Goal: Transaction & Acquisition: Purchase product/service

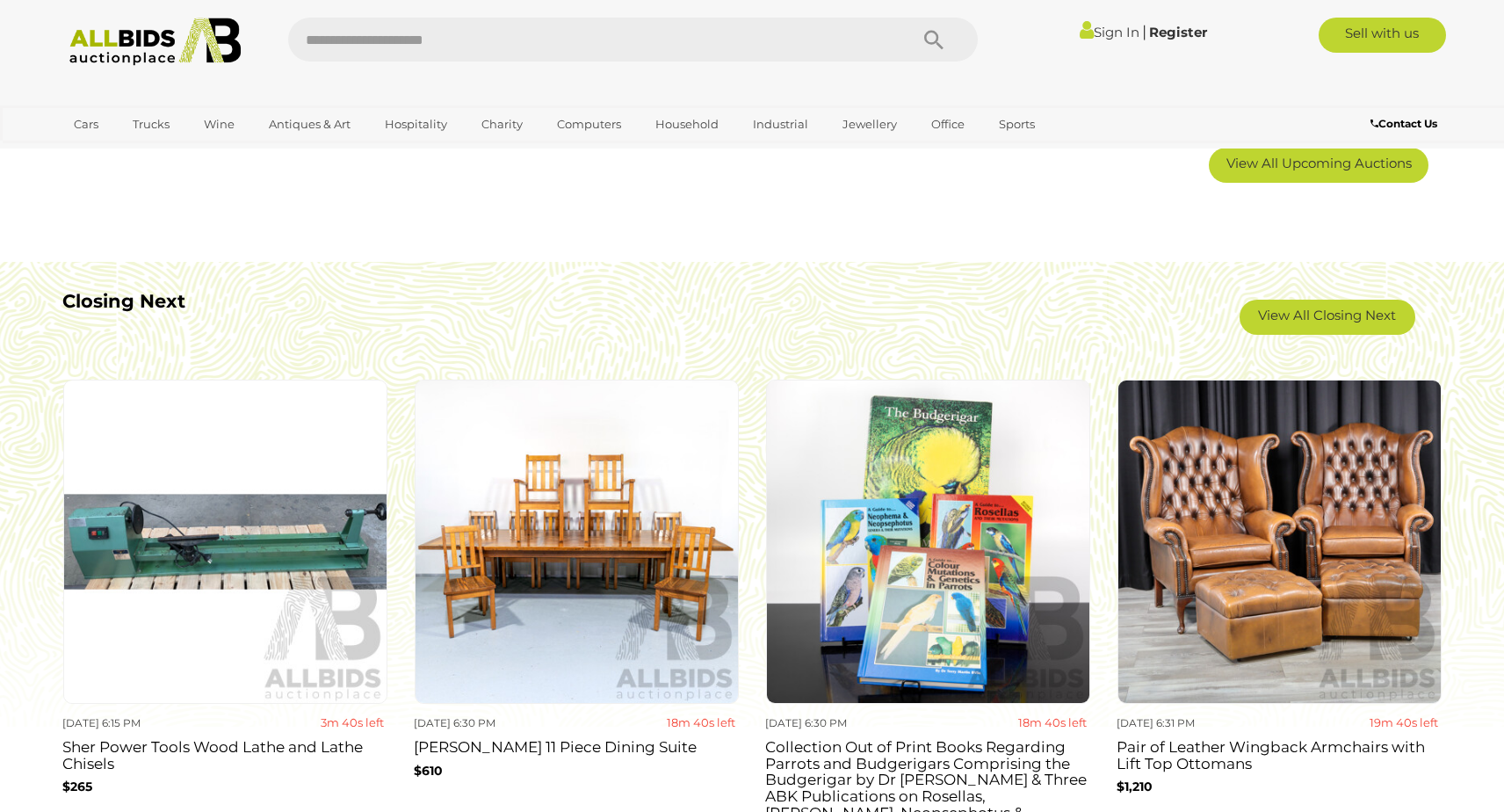
scroll to position [1532, 0]
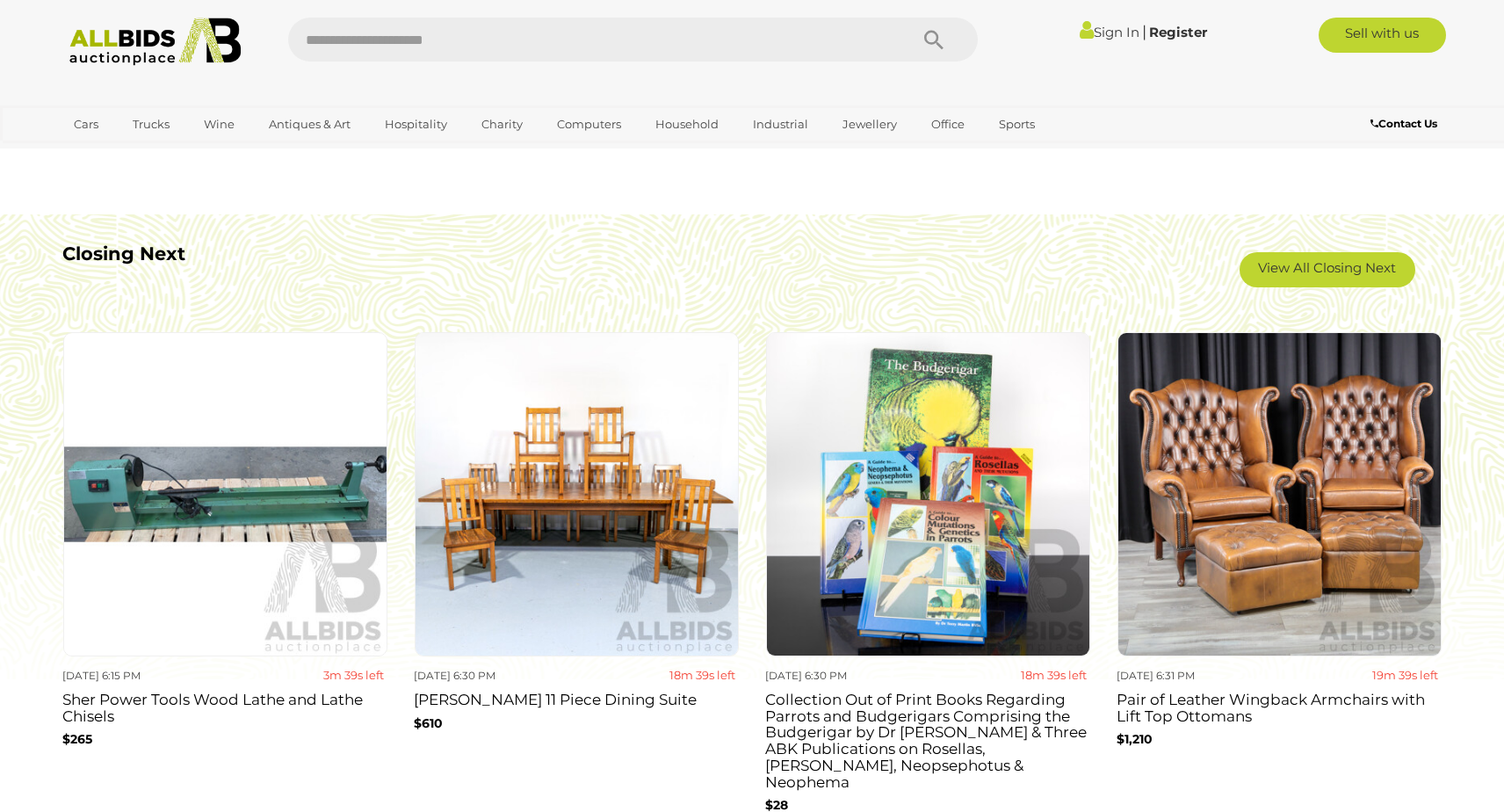
click at [1282, 249] on div "View All Closing Next" at bounding box center [1314, 270] width 227 height 53
click at [1286, 267] on link "View All Closing Next" at bounding box center [1327, 270] width 176 height 35
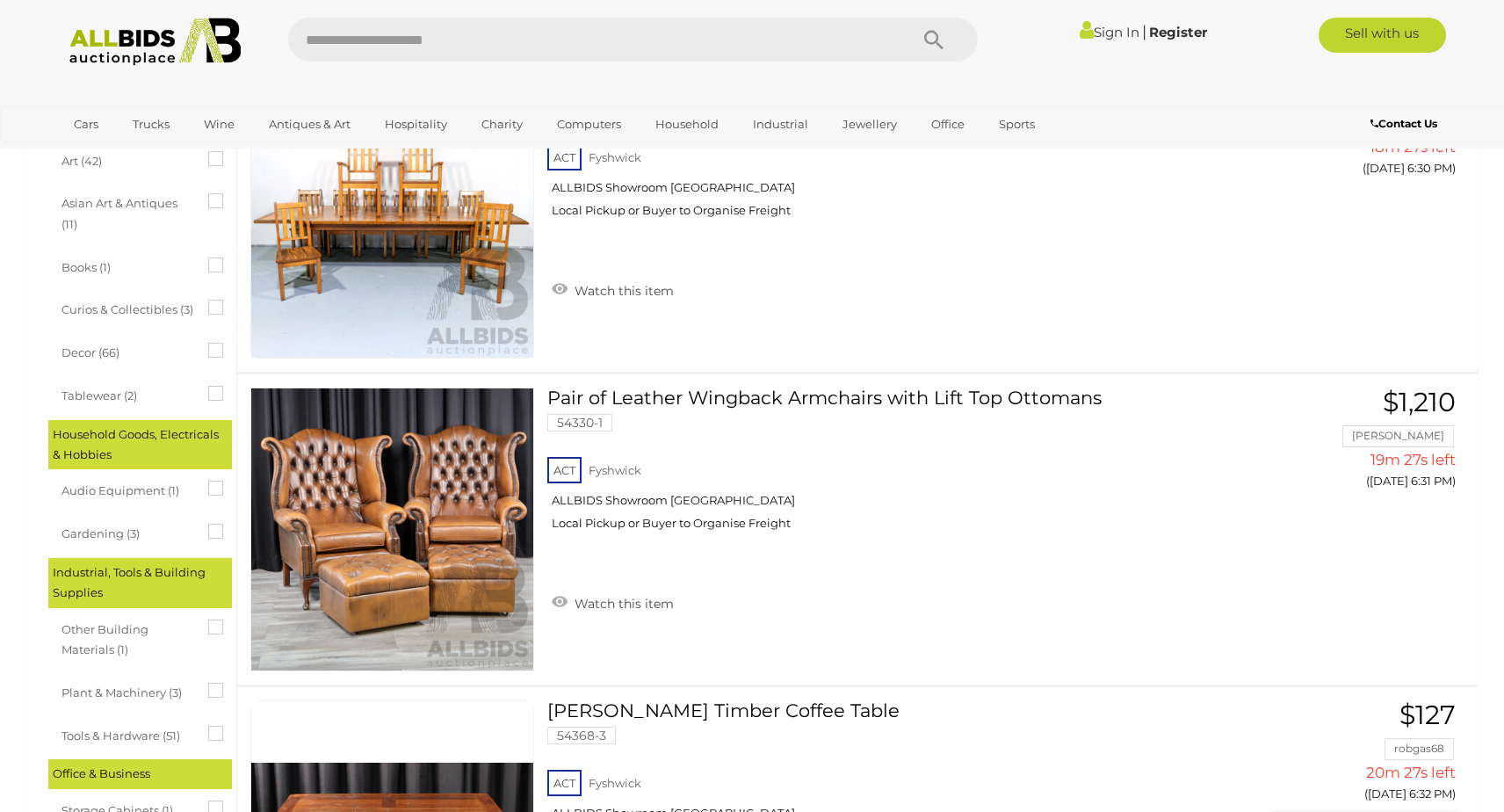
scroll to position [702, 0]
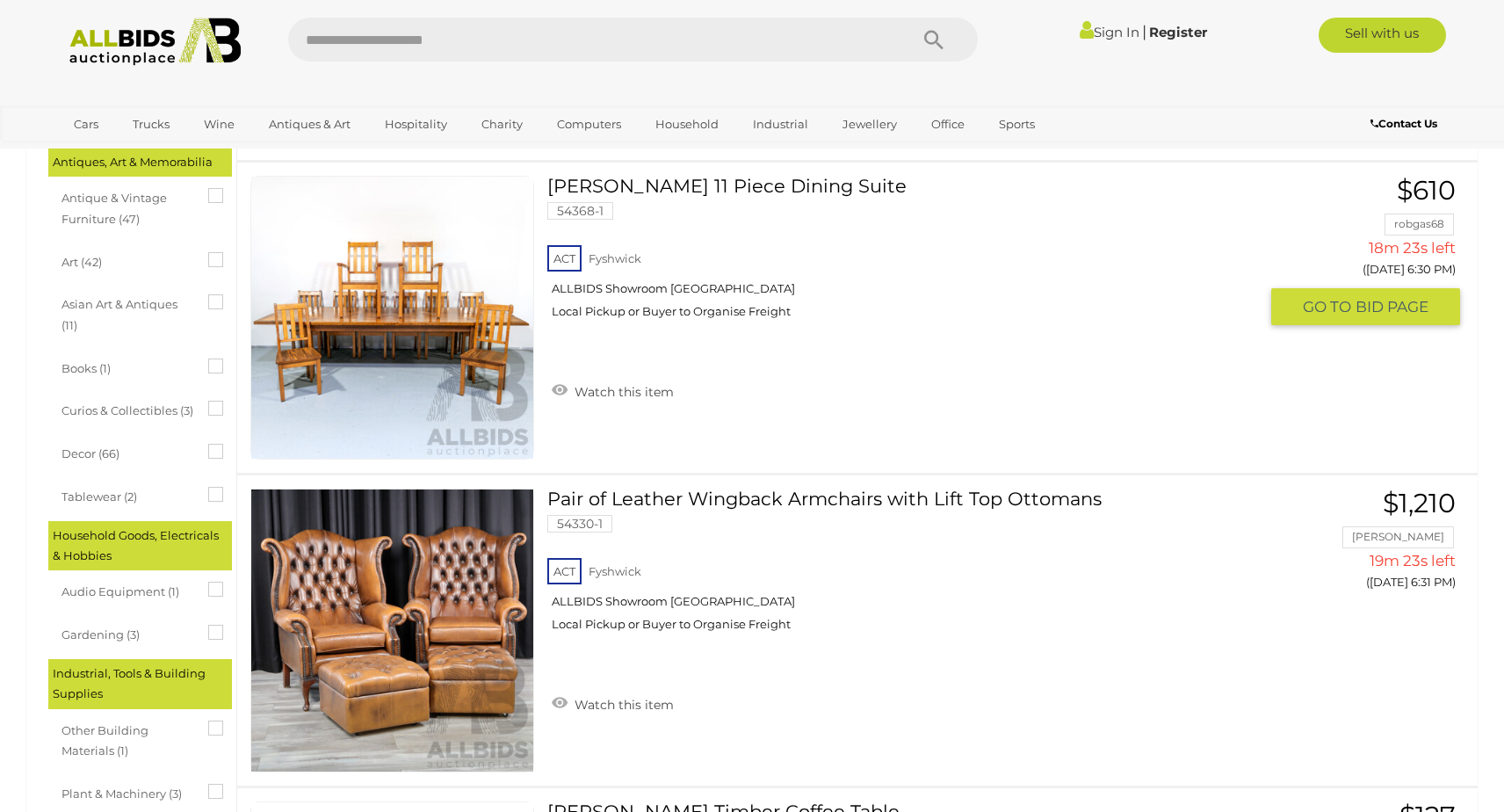
click at [413, 301] on link at bounding box center [392, 318] width 284 height 284
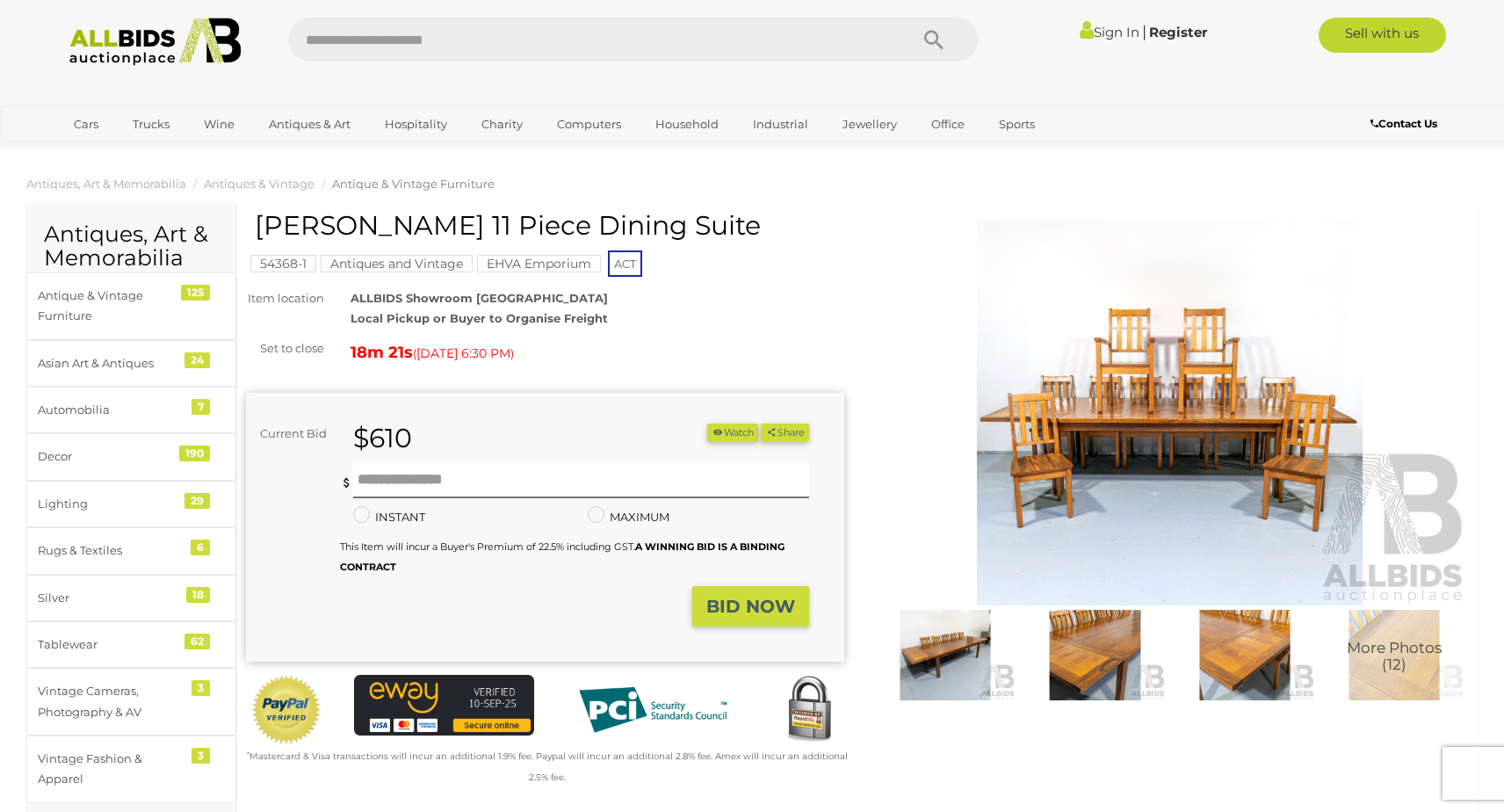
click at [1123, 370] on img at bounding box center [1170, 412] width 599 height 385
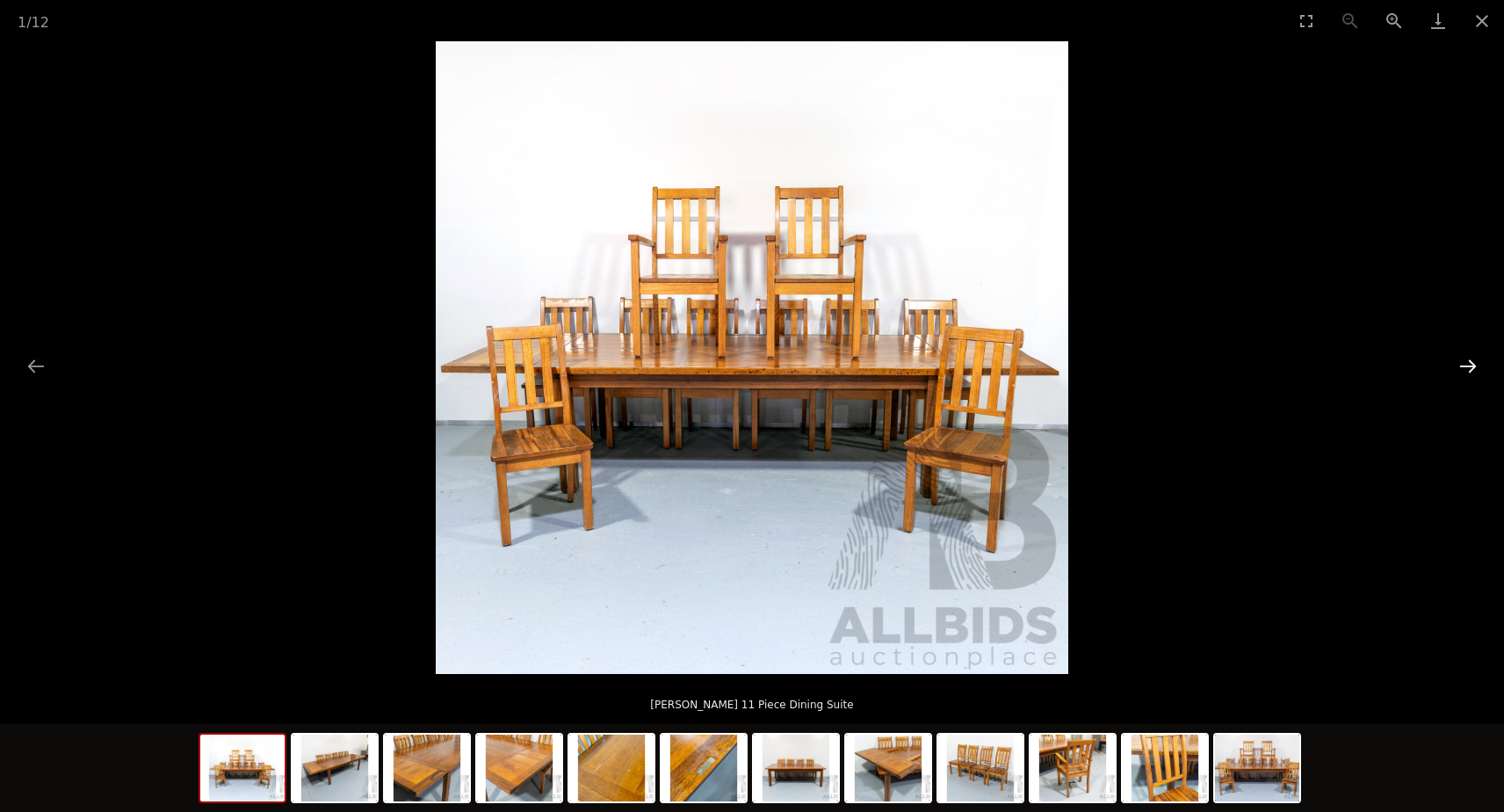
click at [1476, 376] on button "Next slide" at bounding box center [1469, 366] width 37 height 34
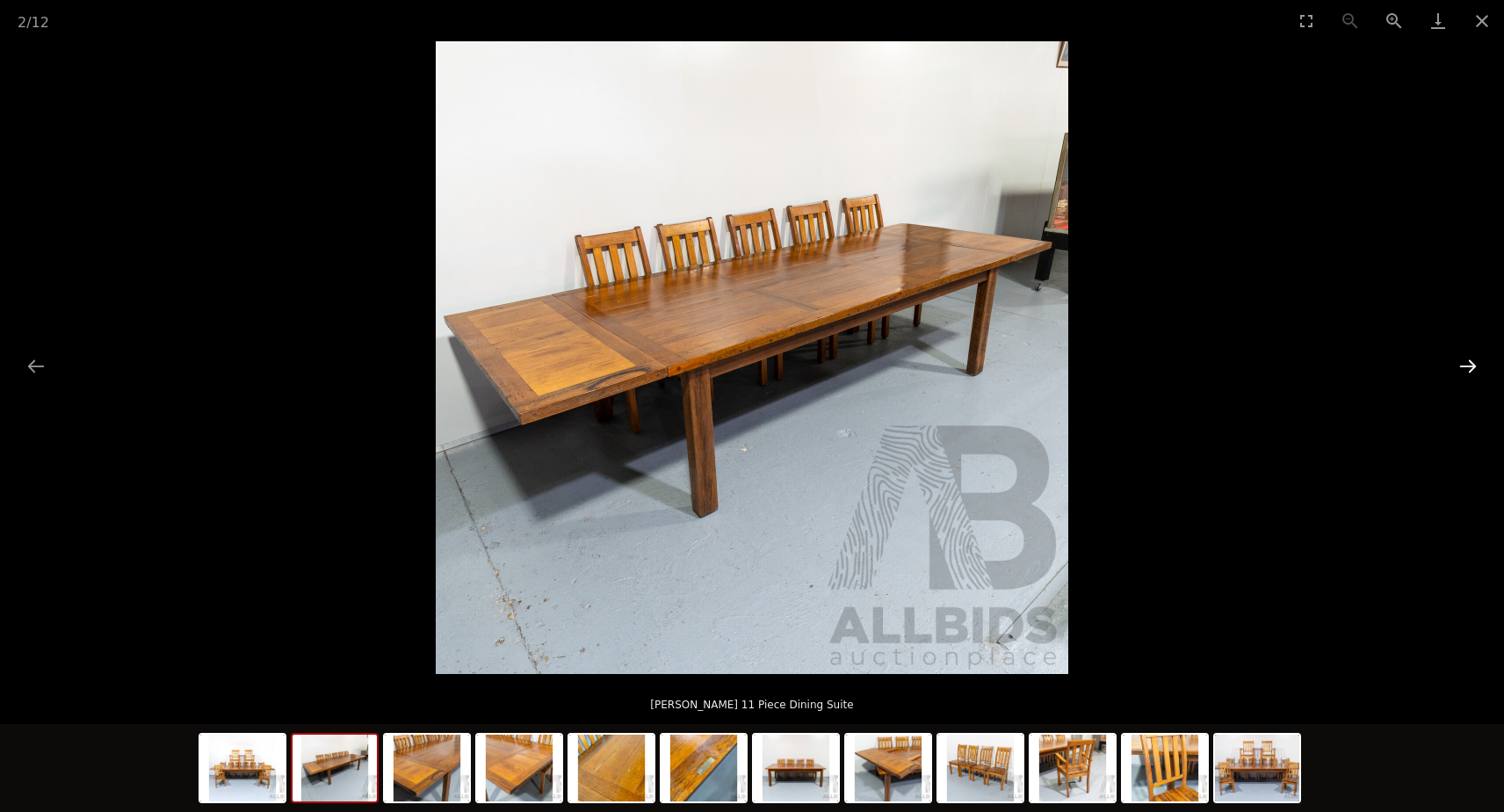
click at [1476, 376] on button "Next slide" at bounding box center [1469, 366] width 37 height 34
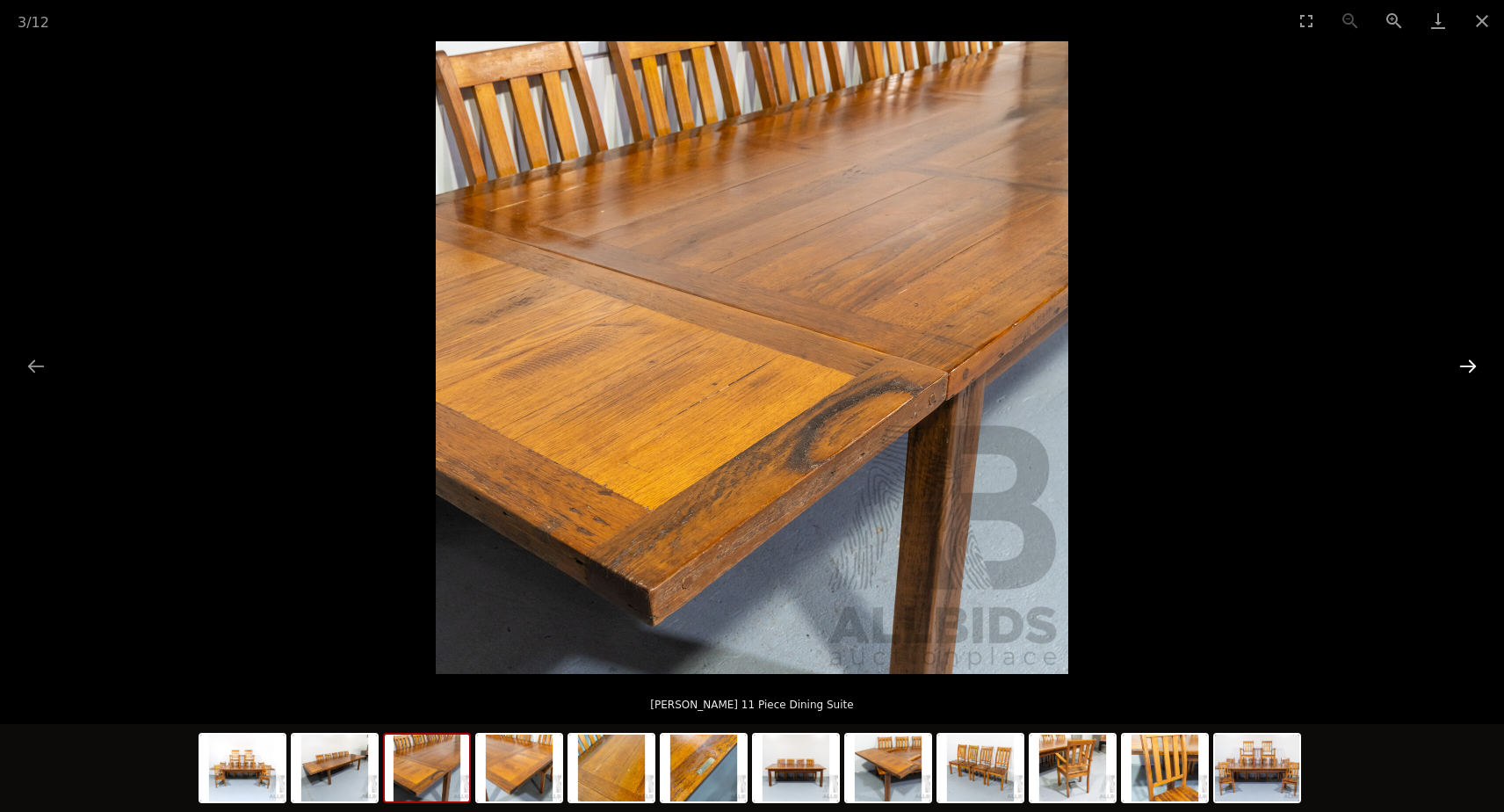
click at [1476, 376] on button "Next slide" at bounding box center [1469, 366] width 37 height 34
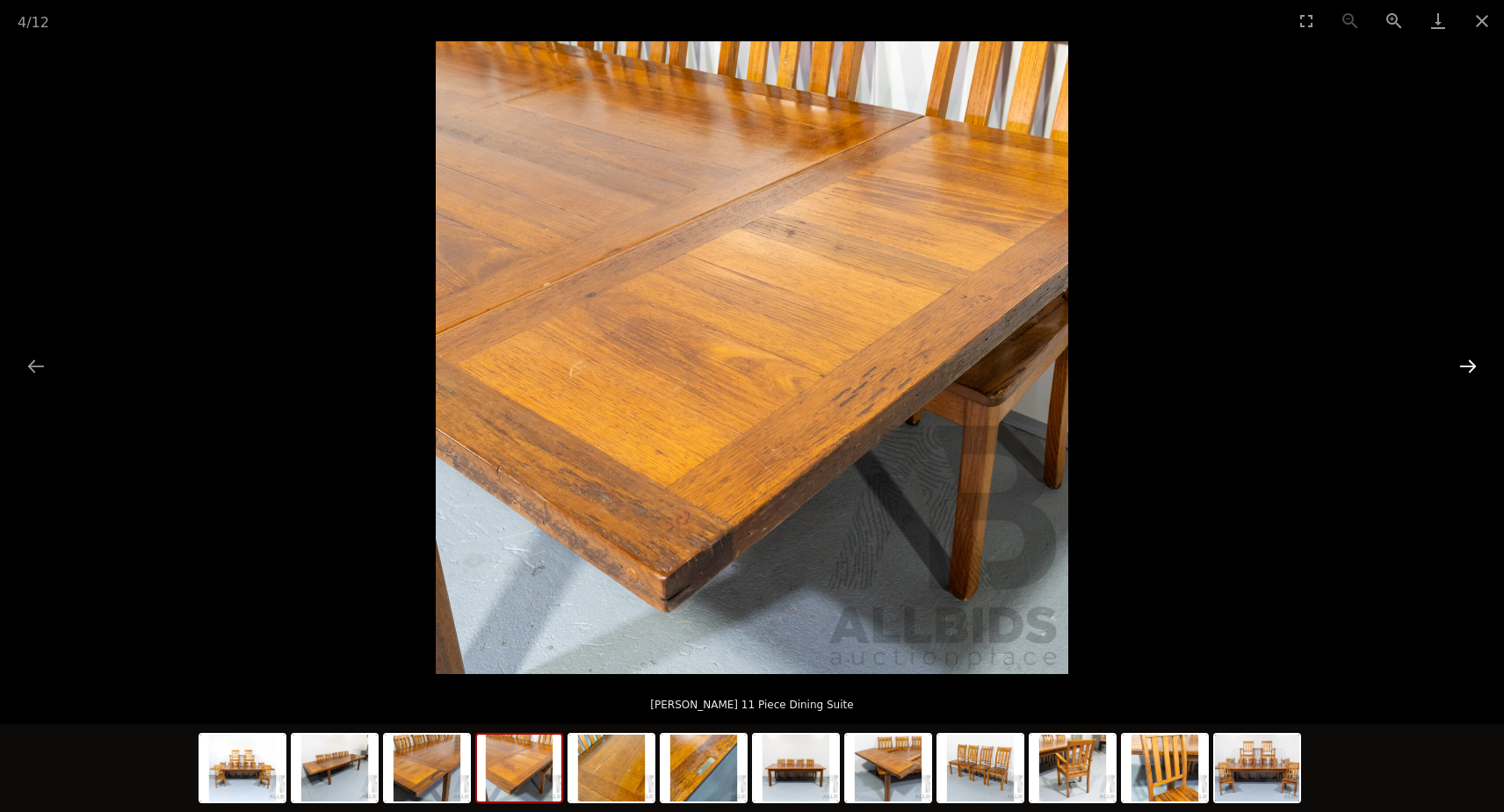
click at [1476, 376] on button "Next slide" at bounding box center [1469, 366] width 37 height 34
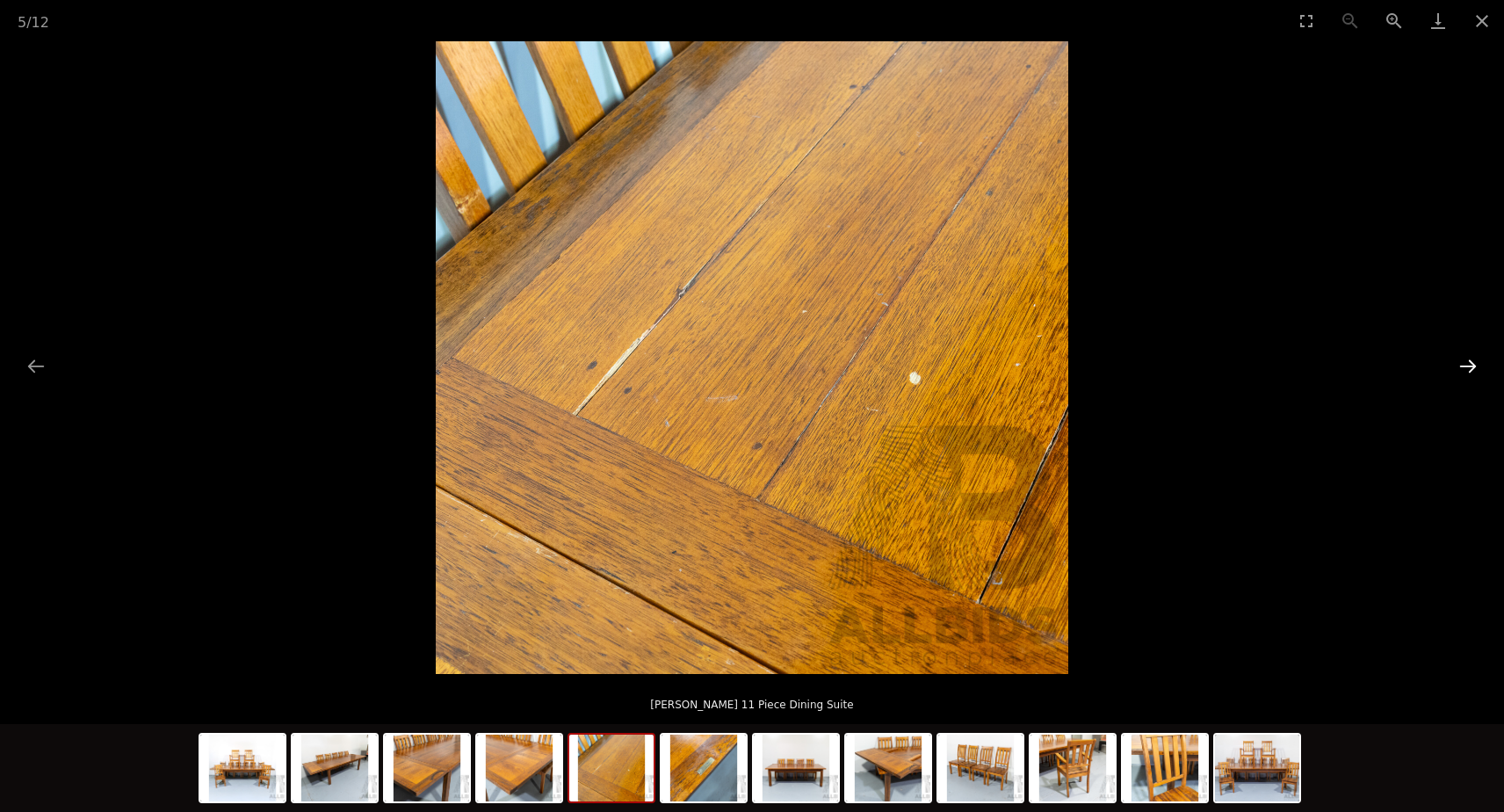
click at [1476, 376] on button "Next slide" at bounding box center [1469, 366] width 37 height 34
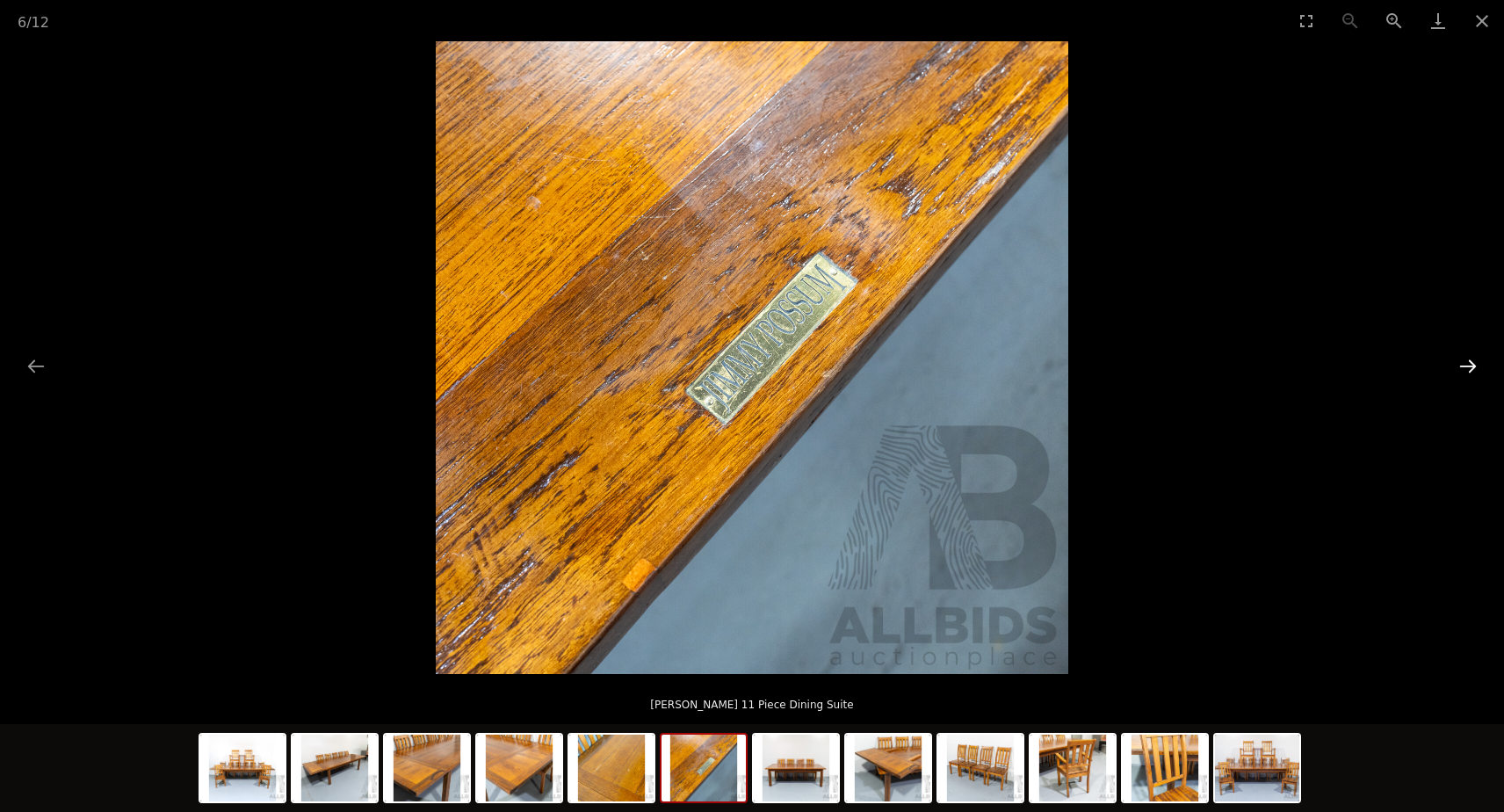
click at [1476, 376] on button "Next slide" at bounding box center [1469, 366] width 37 height 34
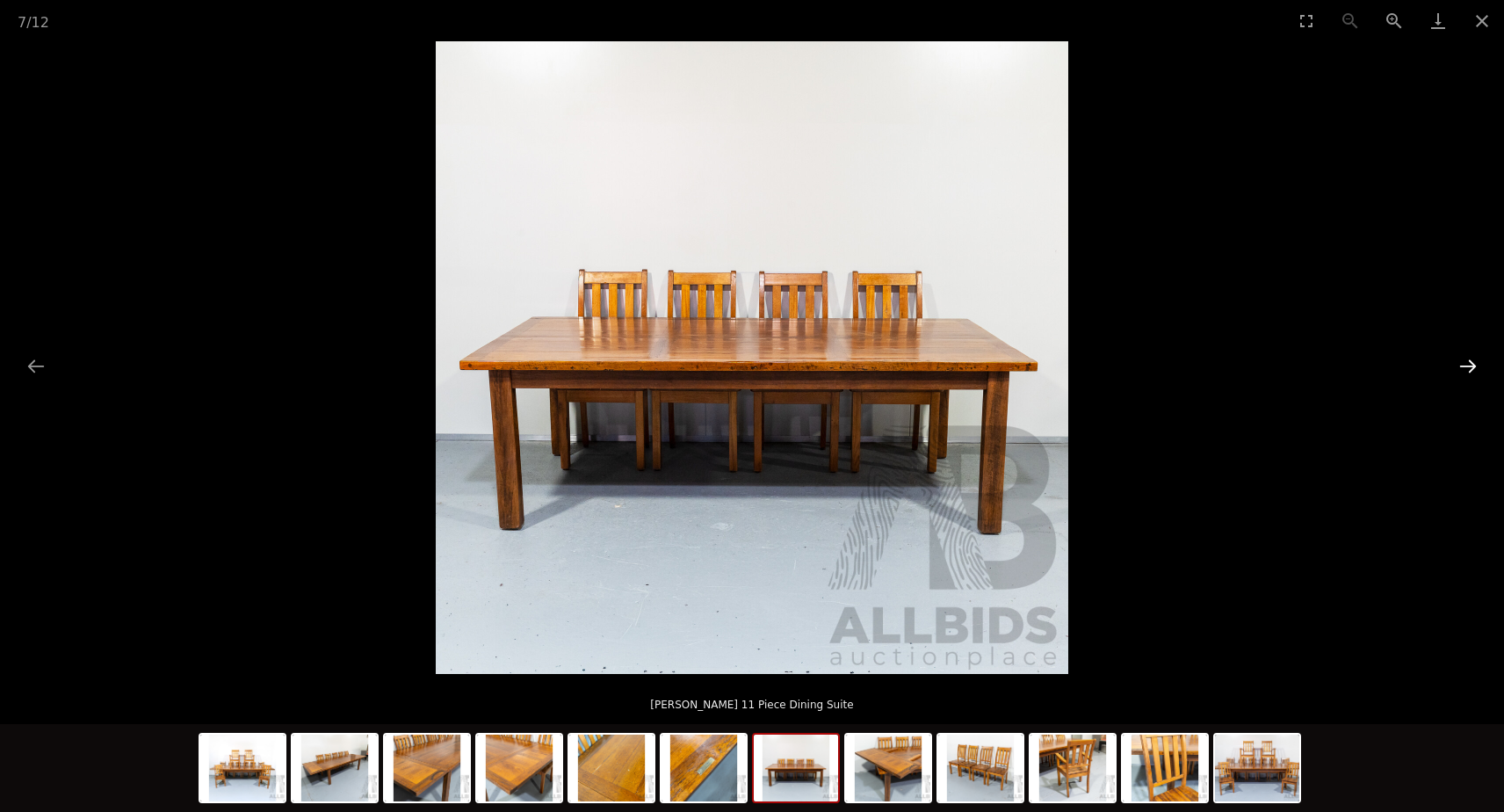
click at [1476, 376] on button "Next slide" at bounding box center [1469, 366] width 37 height 34
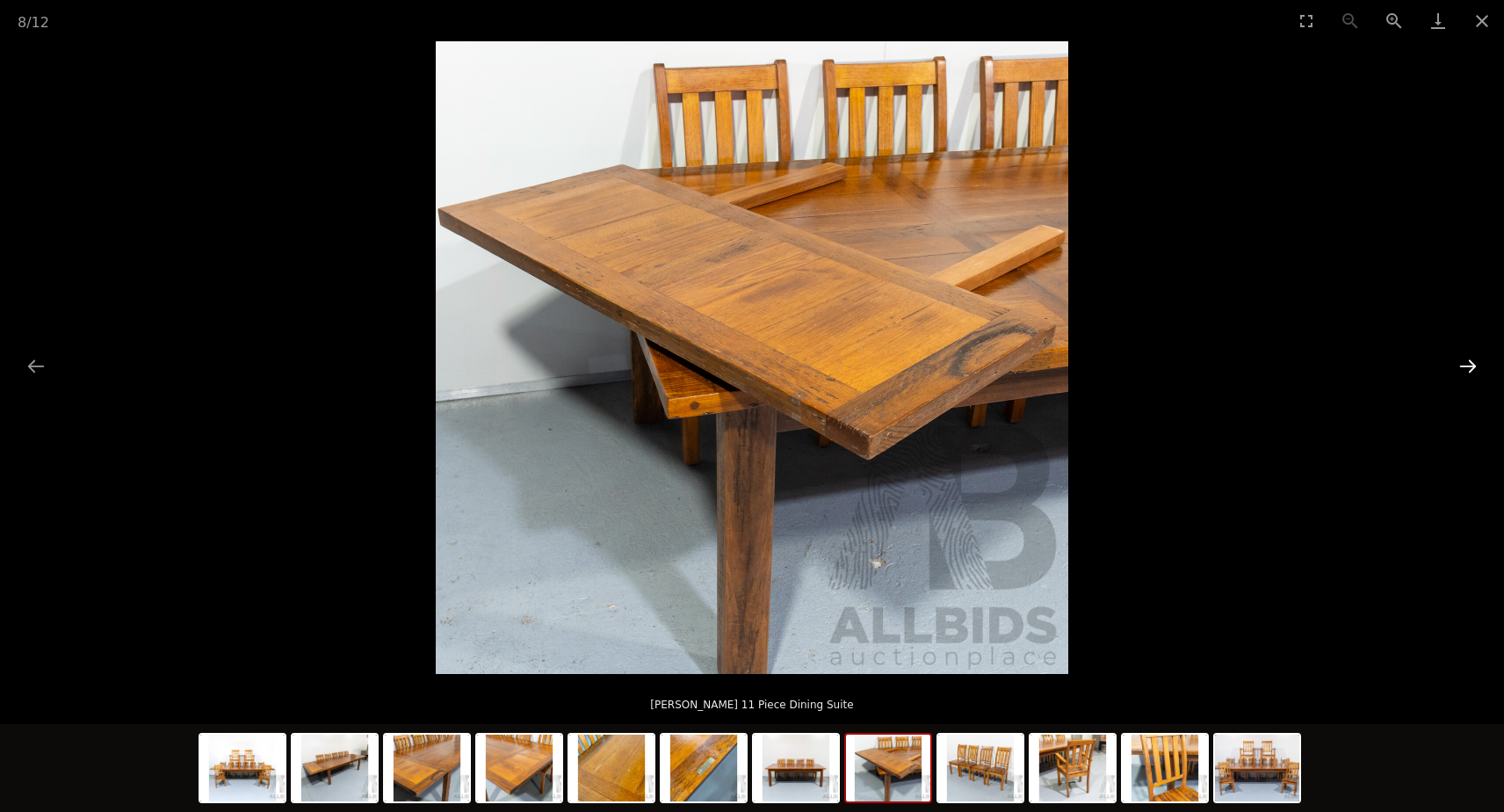
click at [1452, 367] on button "Next slide" at bounding box center [1469, 366] width 37 height 34
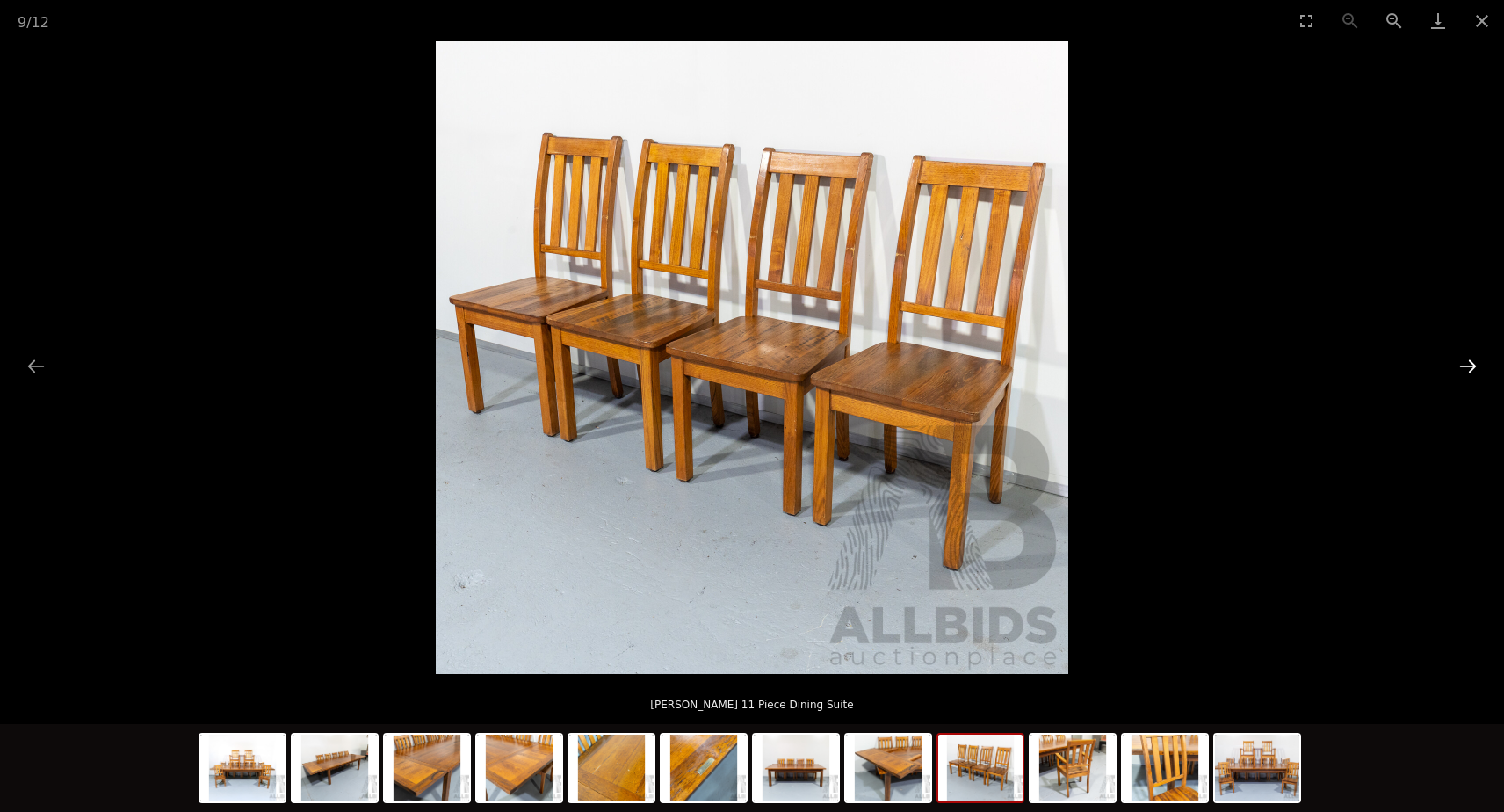
click at [1456, 367] on button "Next slide" at bounding box center [1469, 366] width 37 height 34
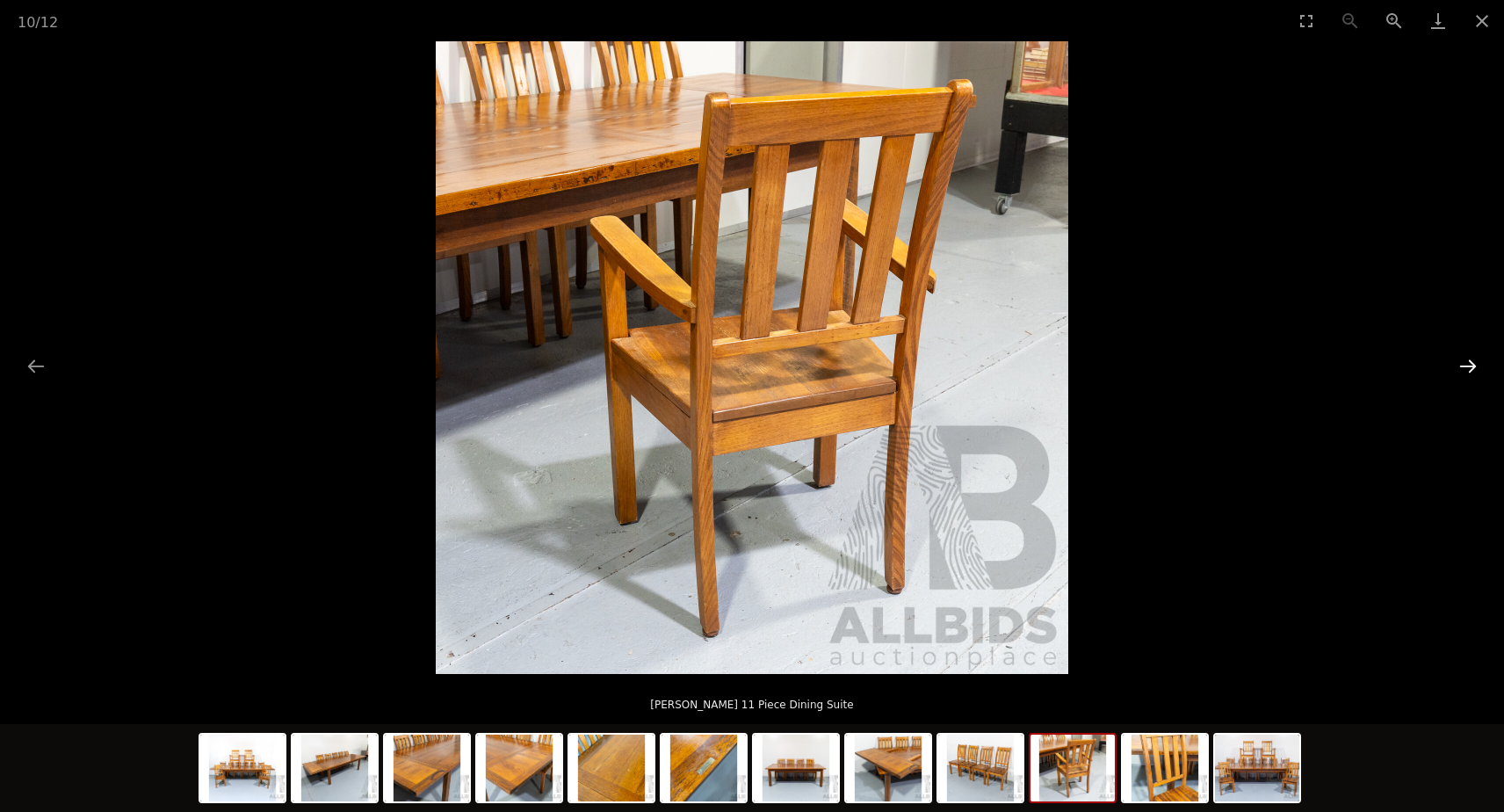
click at [1456, 367] on button "Next slide" at bounding box center [1469, 366] width 37 height 34
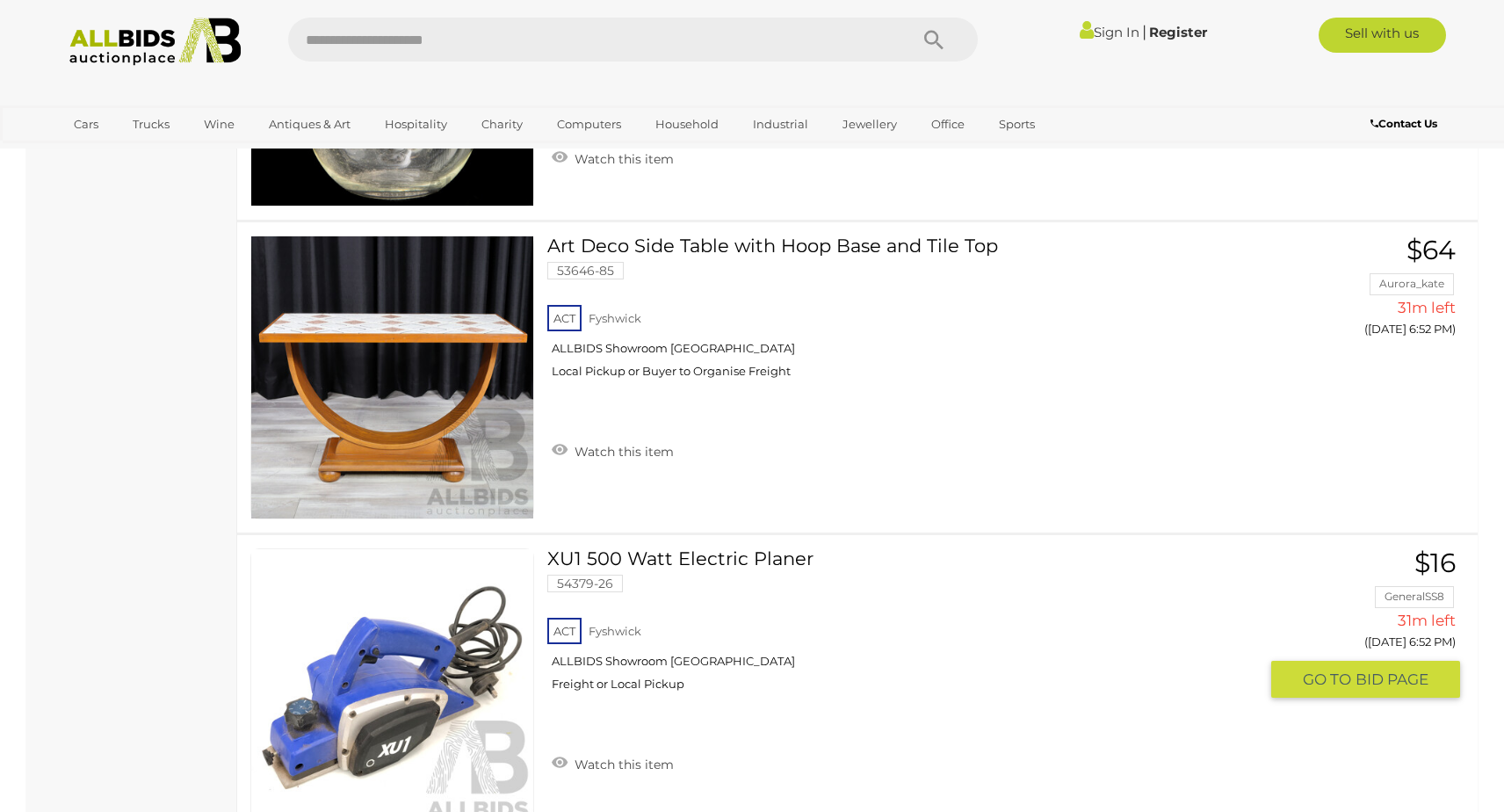
scroll to position [15187, 0]
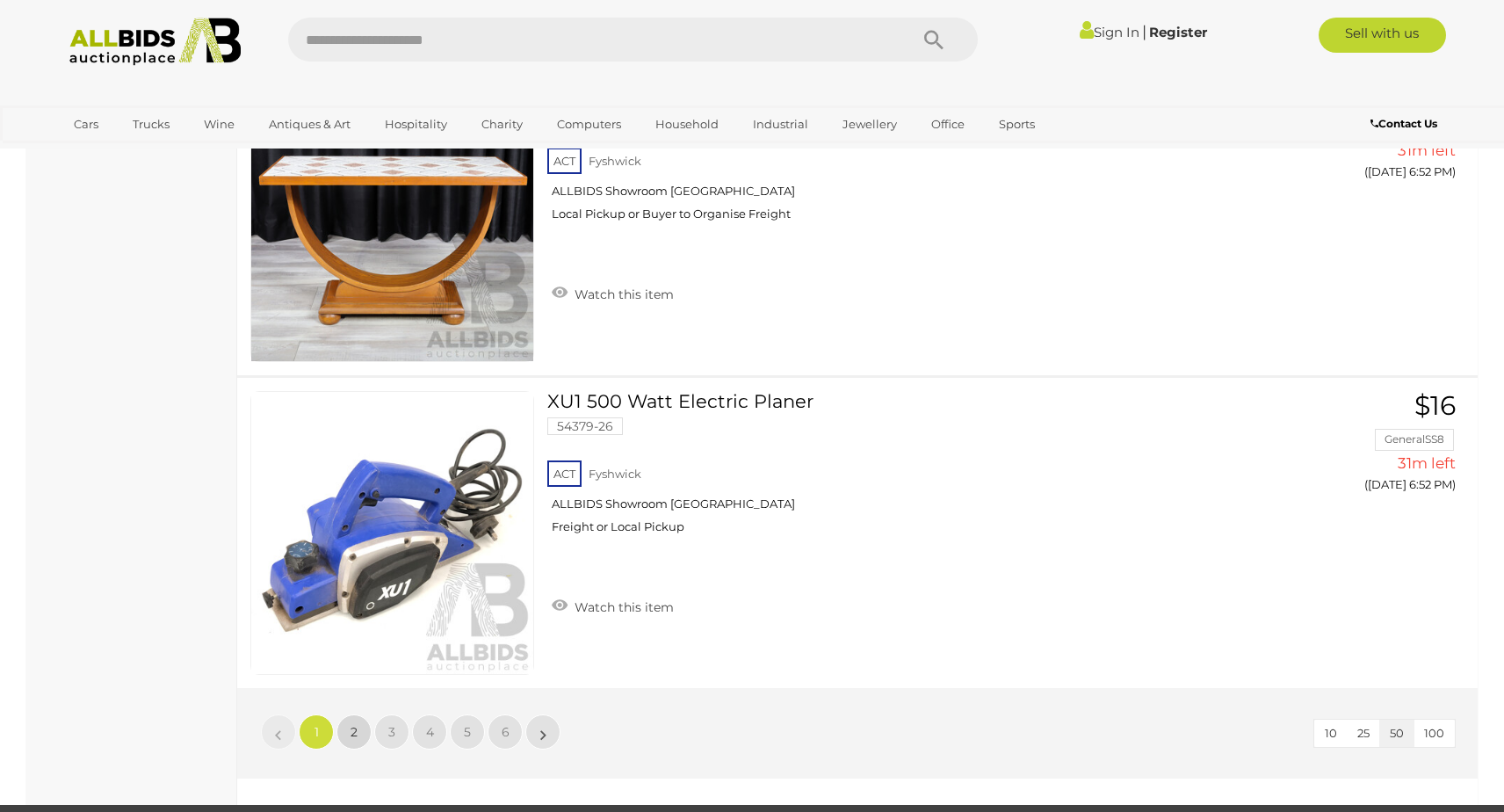
click at [351, 736] on span "2" at bounding box center [354, 731] width 7 height 16
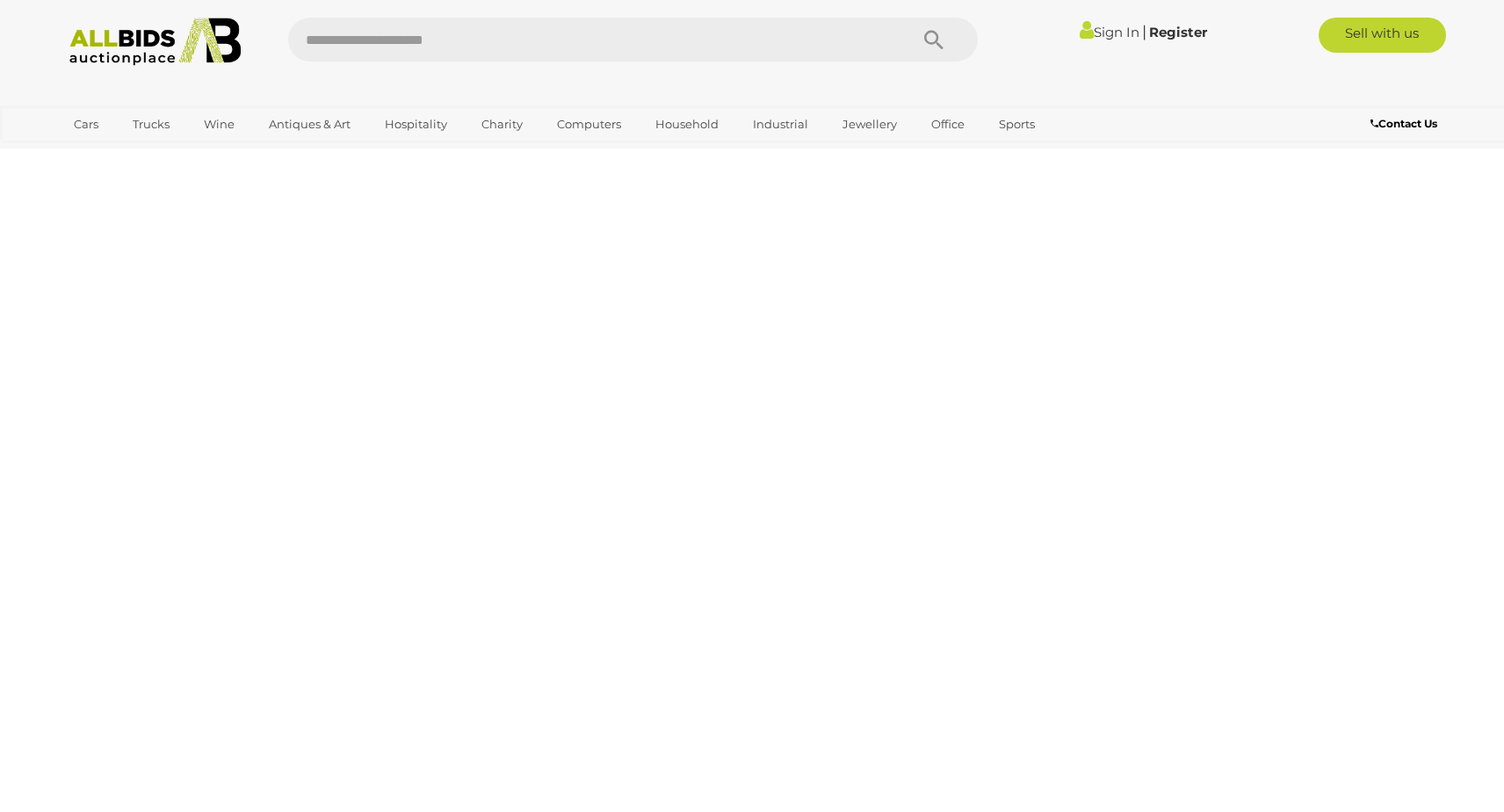
scroll to position [61, 0]
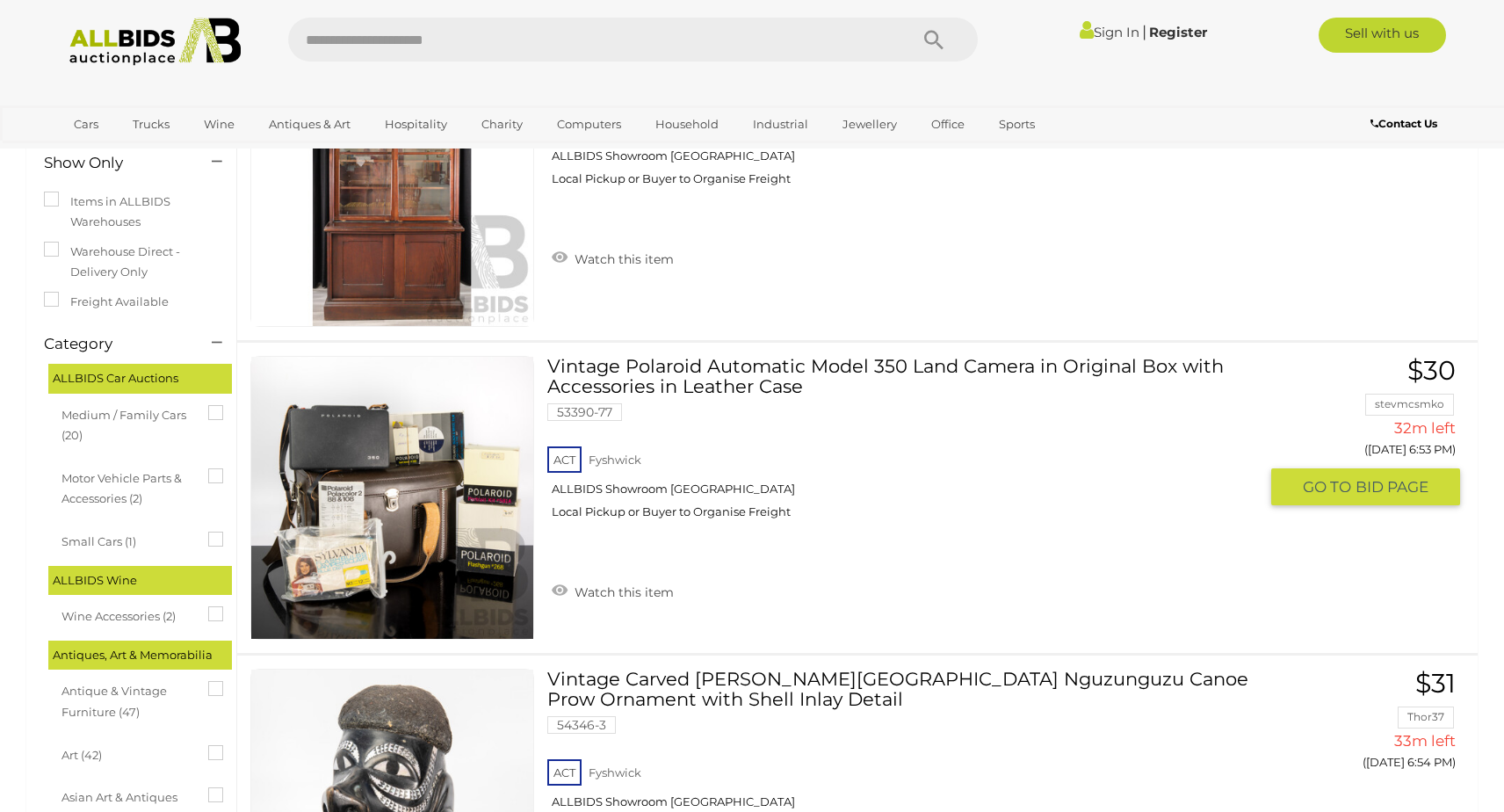
scroll to position [300, 0]
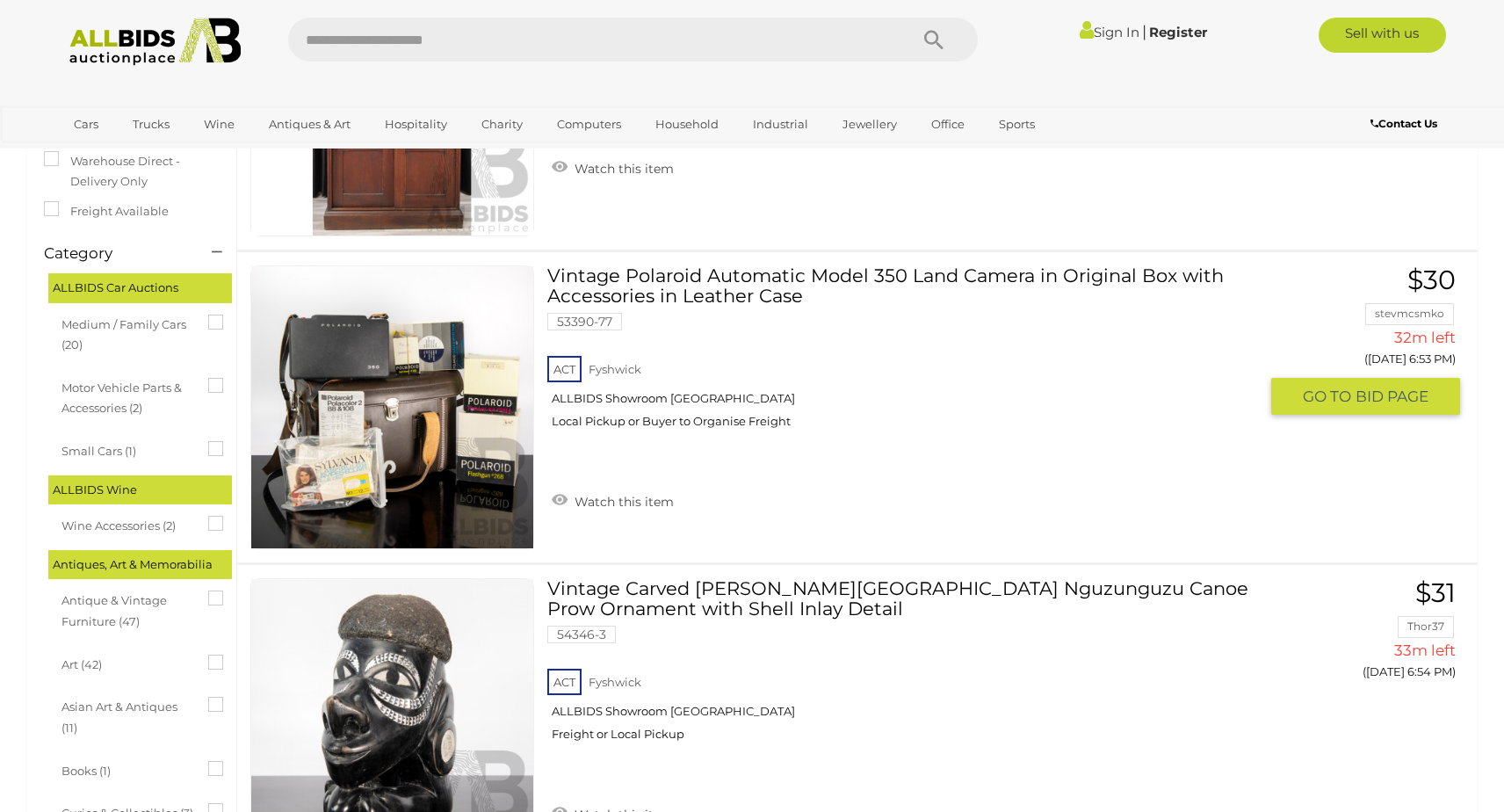
click at [411, 495] on img at bounding box center [392, 407] width 282 height 282
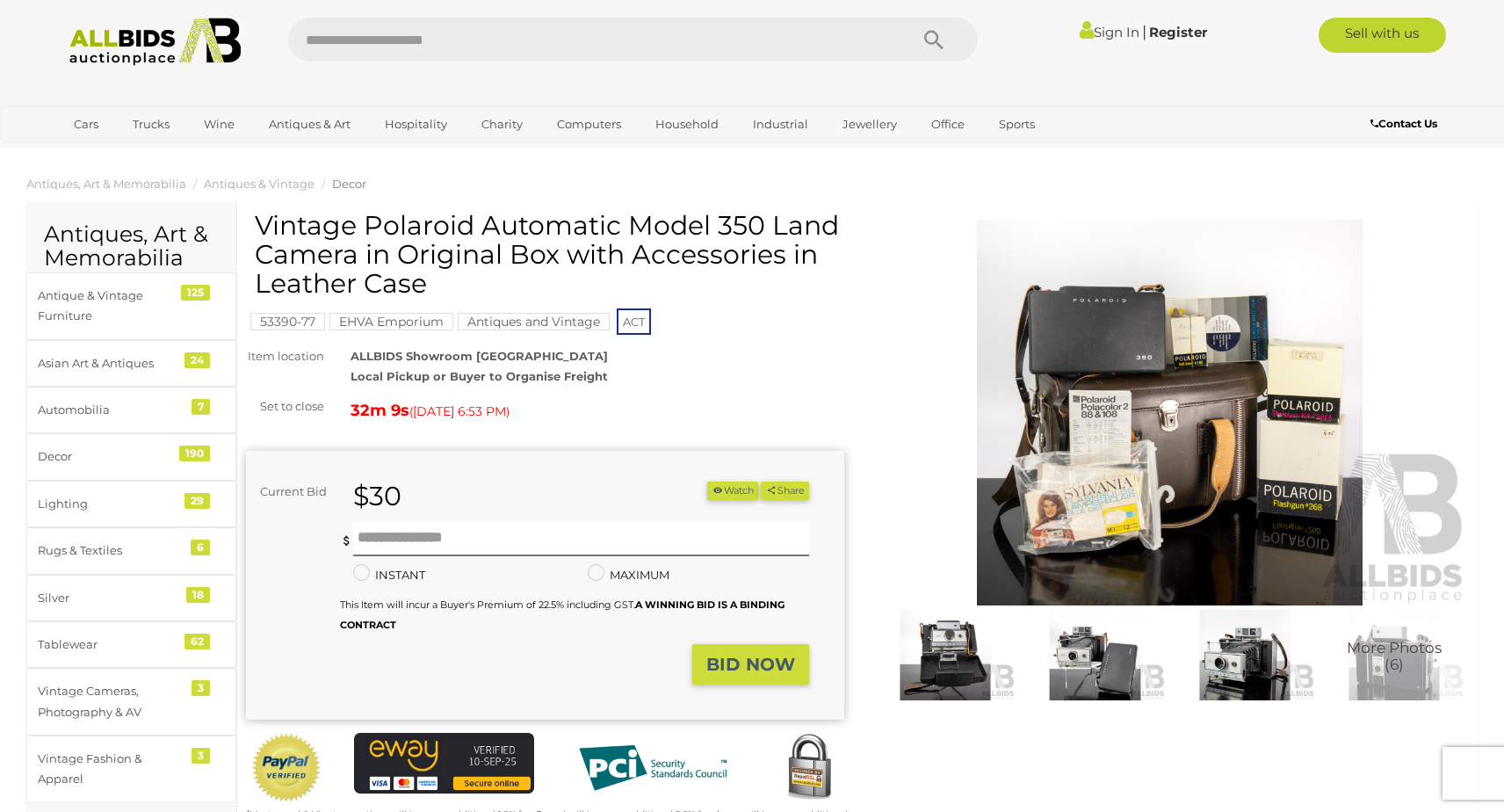
click at [1022, 473] on img at bounding box center [1170, 412] width 599 height 385
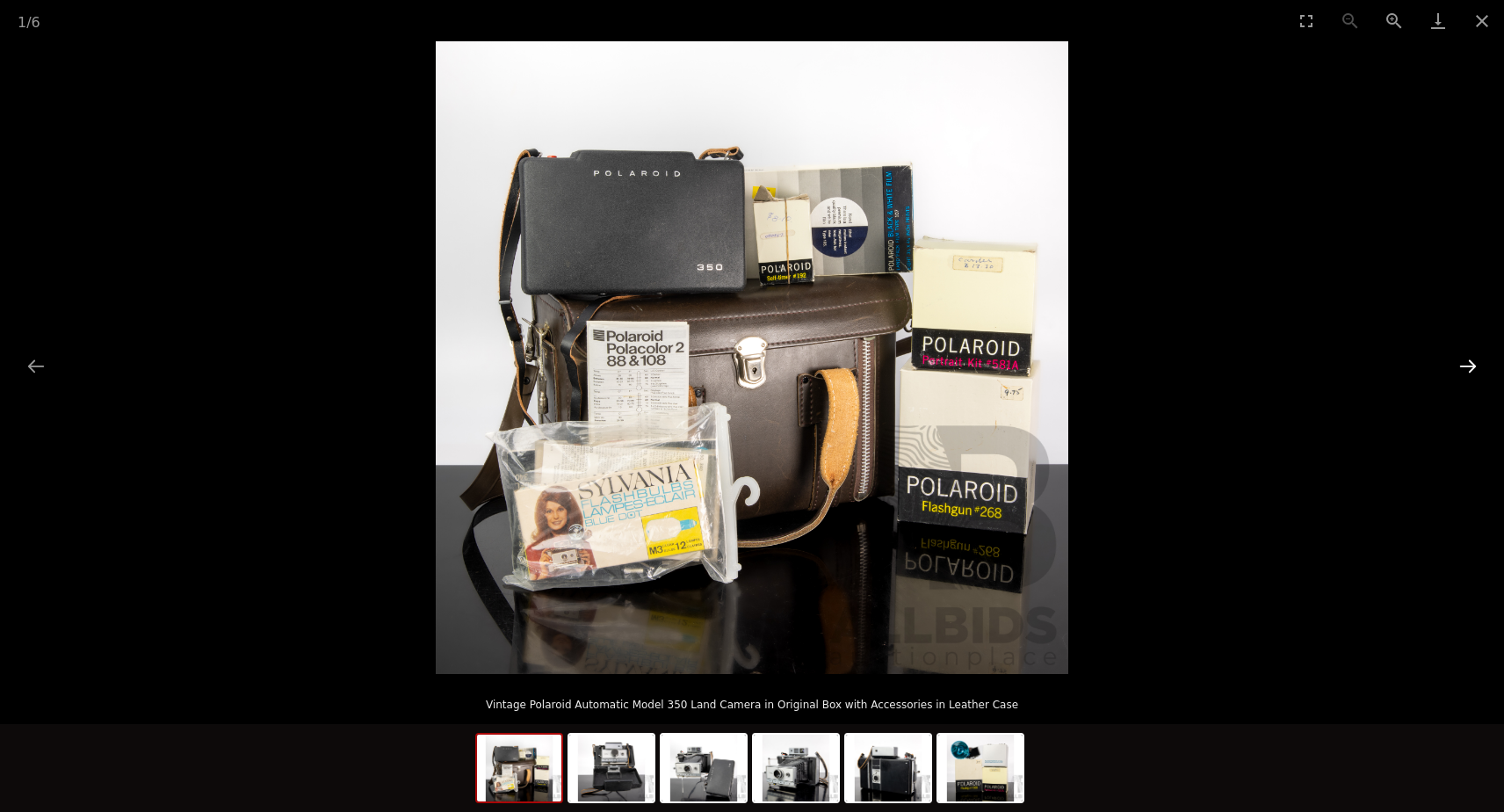
click at [1458, 368] on button "Next slide" at bounding box center [1469, 366] width 37 height 34
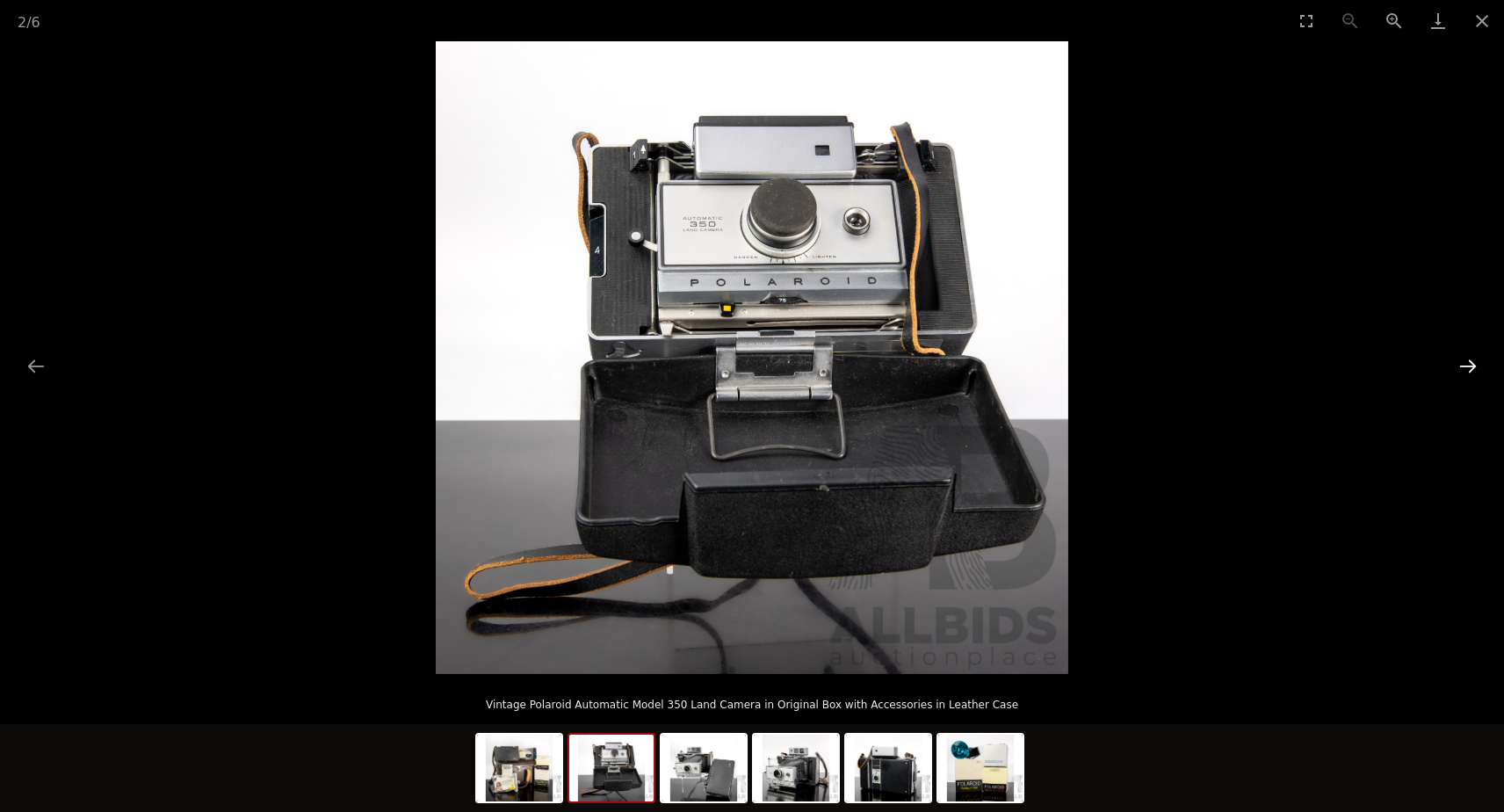
click at [1458, 368] on button "Next slide" at bounding box center [1469, 366] width 37 height 34
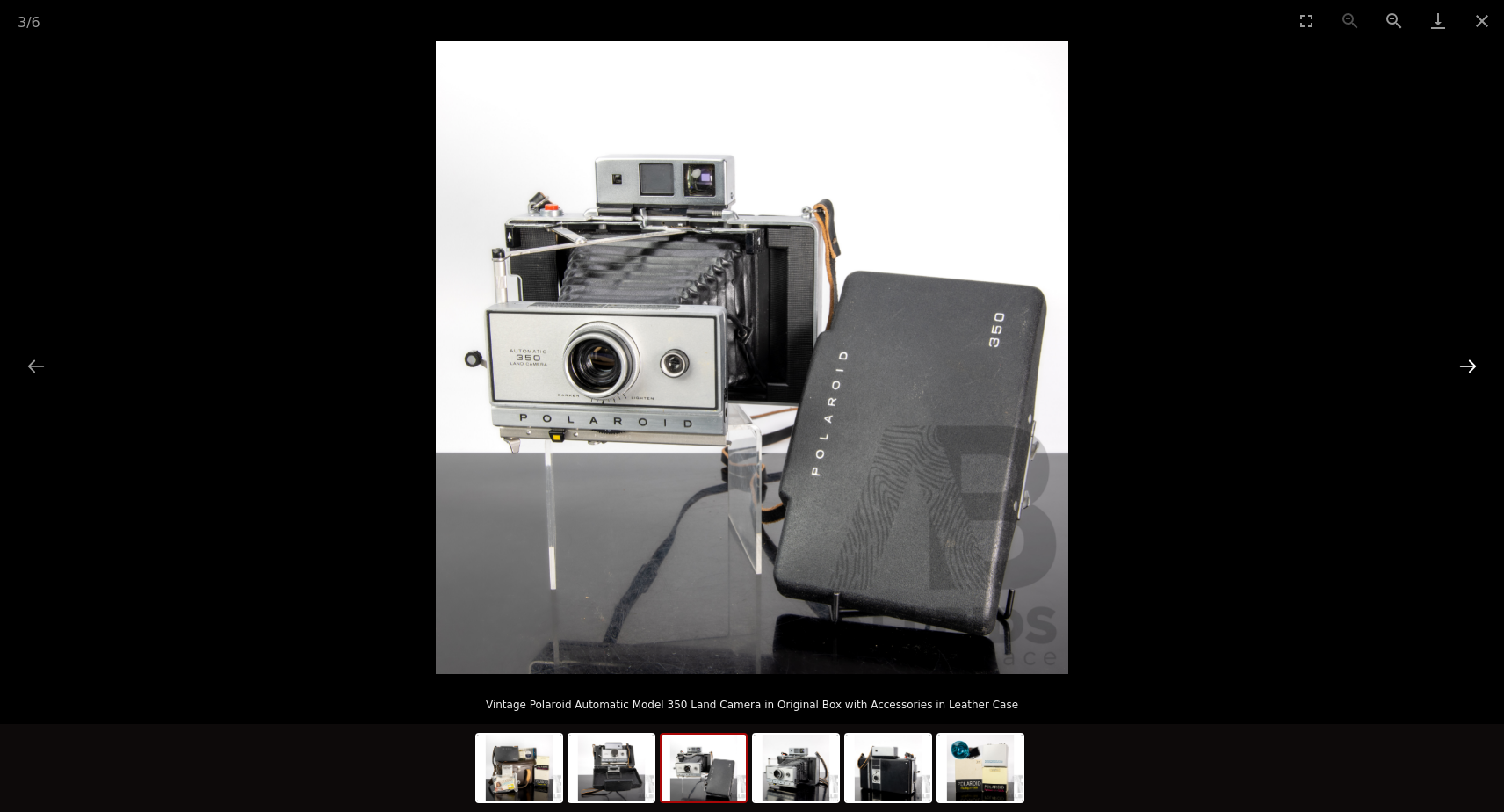
click at [1458, 368] on button "Next slide" at bounding box center [1469, 366] width 37 height 34
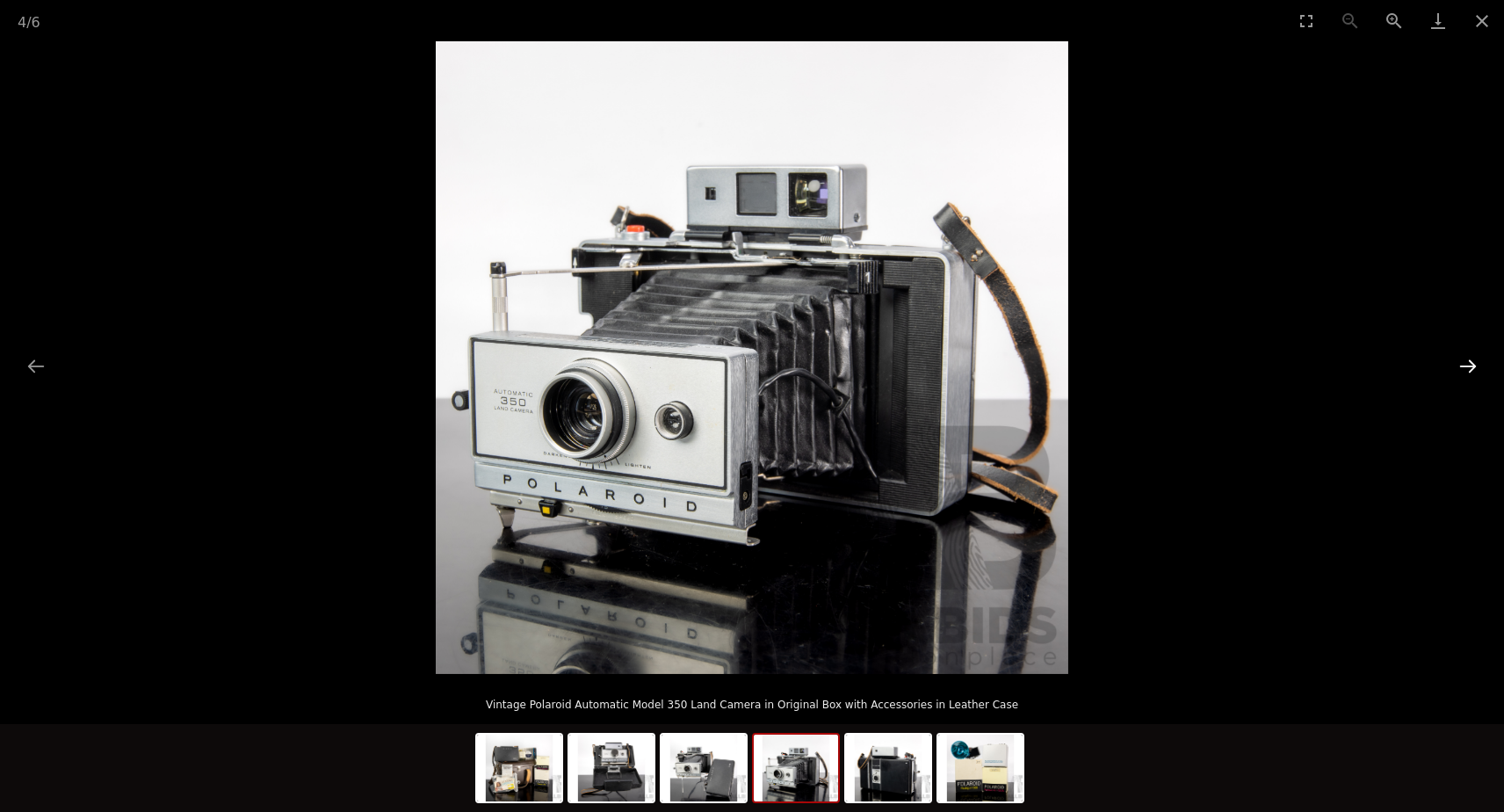
click at [1458, 368] on button "Next slide" at bounding box center [1469, 366] width 37 height 34
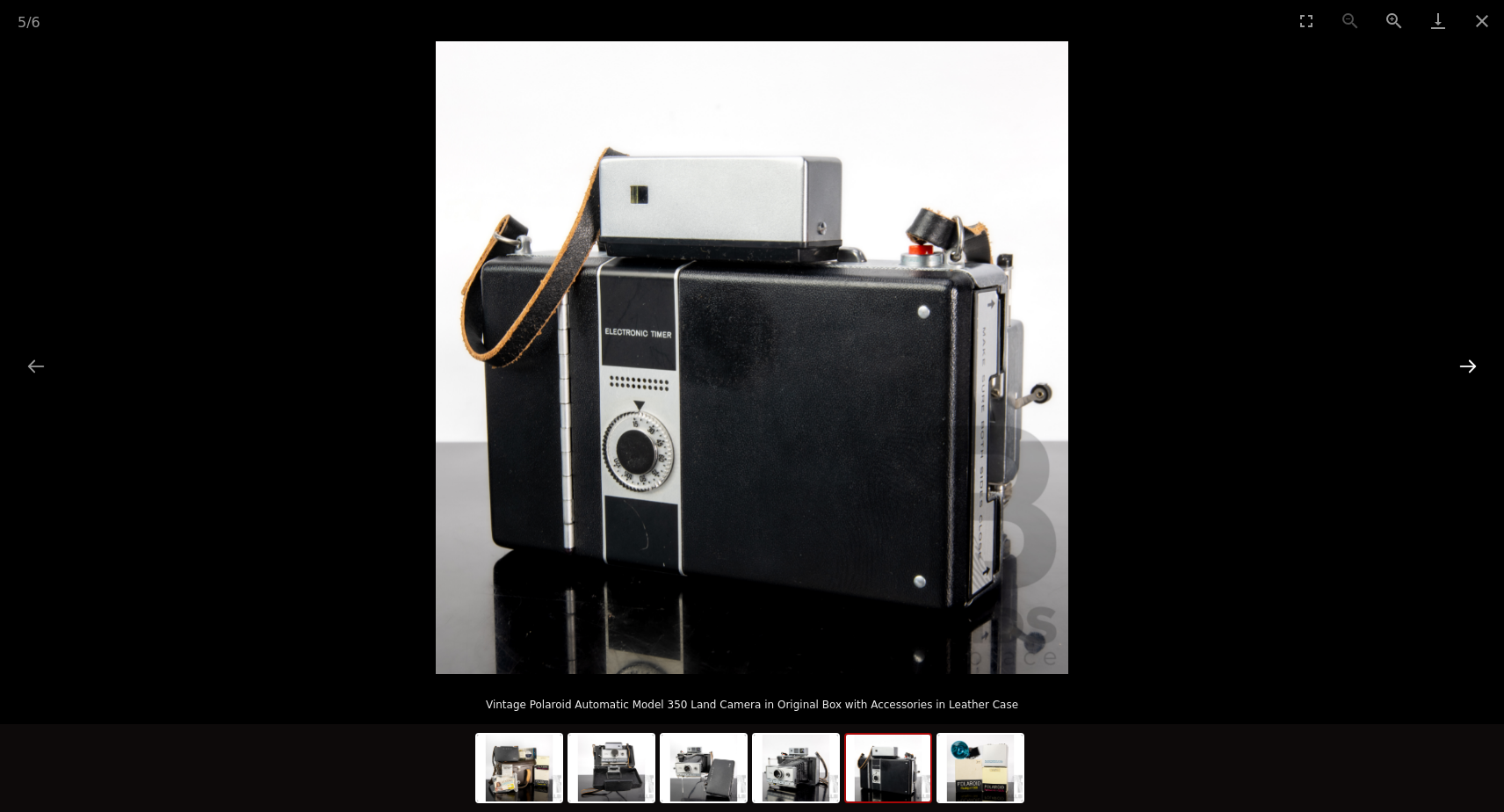
click at [1458, 368] on button "Next slide" at bounding box center [1469, 366] width 37 height 34
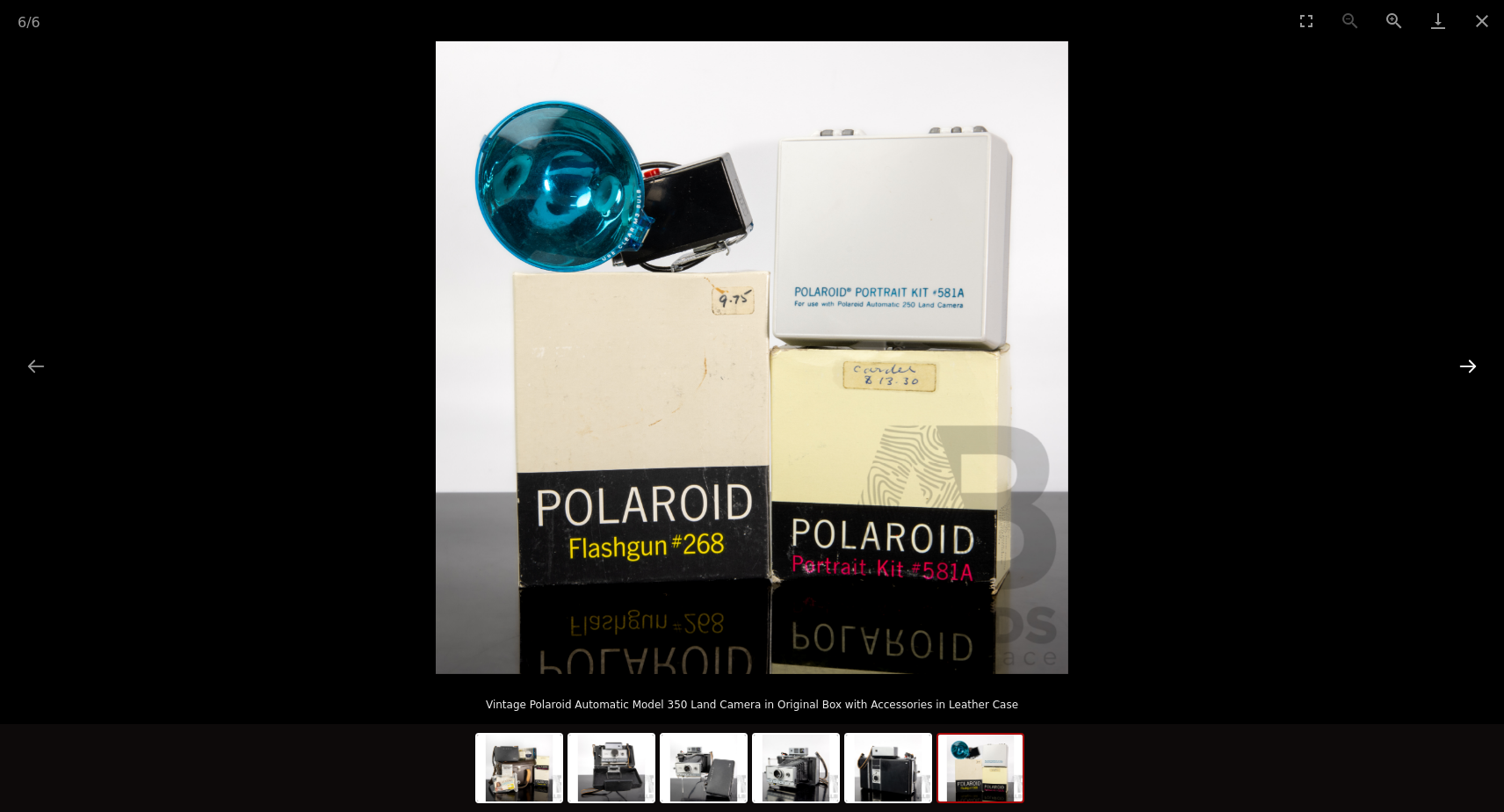
click at [1457, 368] on button "Next slide" at bounding box center [1469, 366] width 37 height 34
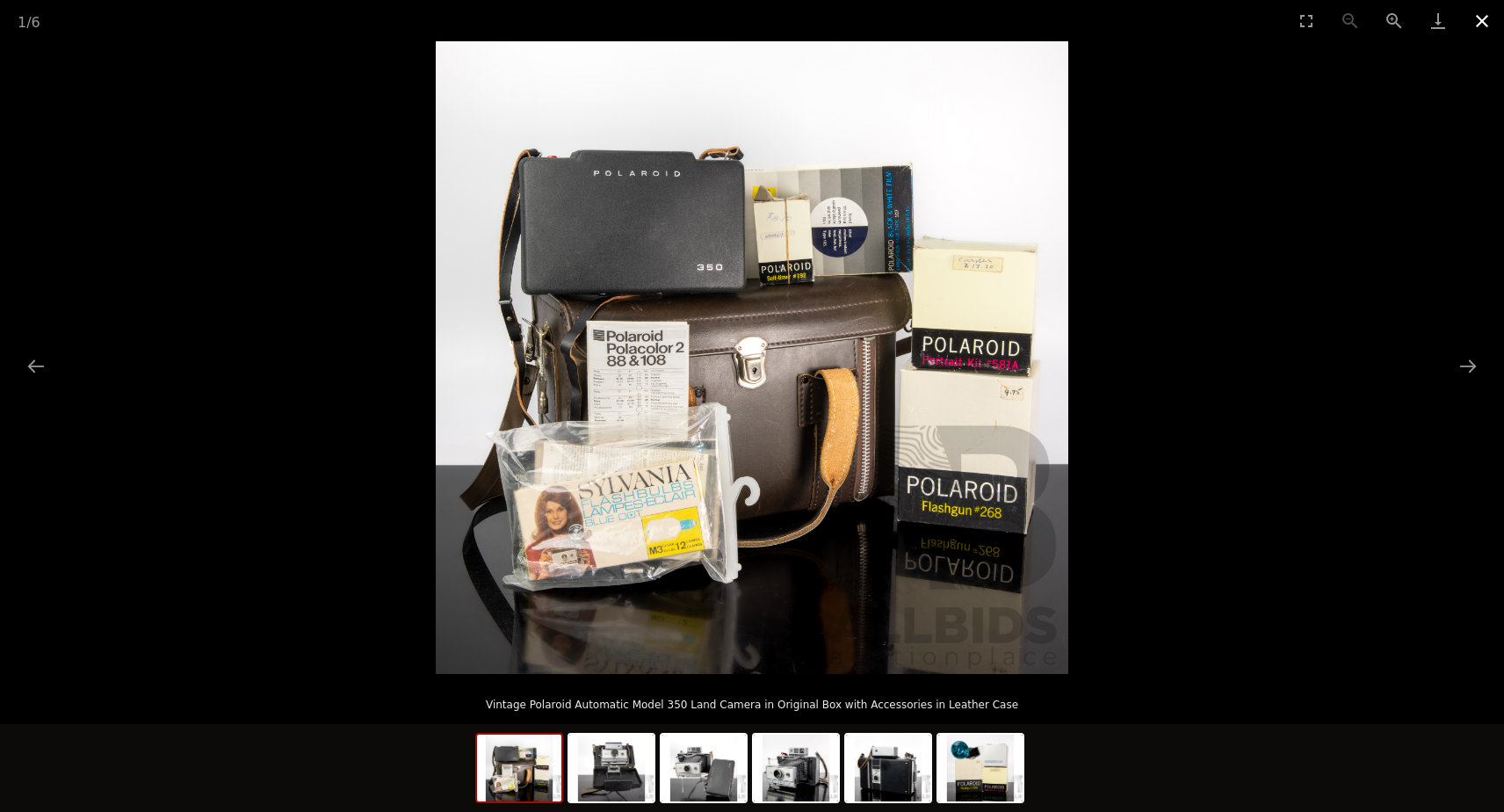
click at [1480, 21] on button "Close gallery" at bounding box center [1481, 21] width 44 height 41
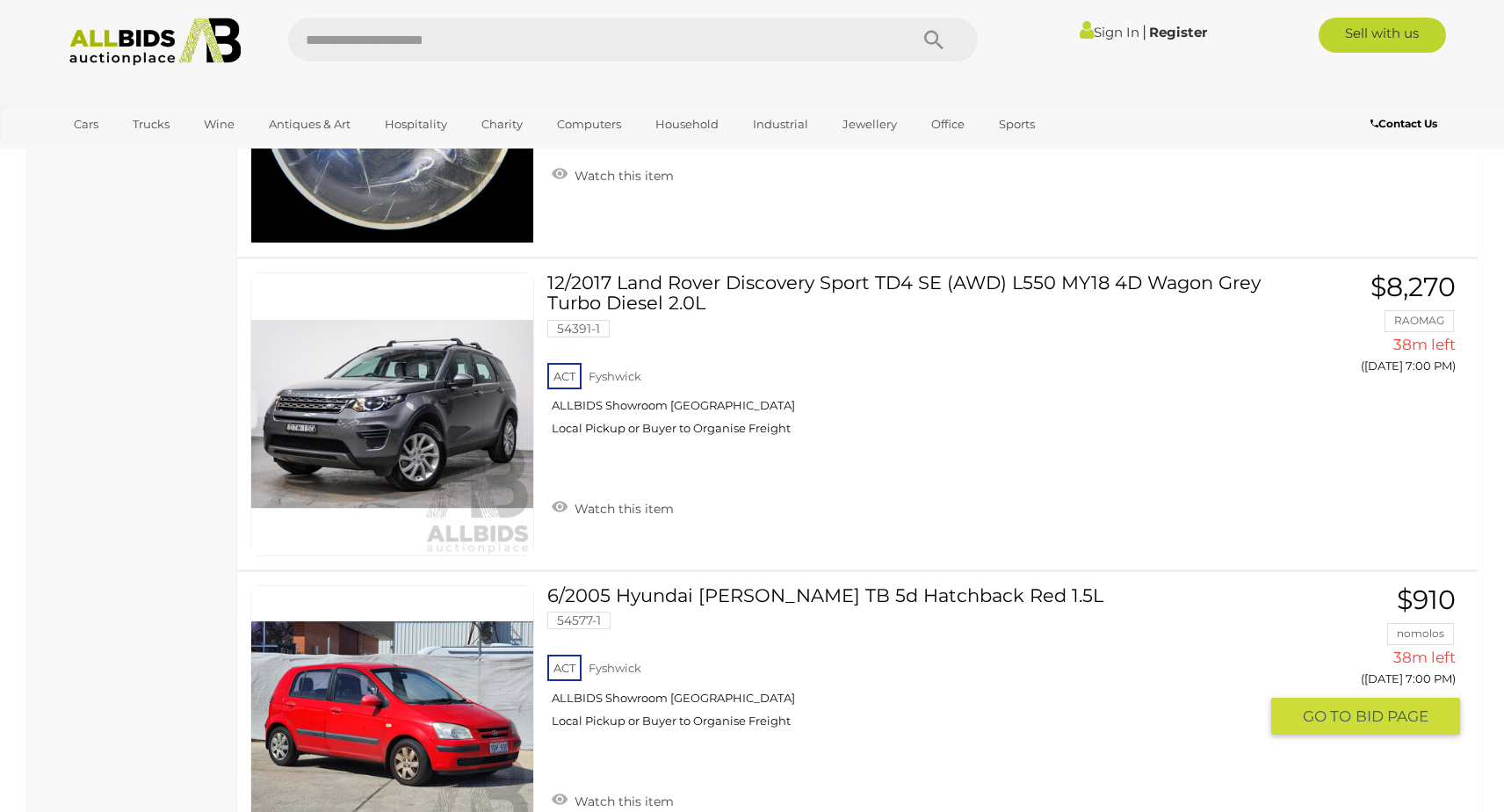
scroll to position [6792, 0]
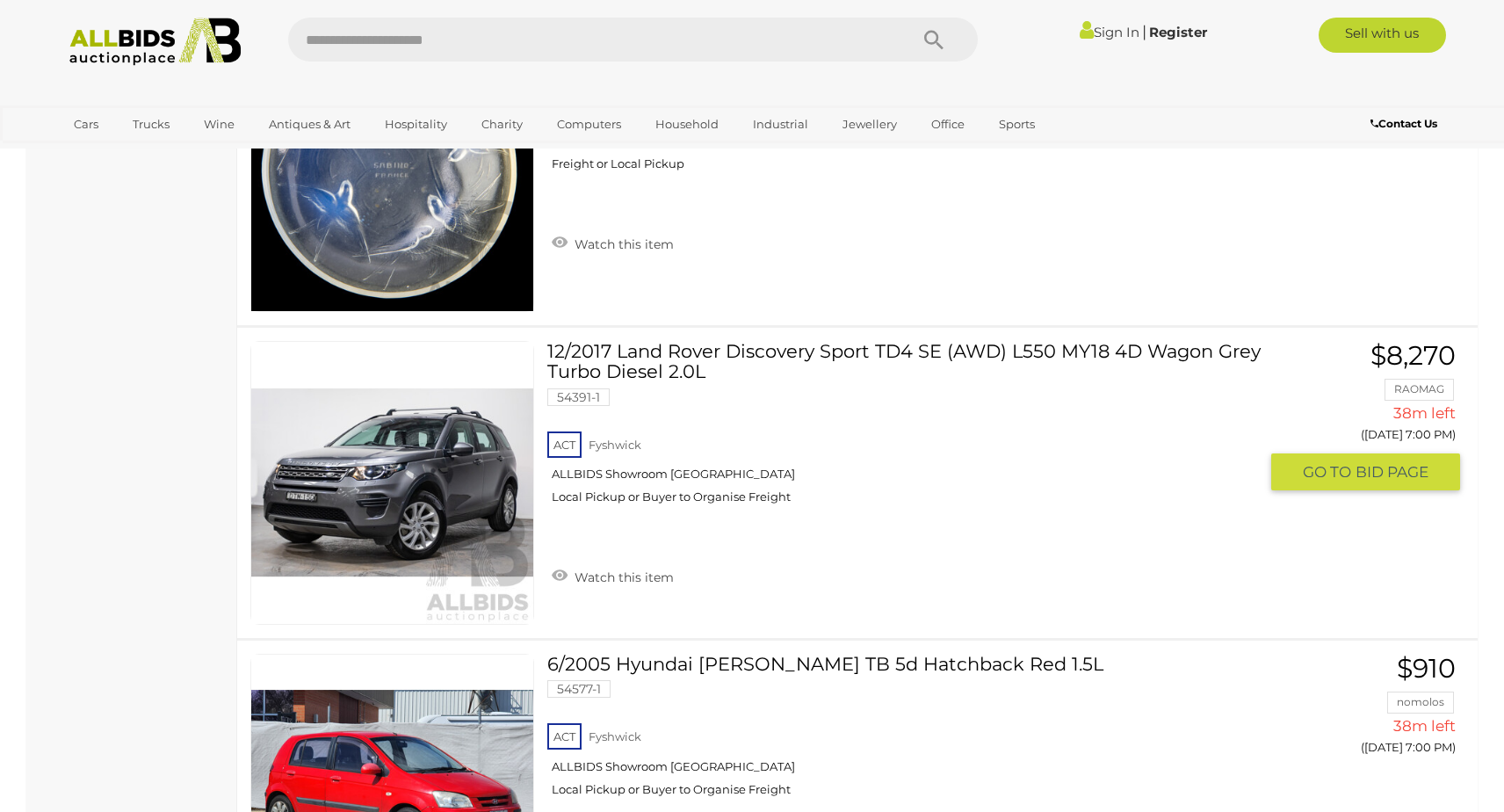
click at [381, 431] on link at bounding box center [392, 483] width 284 height 284
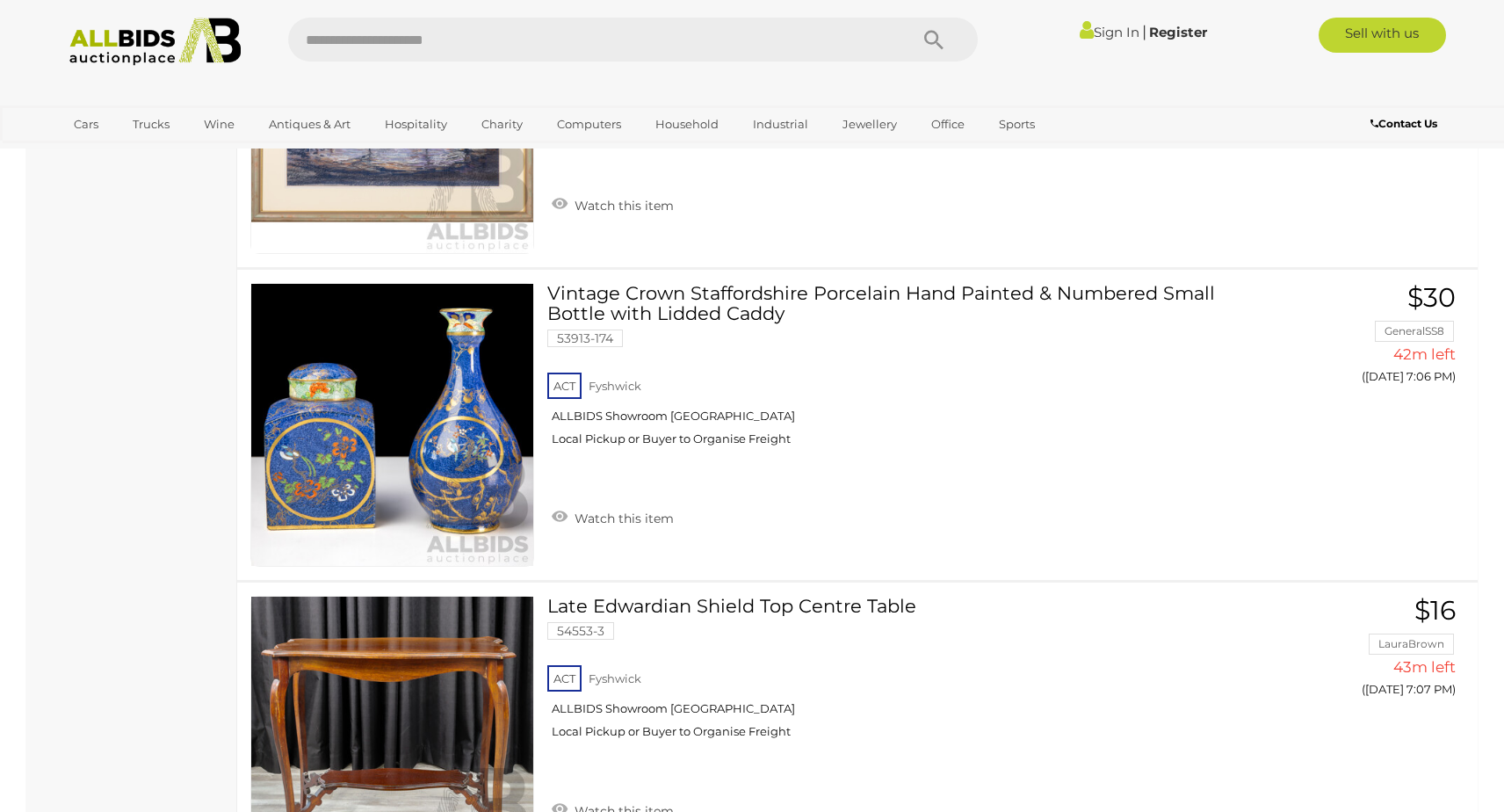
scroll to position [15209, 0]
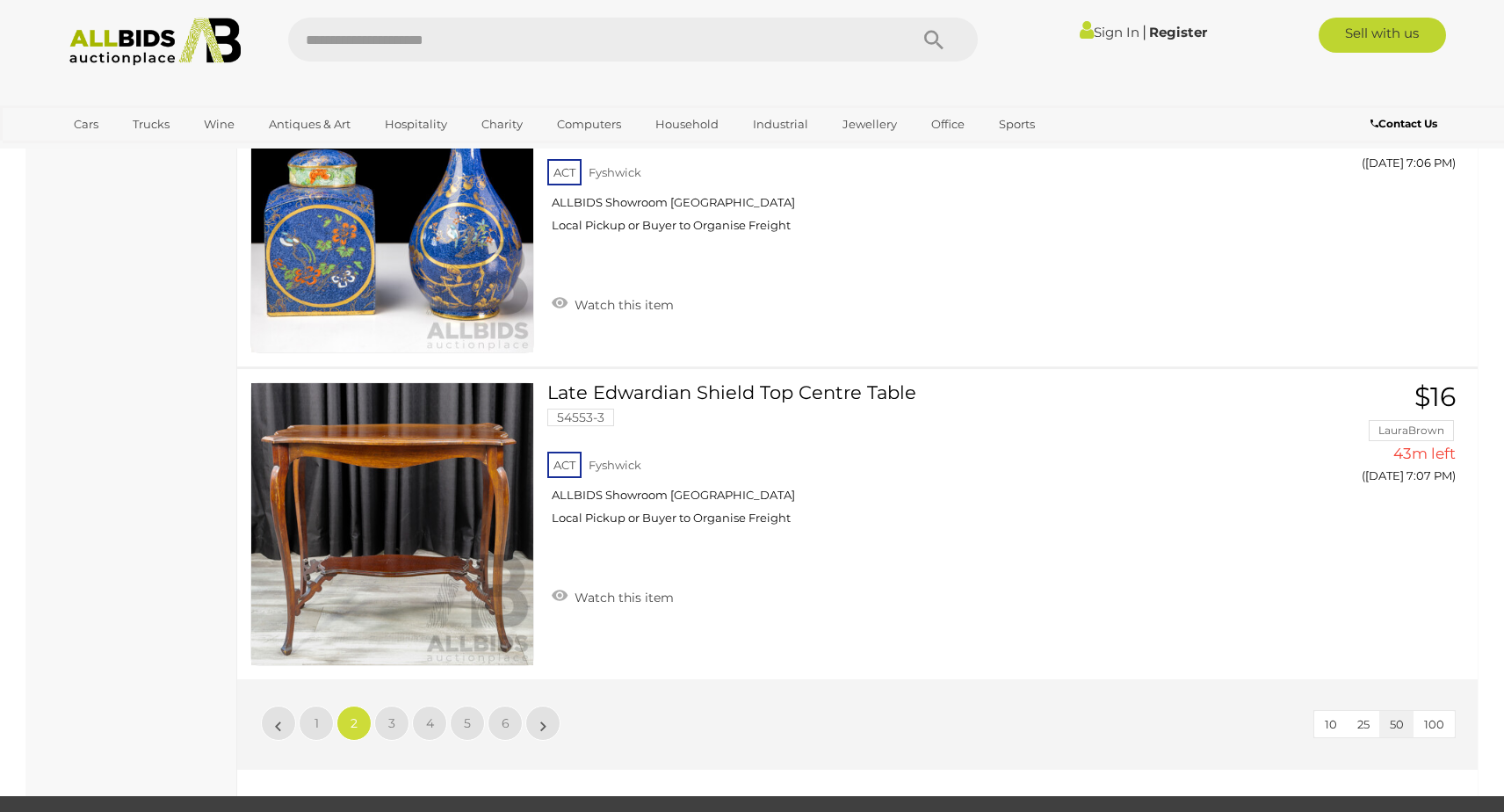
click at [1435, 717] on span "100" at bounding box center [1434, 724] width 21 height 14
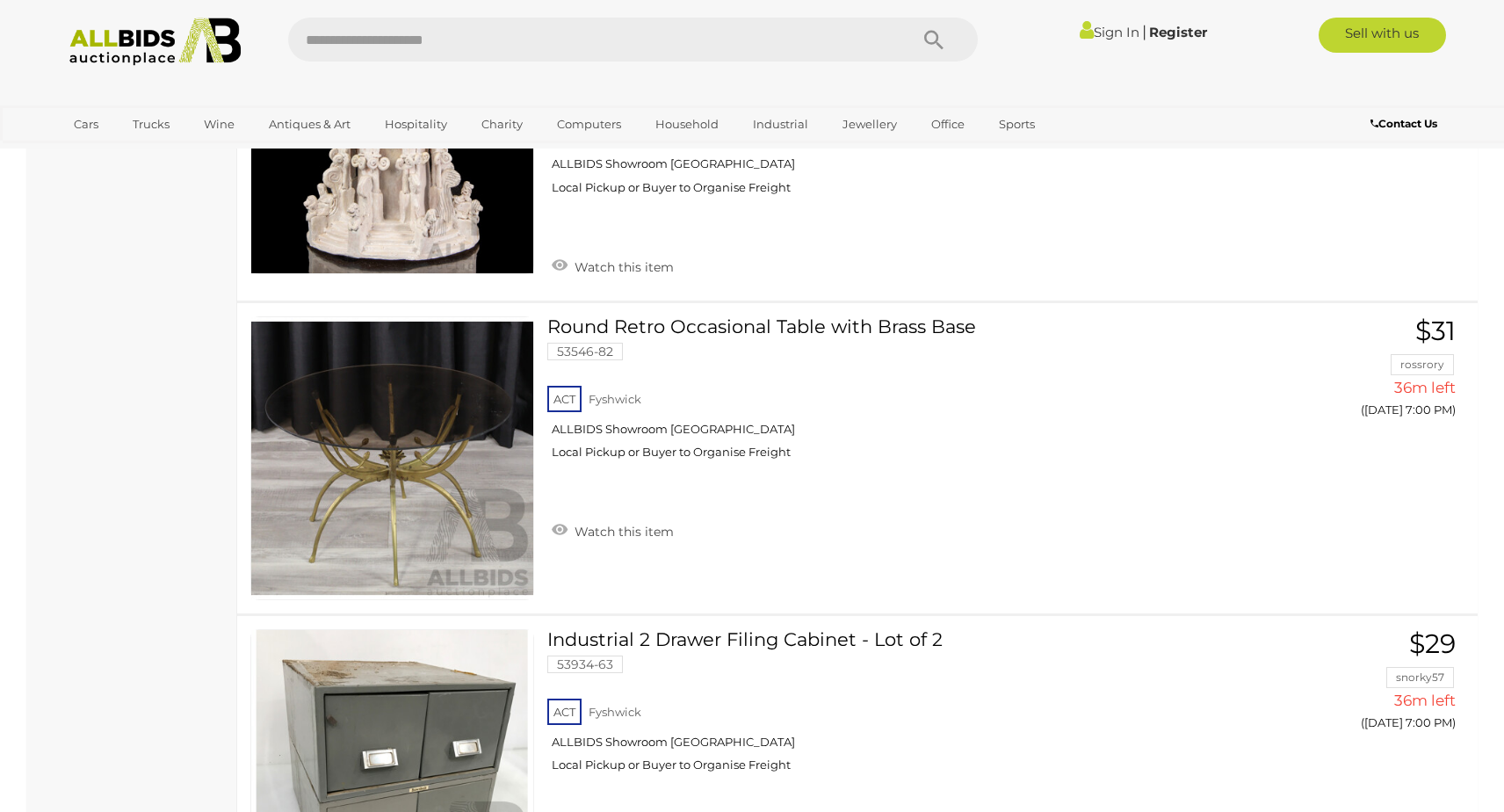
scroll to position [23442, 0]
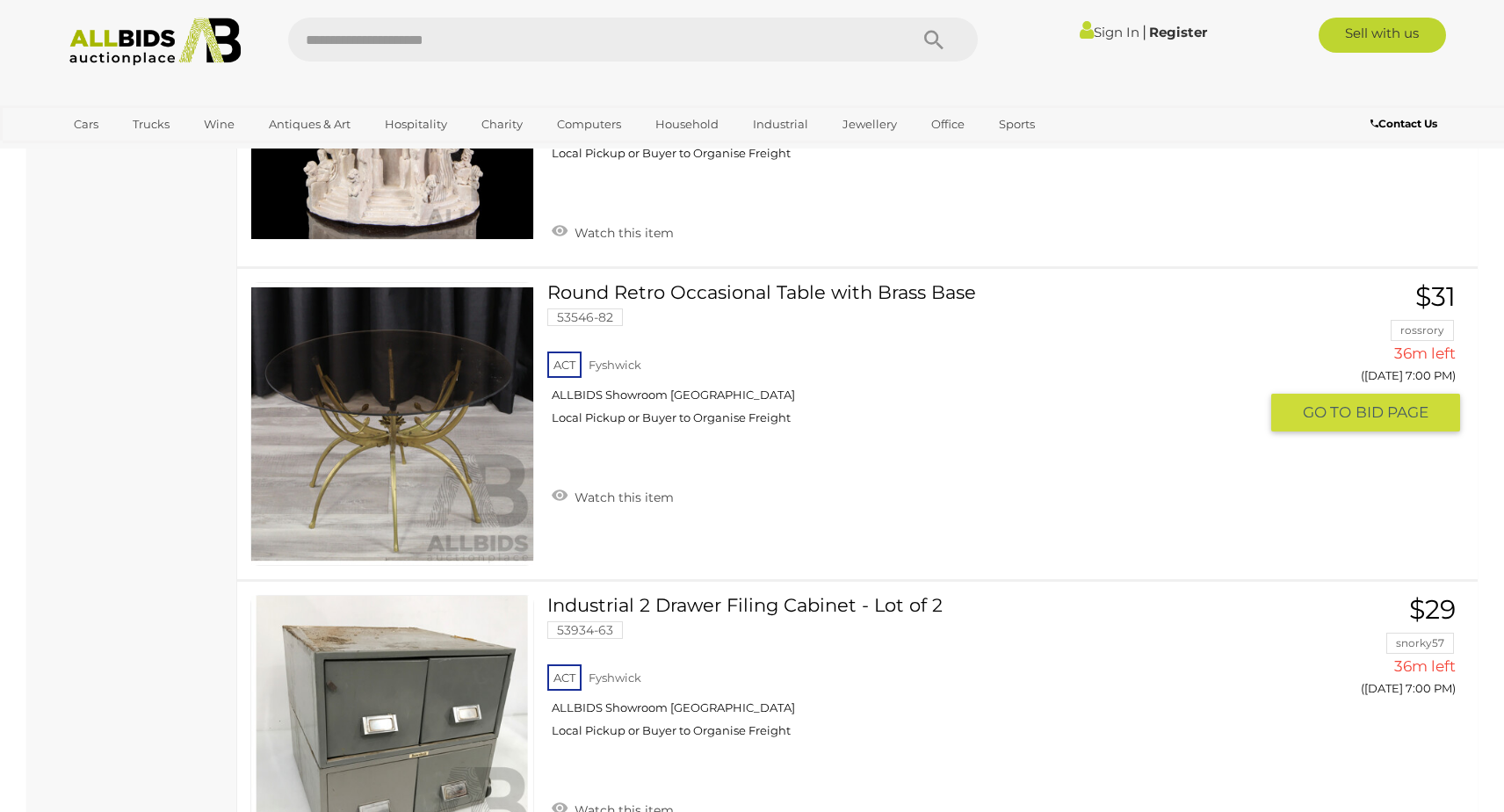
click at [434, 450] on img at bounding box center [392, 424] width 282 height 282
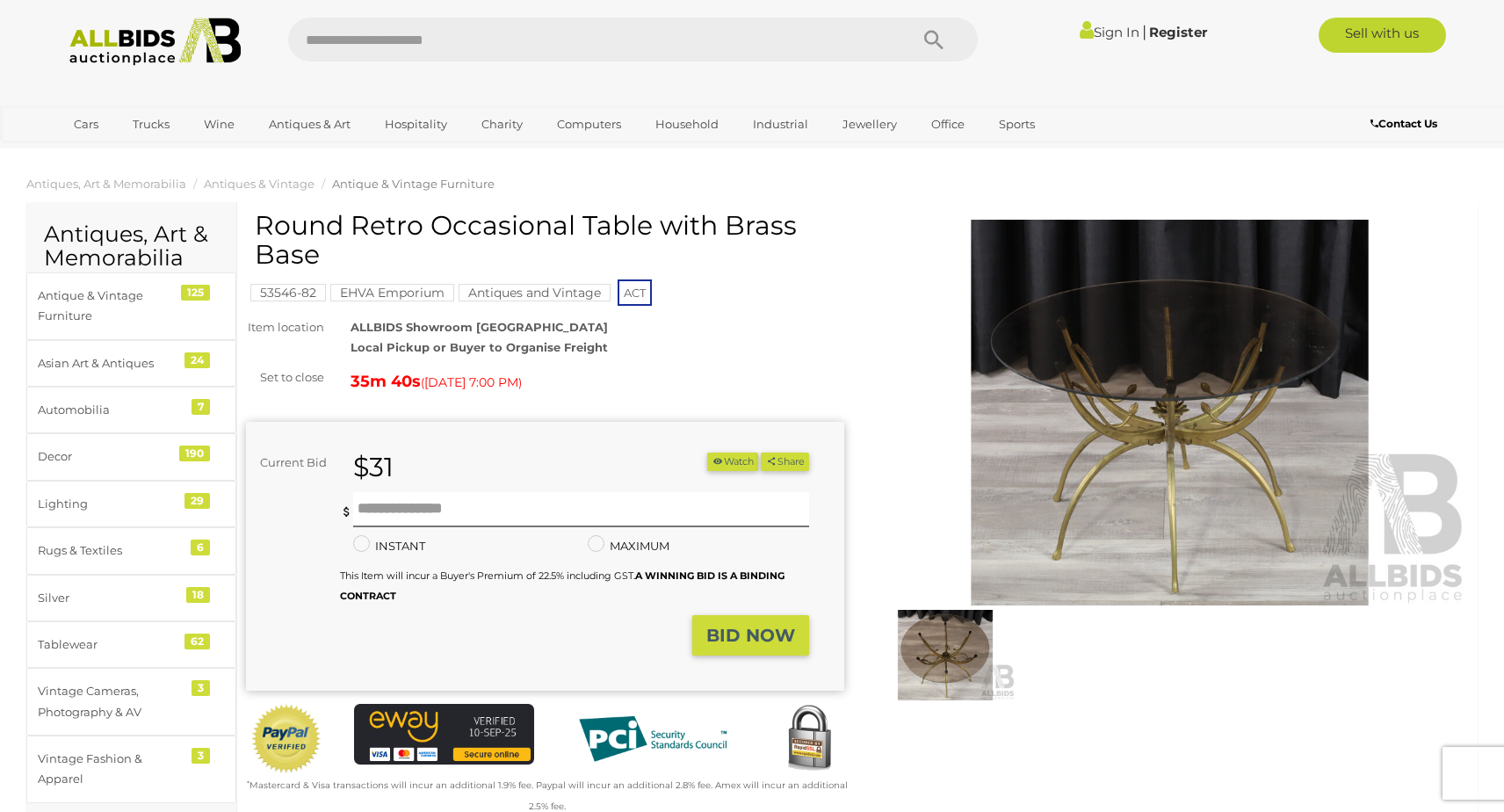
click at [1119, 401] on img at bounding box center [1170, 412] width 599 height 385
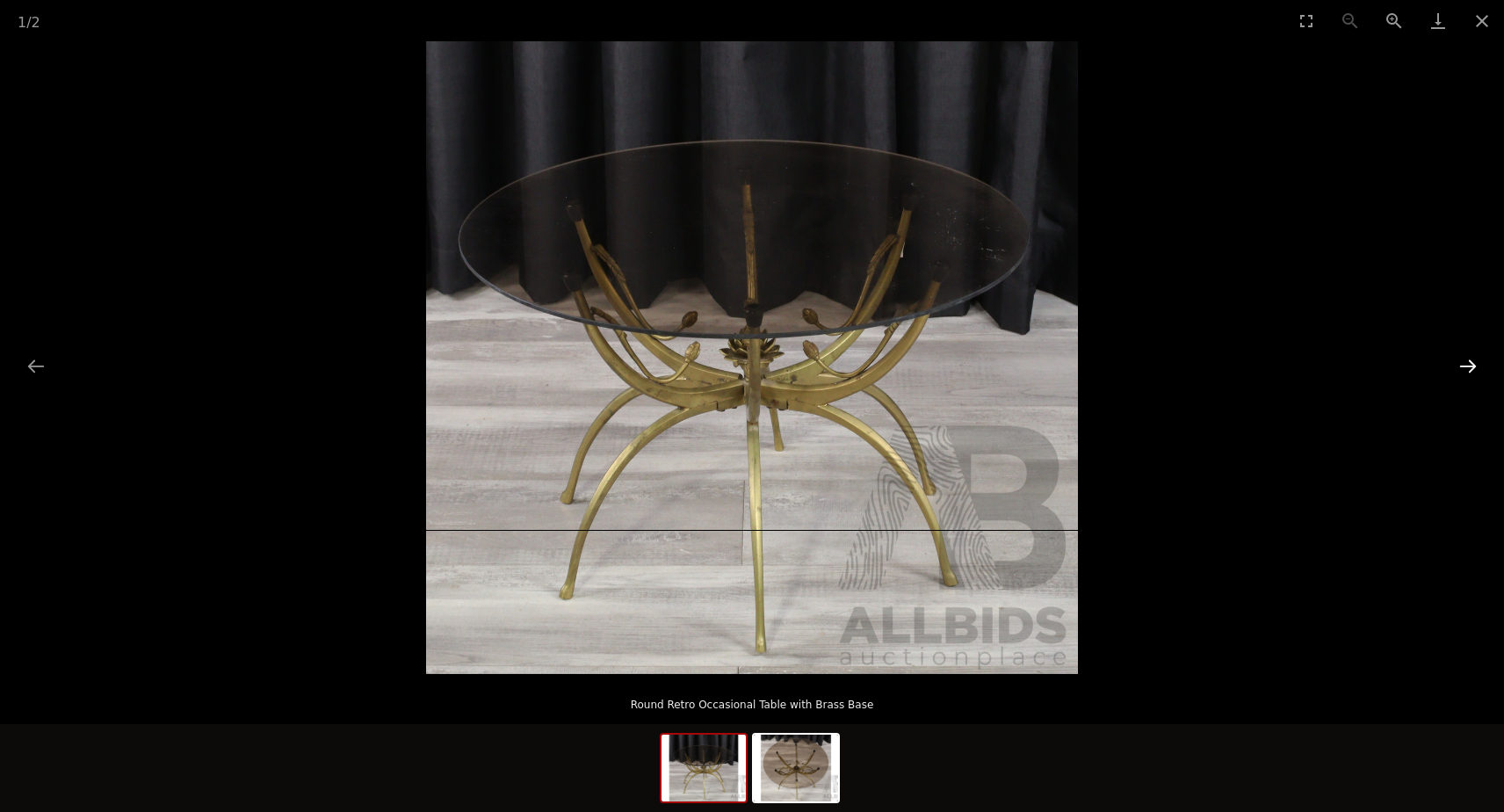
click at [1468, 367] on button "Next slide" at bounding box center [1469, 366] width 37 height 34
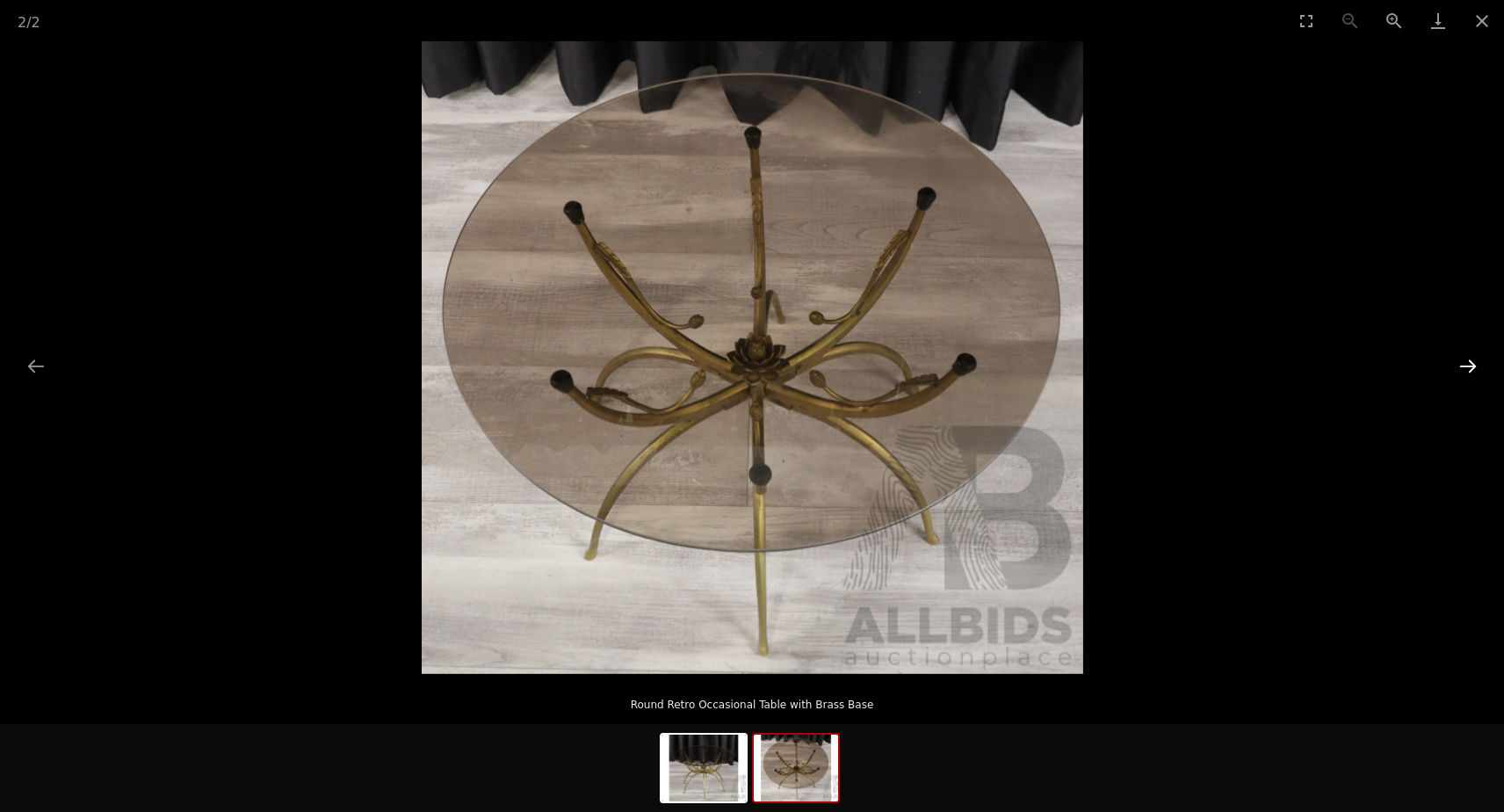
click at [1468, 367] on button "Next slide" at bounding box center [1469, 366] width 37 height 34
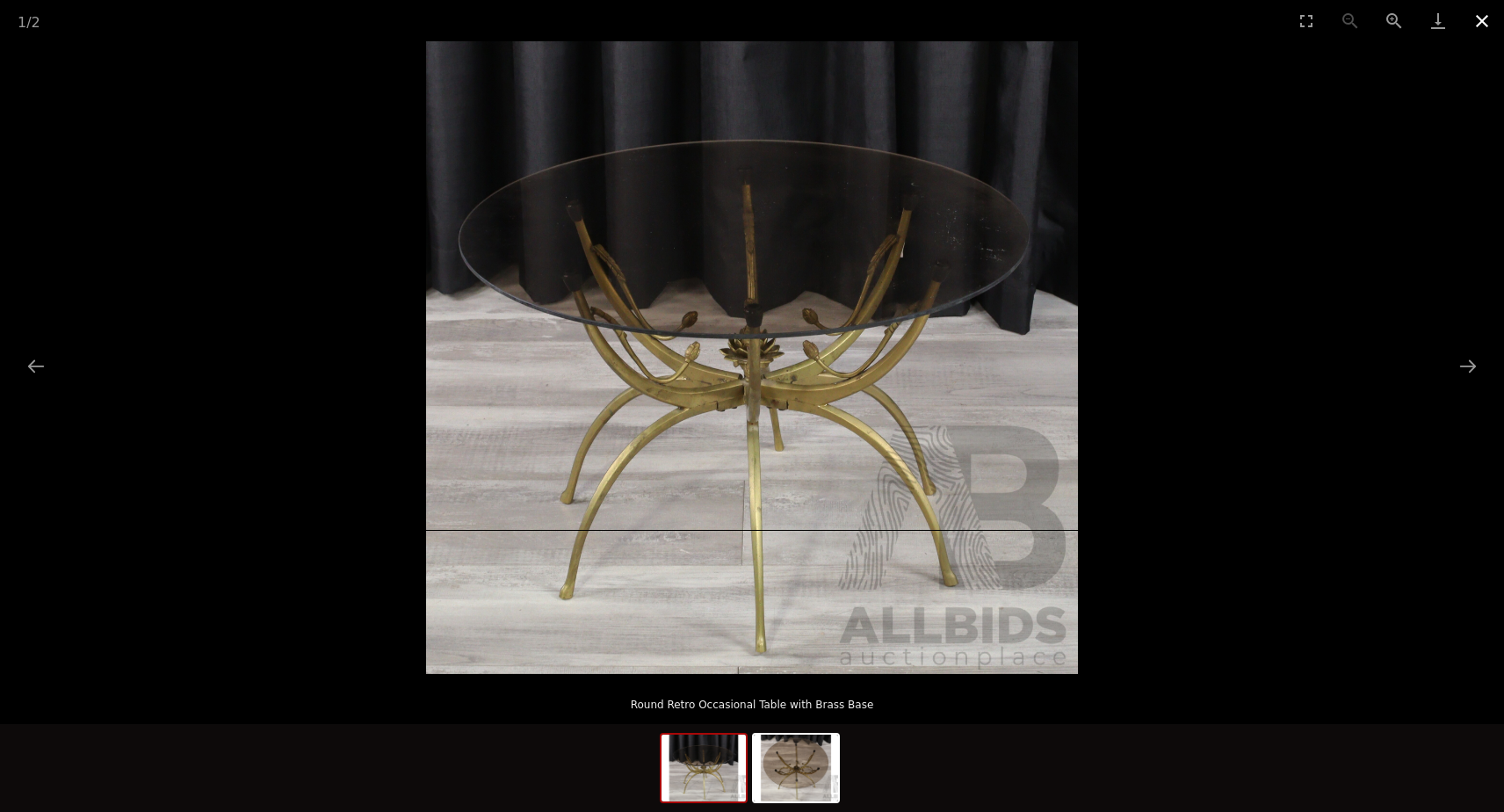
click at [1477, 21] on button "Close gallery" at bounding box center [1481, 21] width 44 height 41
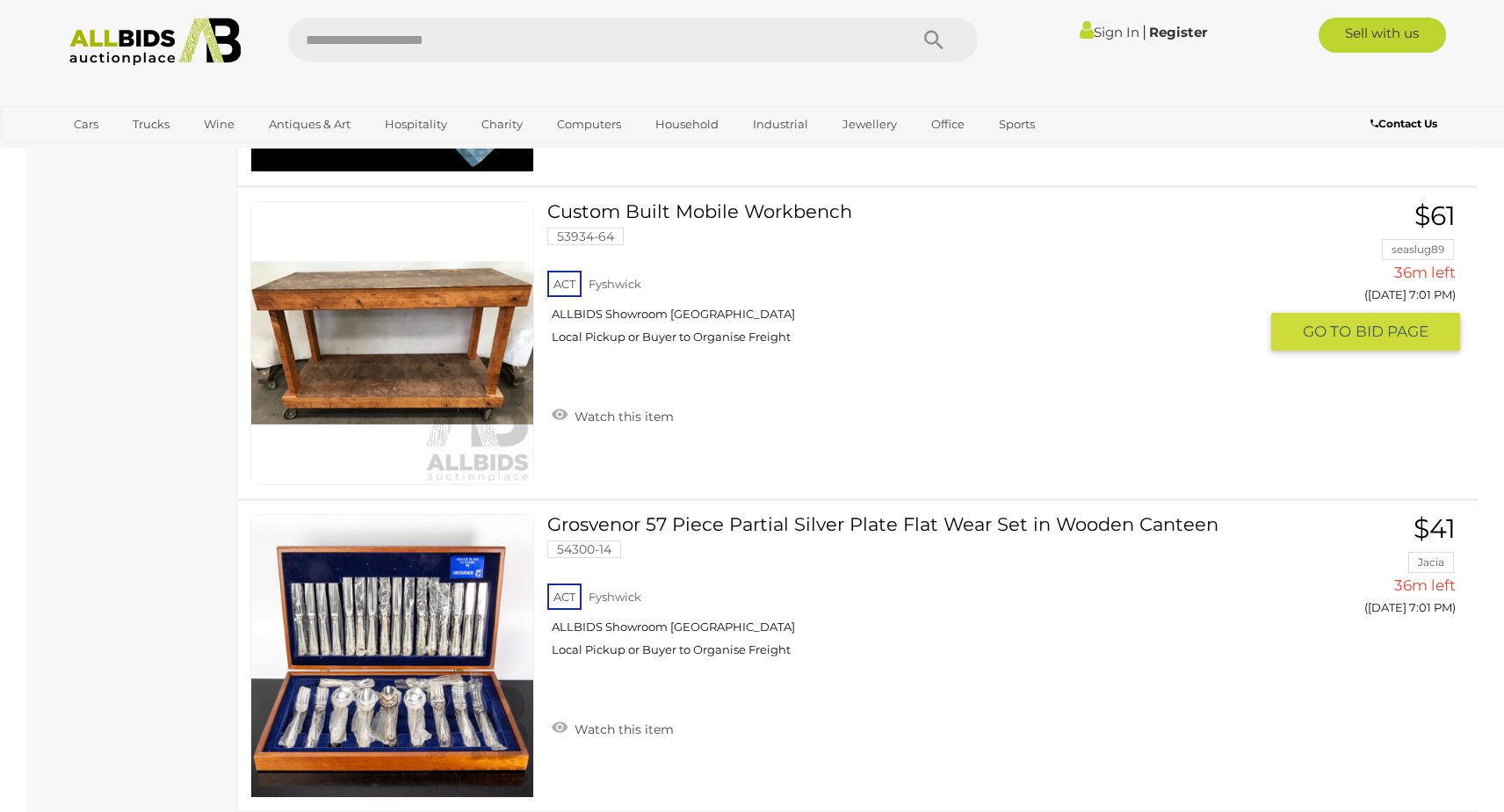
scroll to position [24756, 0]
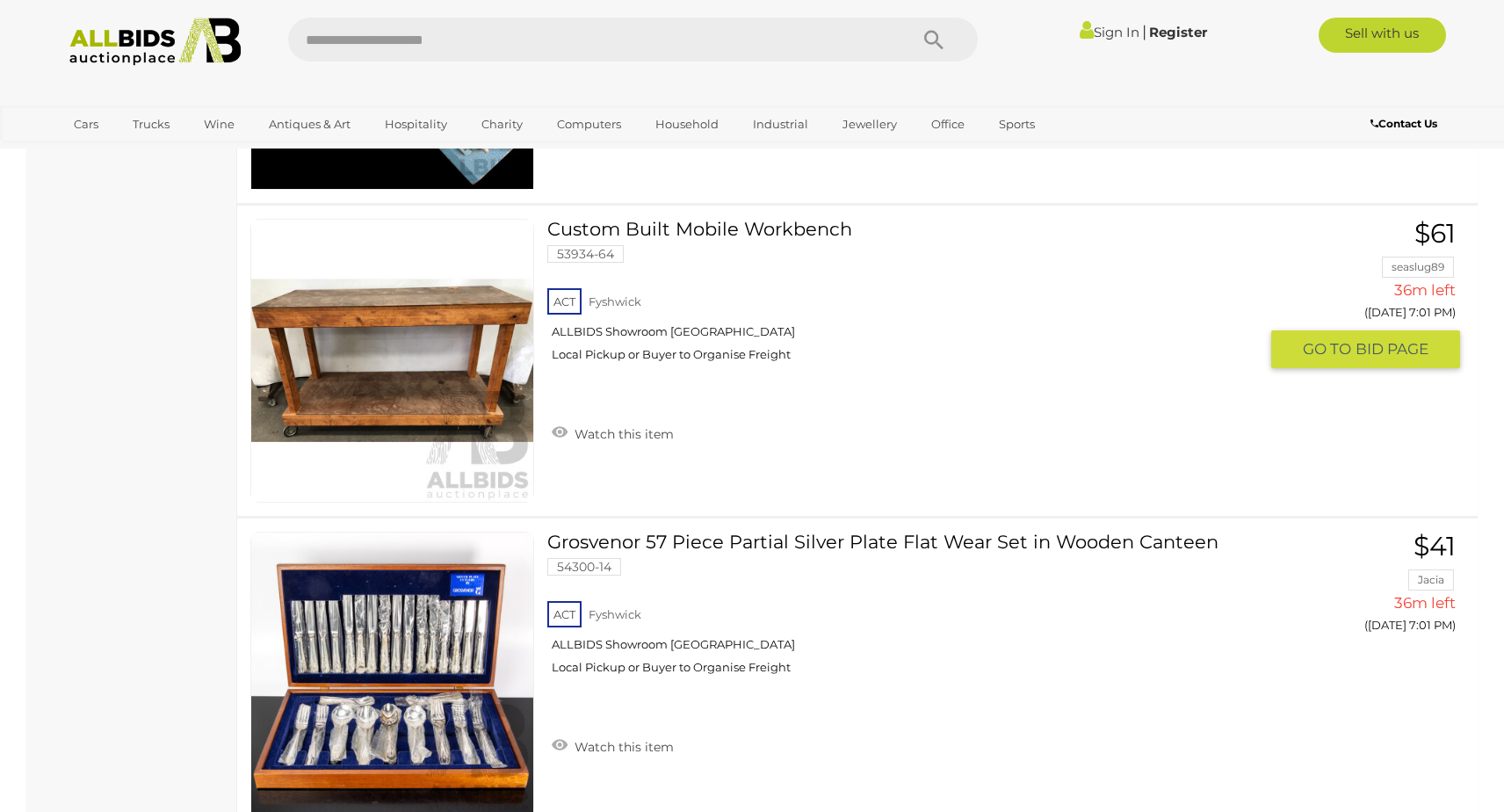
drag, startPoint x: 0, startPoint y: 0, endPoint x: 428, endPoint y: 360, distance: 559.3
click at [428, 360] on img at bounding box center [392, 360] width 282 height 282
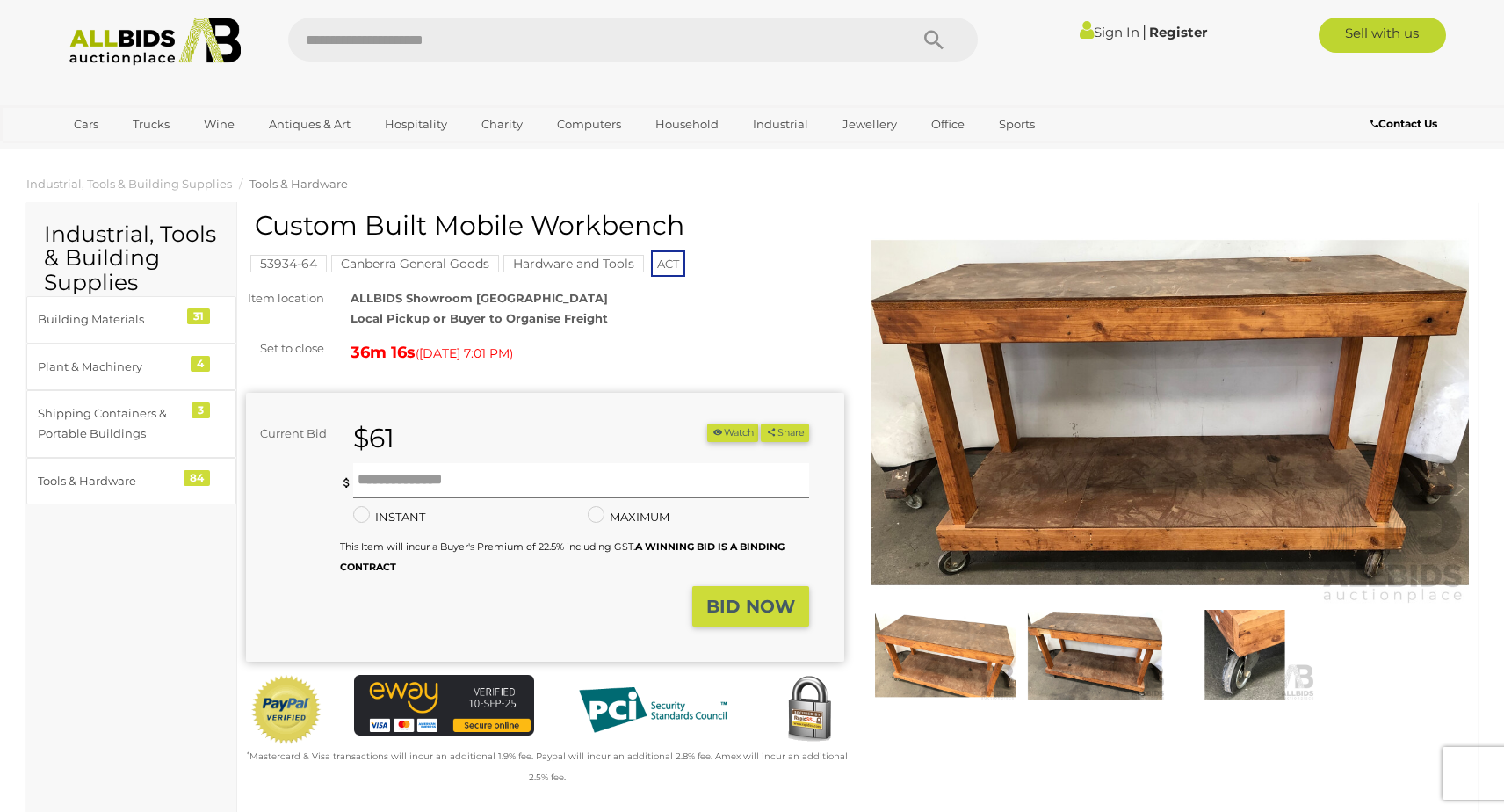
click at [1166, 241] on img at bounding box center [1170, 412] width 599 height 385
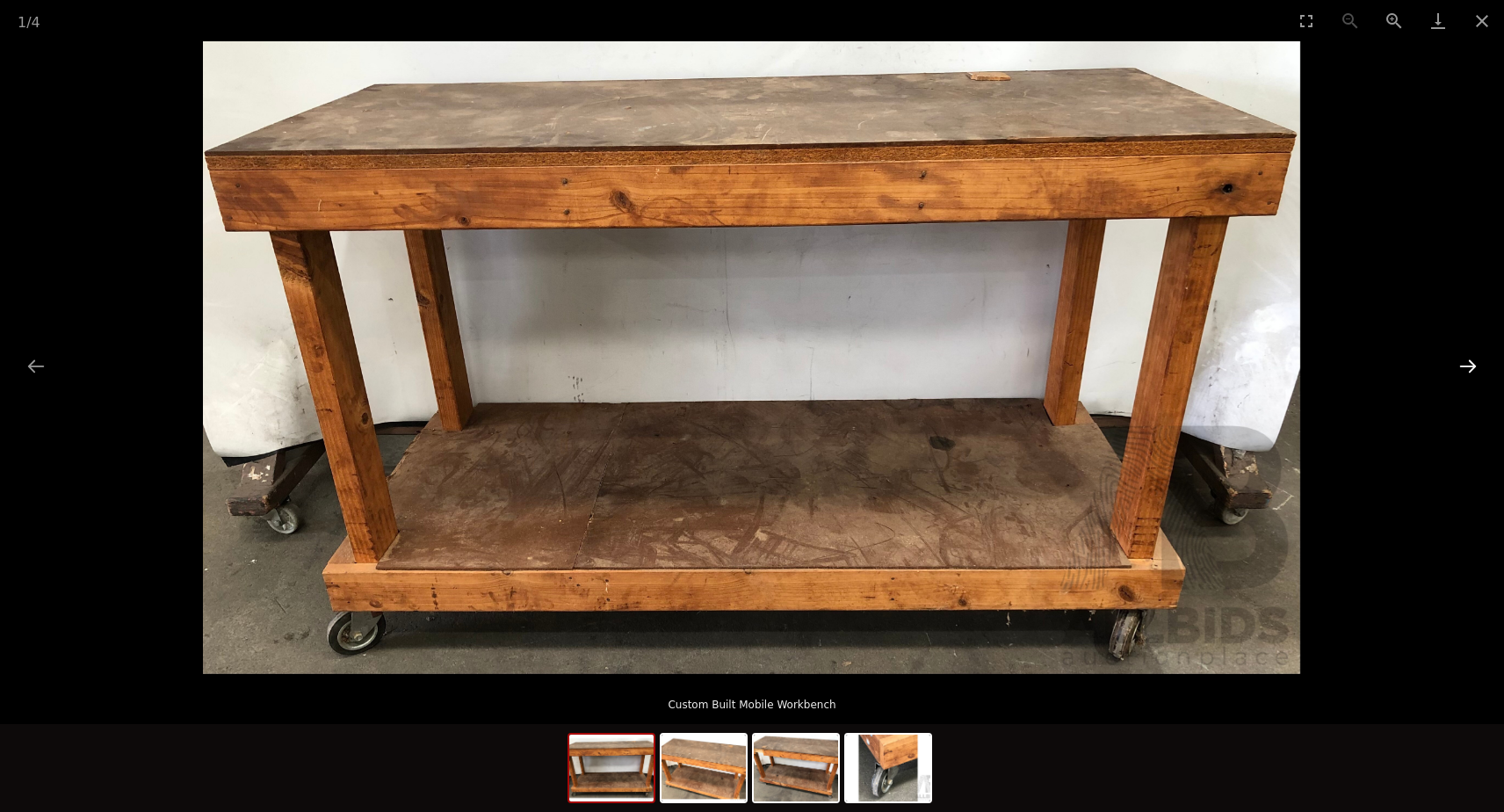
click at [1468, 371] on button "Next slide" at bounding box center [1469, 366] width 37 height 34
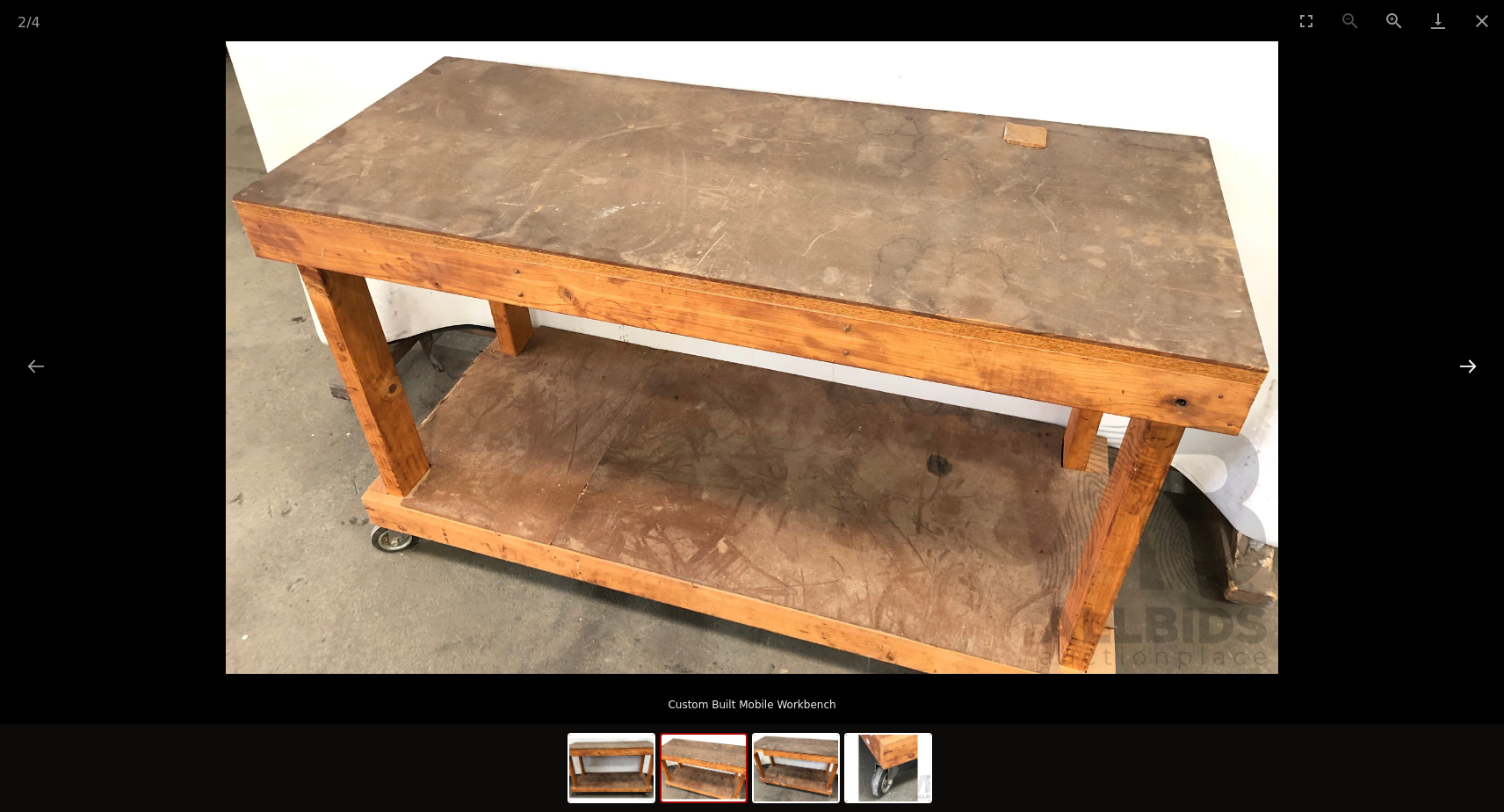
click at [1468, 371] on button "Next slide" at bounding box center [1469, 366] width 37 height 34
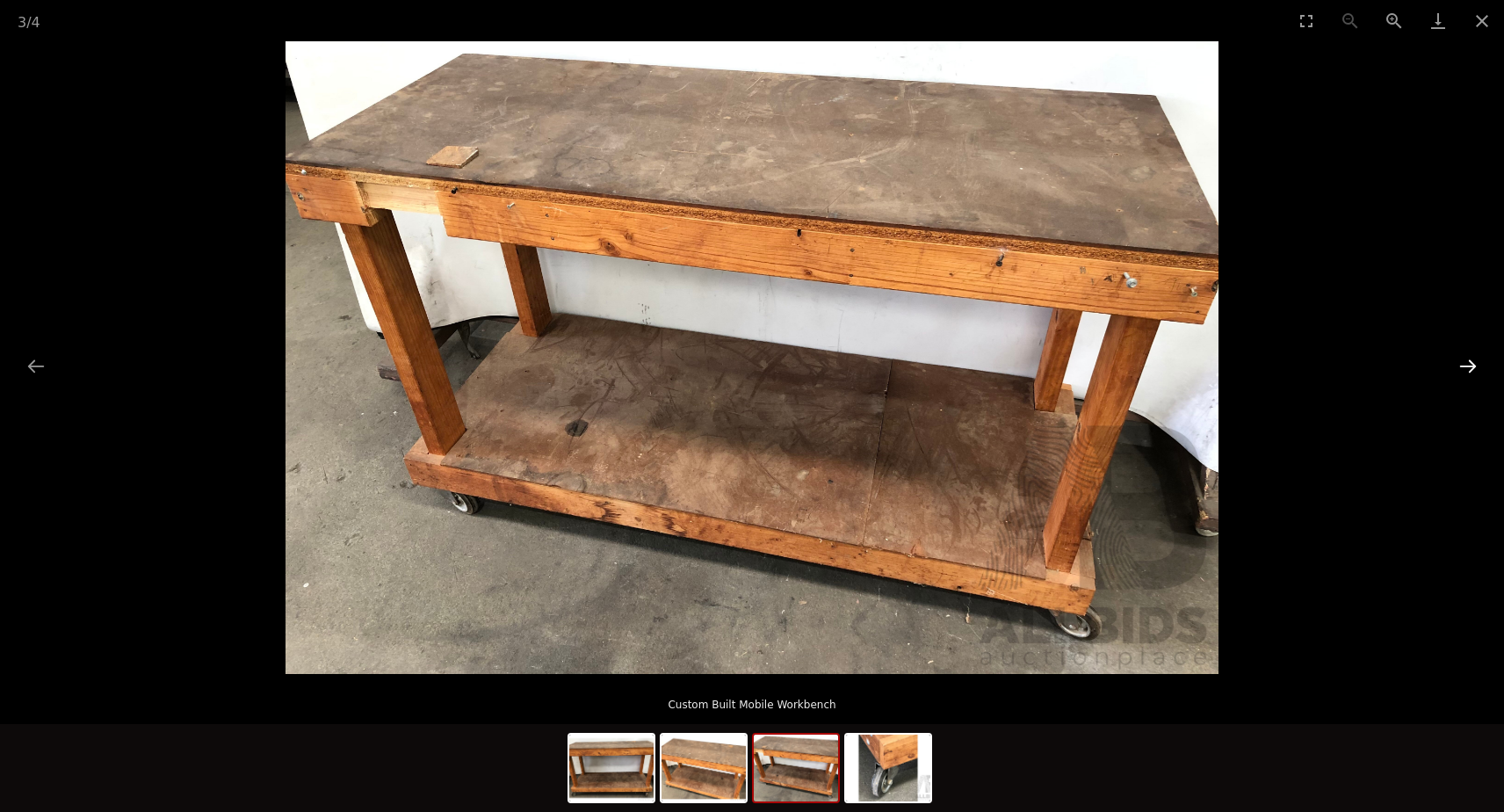
click at [1468, 371] on button "Next slide" at bounding box center [1469, 366] width 37 height 34
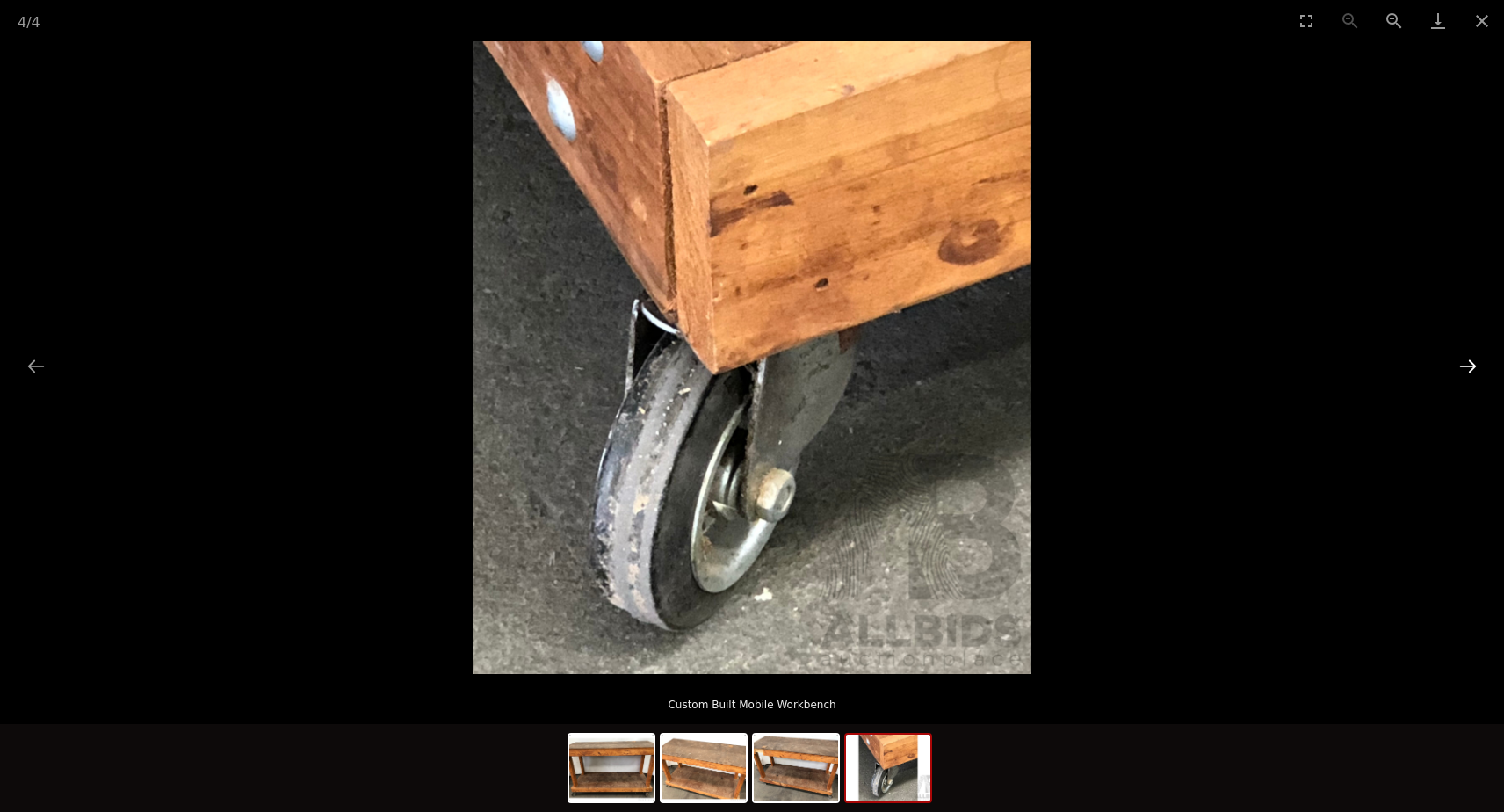
click at [1468, 371] on button "Next slide" at bounding box center [1469, 366] width 37 height 34
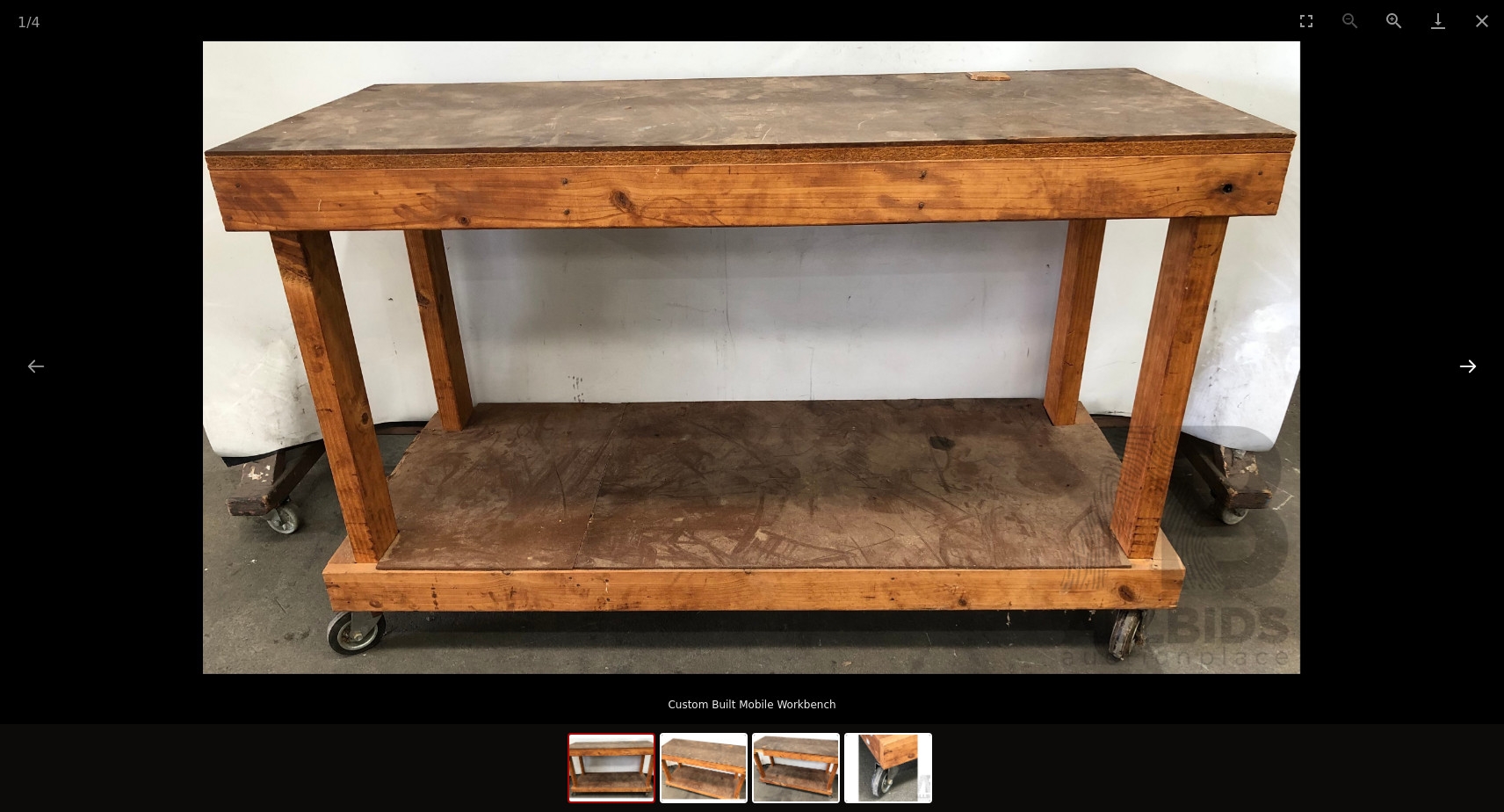
click at [1468, 371] on button "Next slide" at bounding box center [1469, 366] width 37 height 34
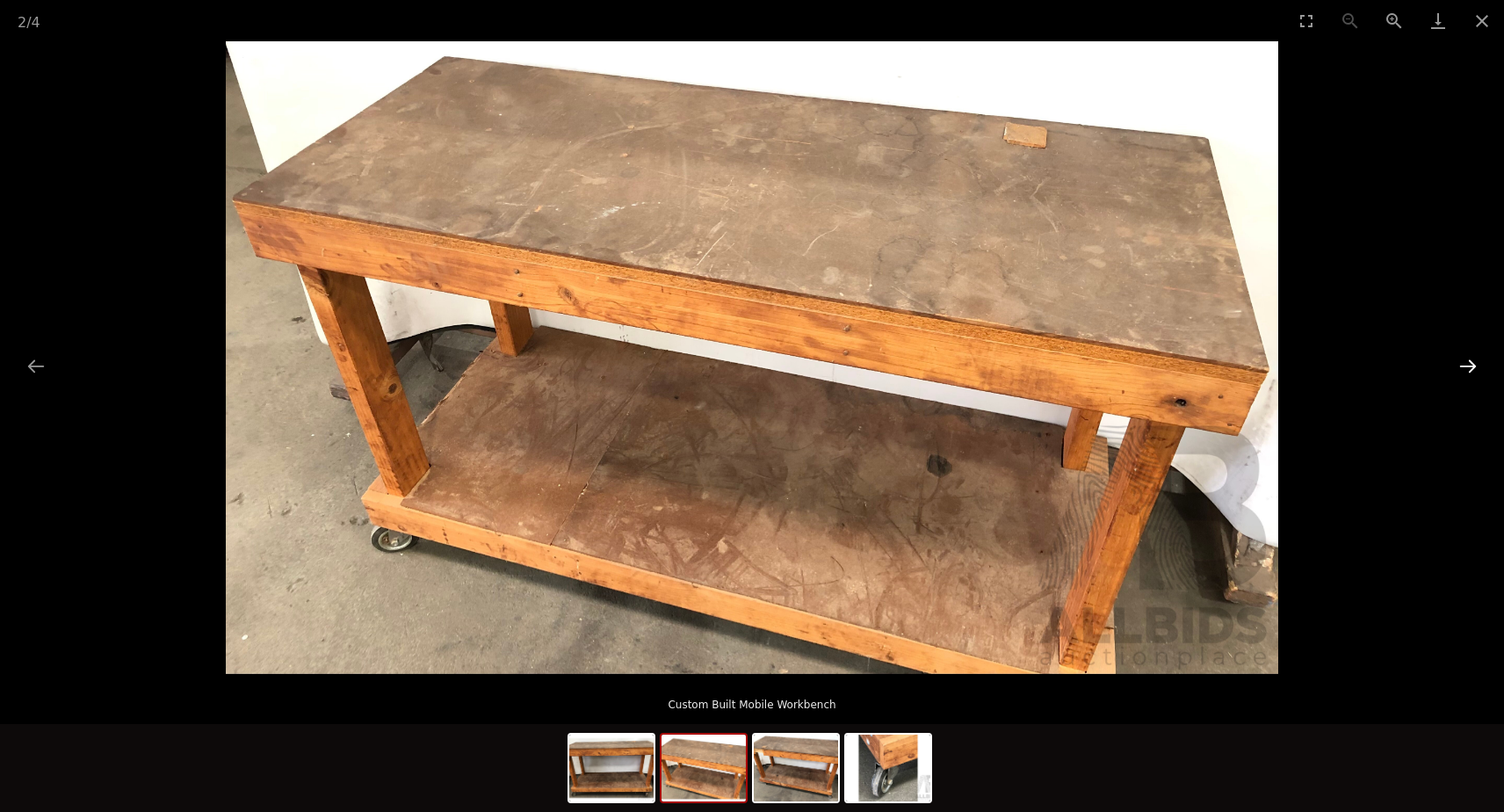
click at [1468, 371] on button "Next slide" at bounding box center [1469, 366] width 37 height 34
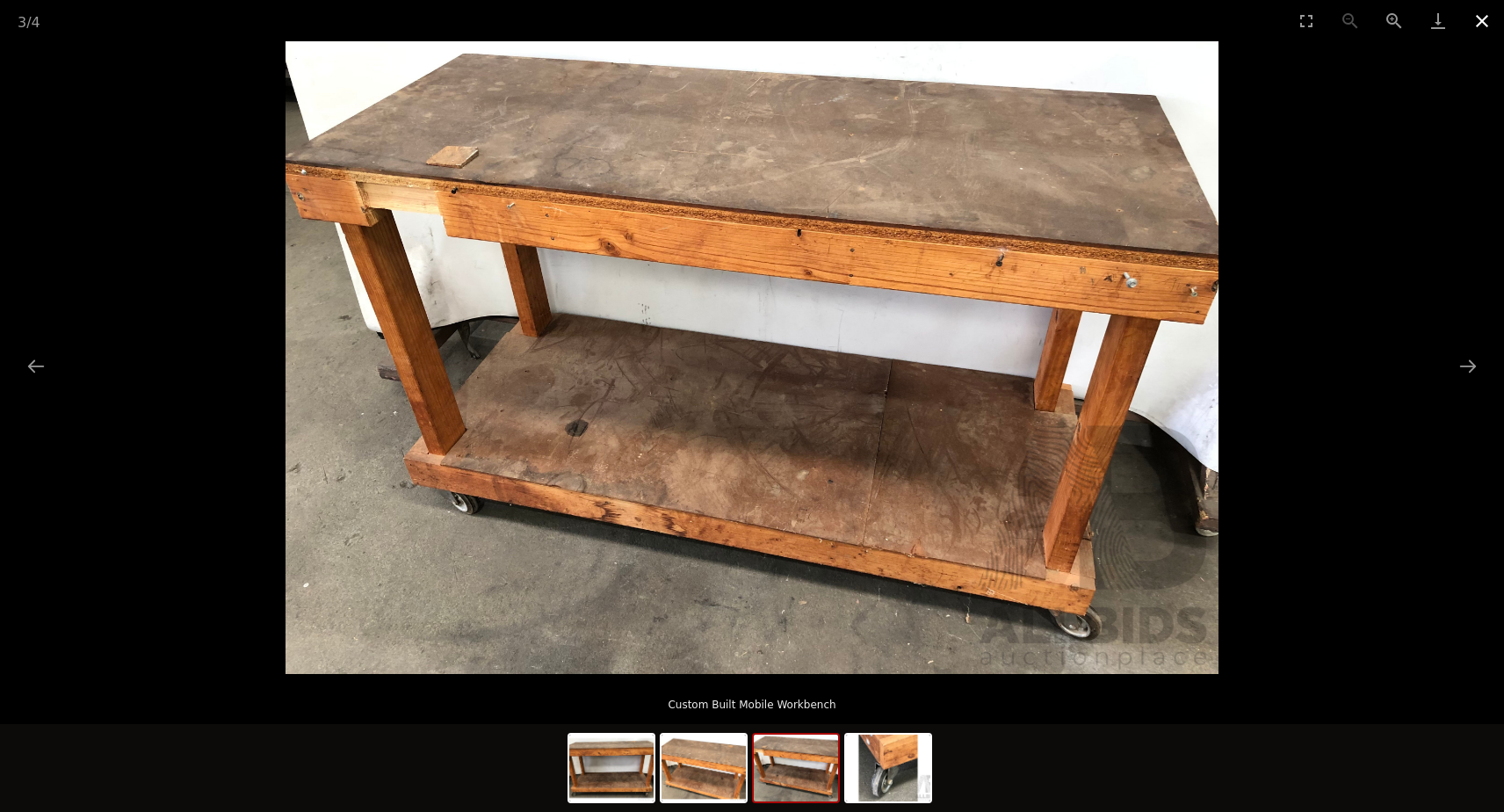
click at [1478, 28] on button "Close gallery" at bounding box center [1481, 21] width 44 height 41
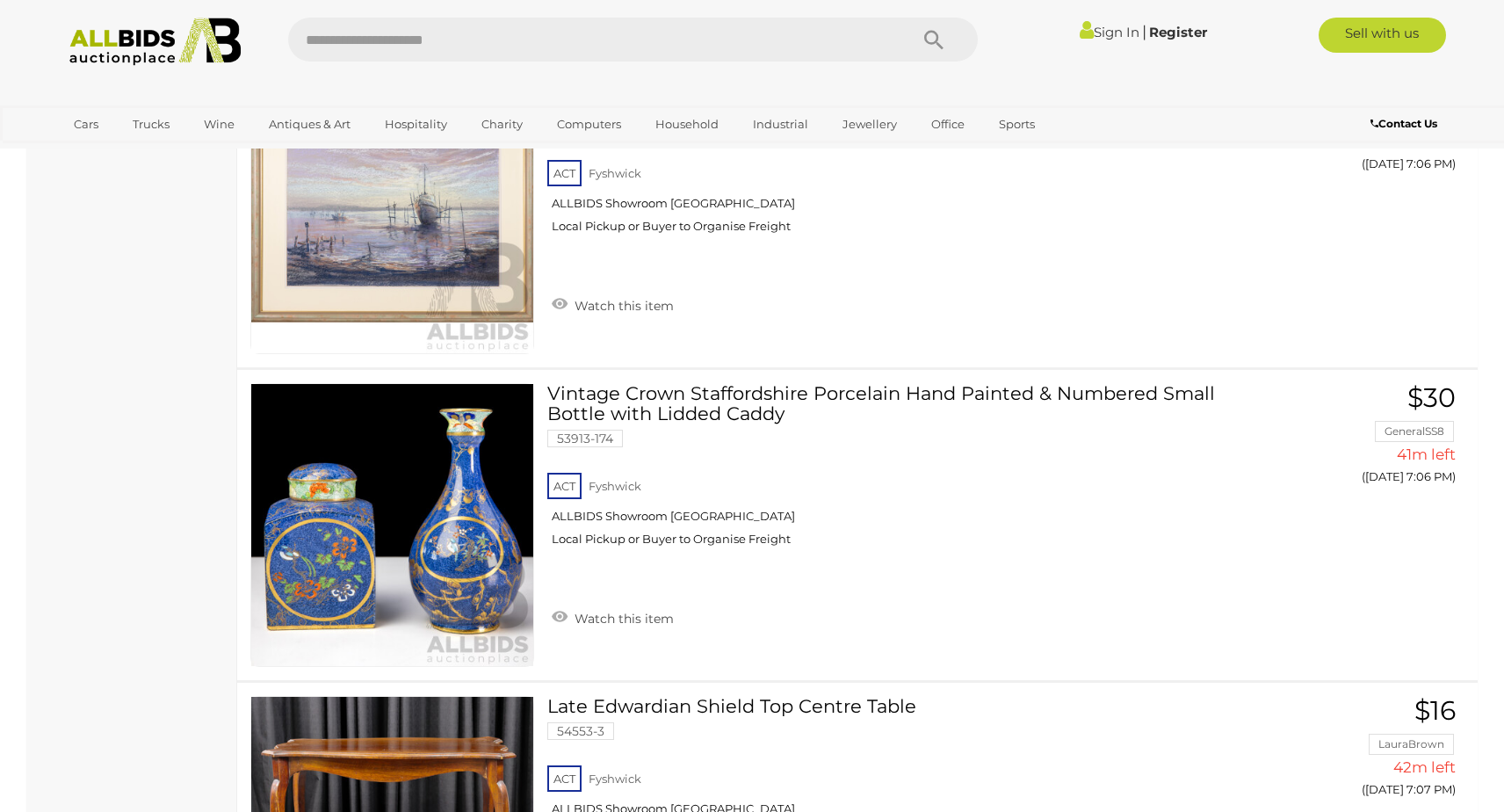
scroll to position [31074, 0]
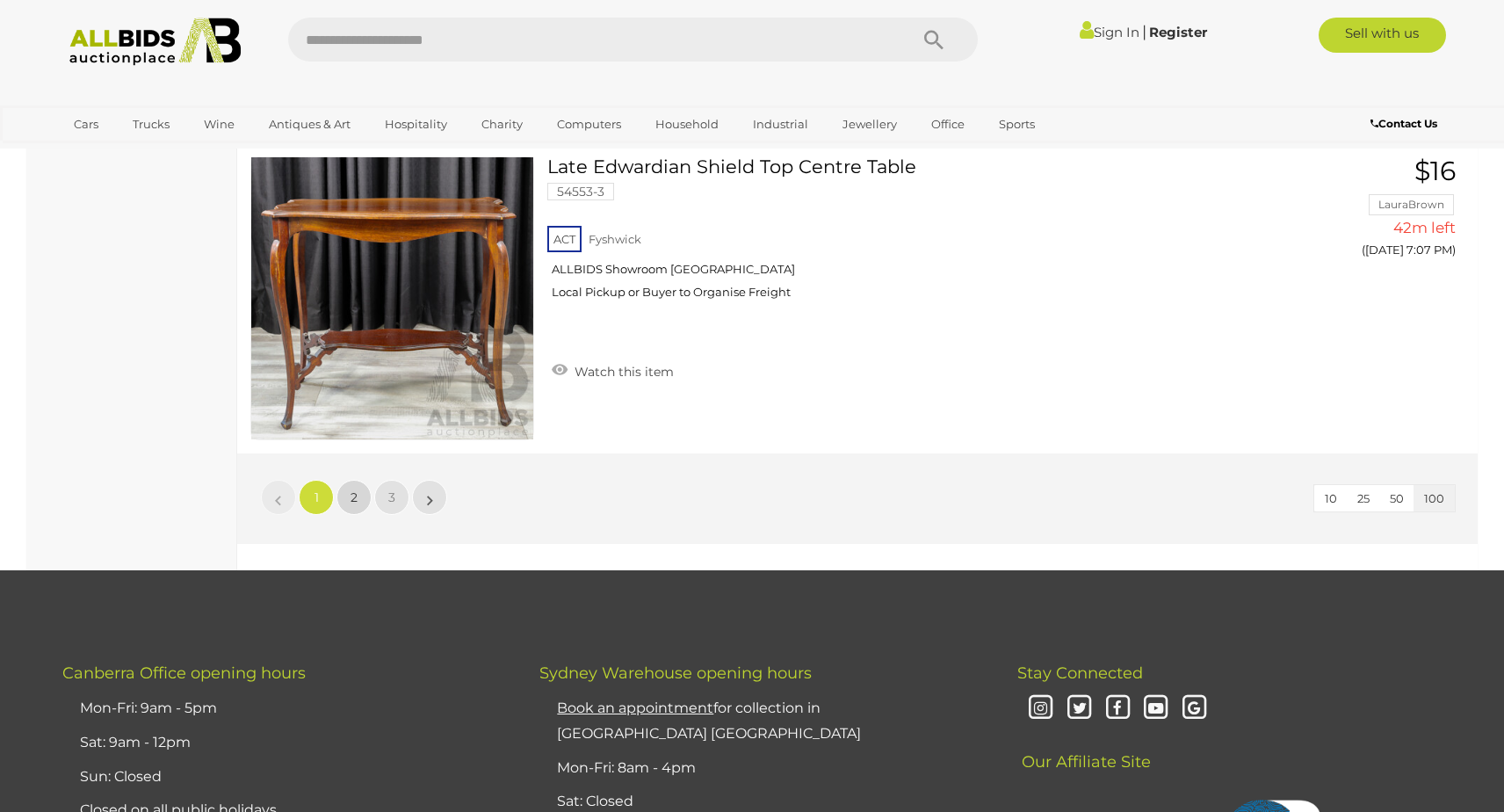
click at [352, 490] on span "2" at bounding box center [354, 497] width 7 height 16
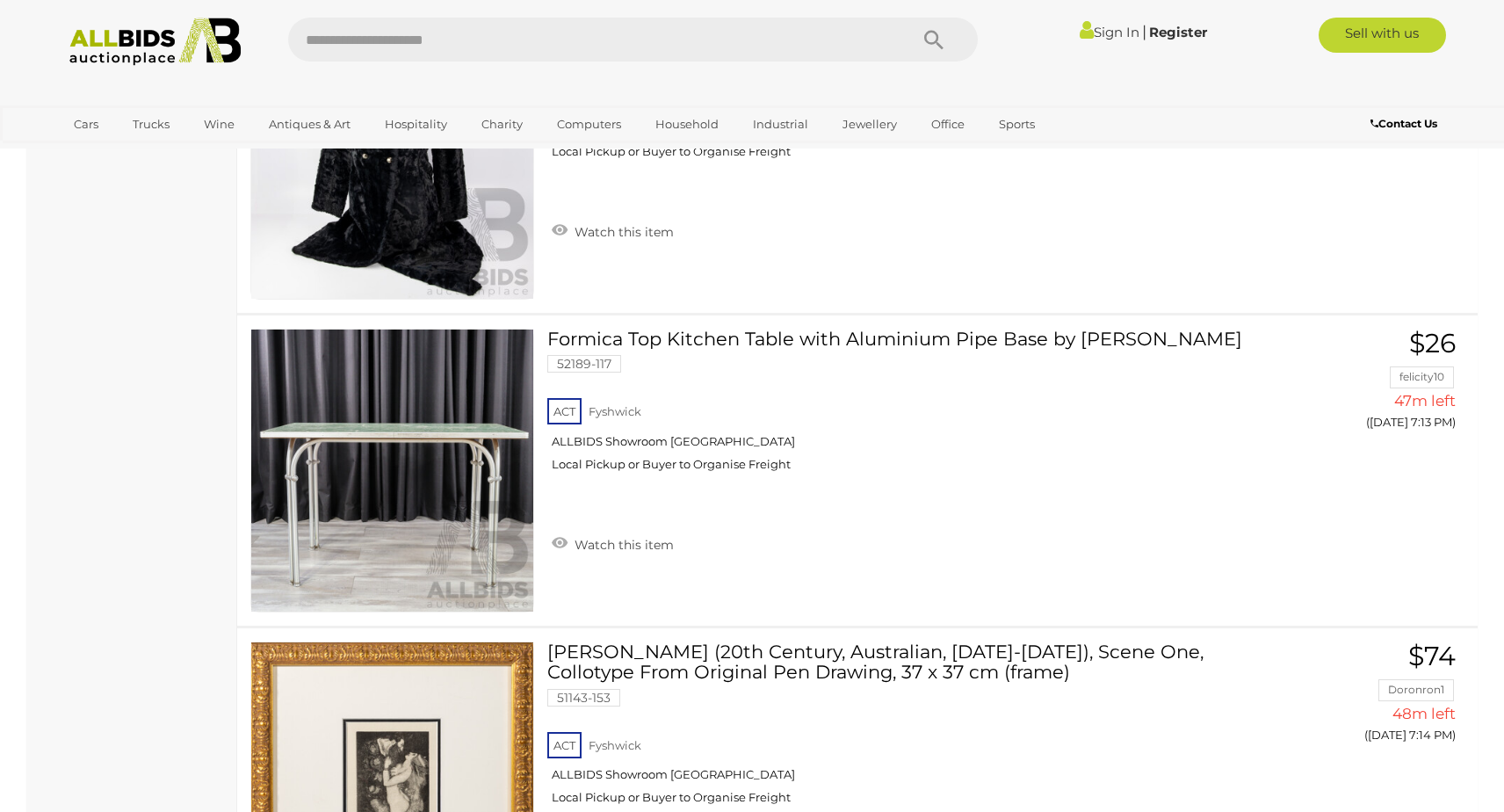
scroll to position [6718, 0]
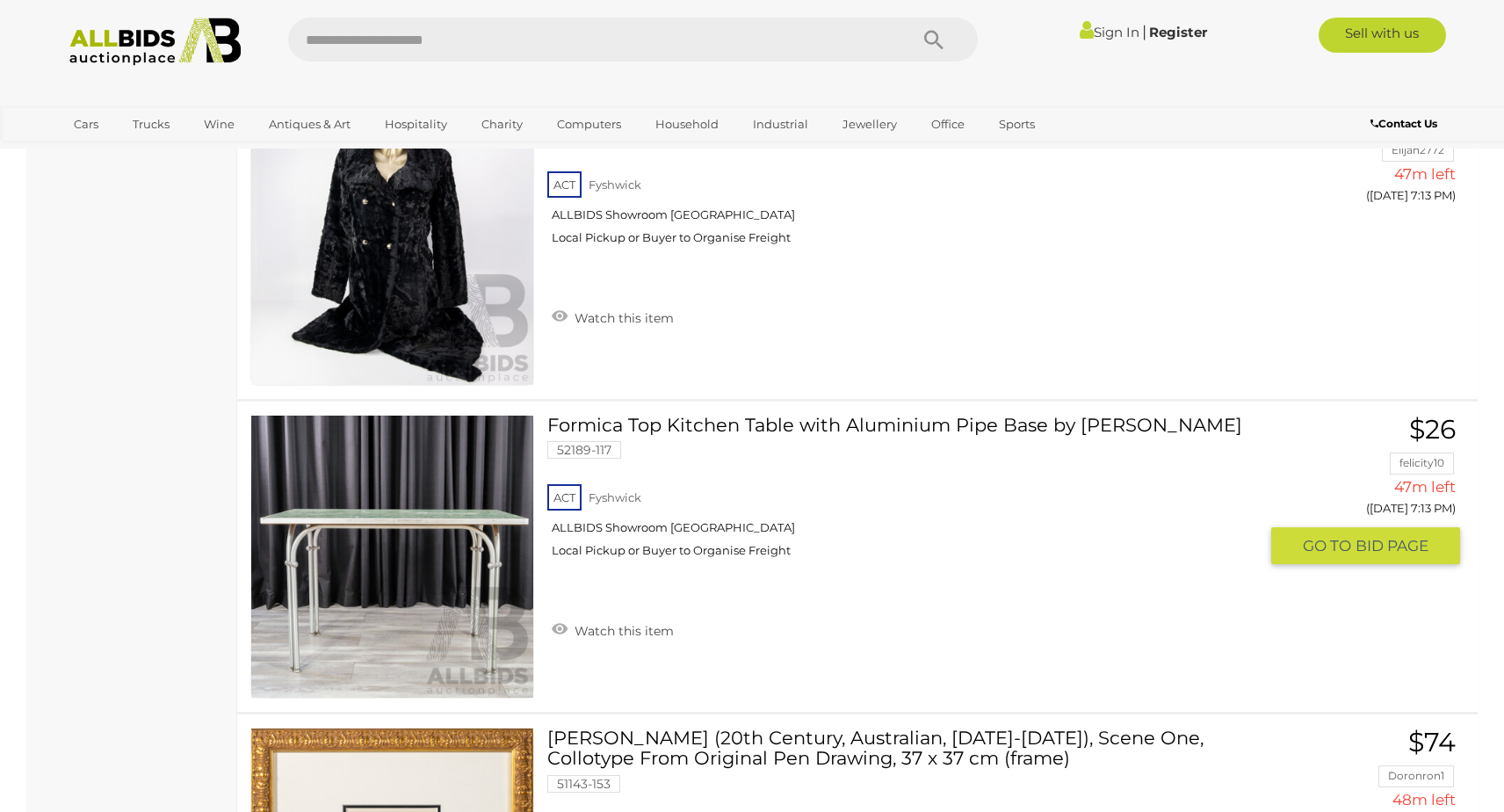
click at [352, 490] on link at bounding box center [392, 556] width 284 height 284
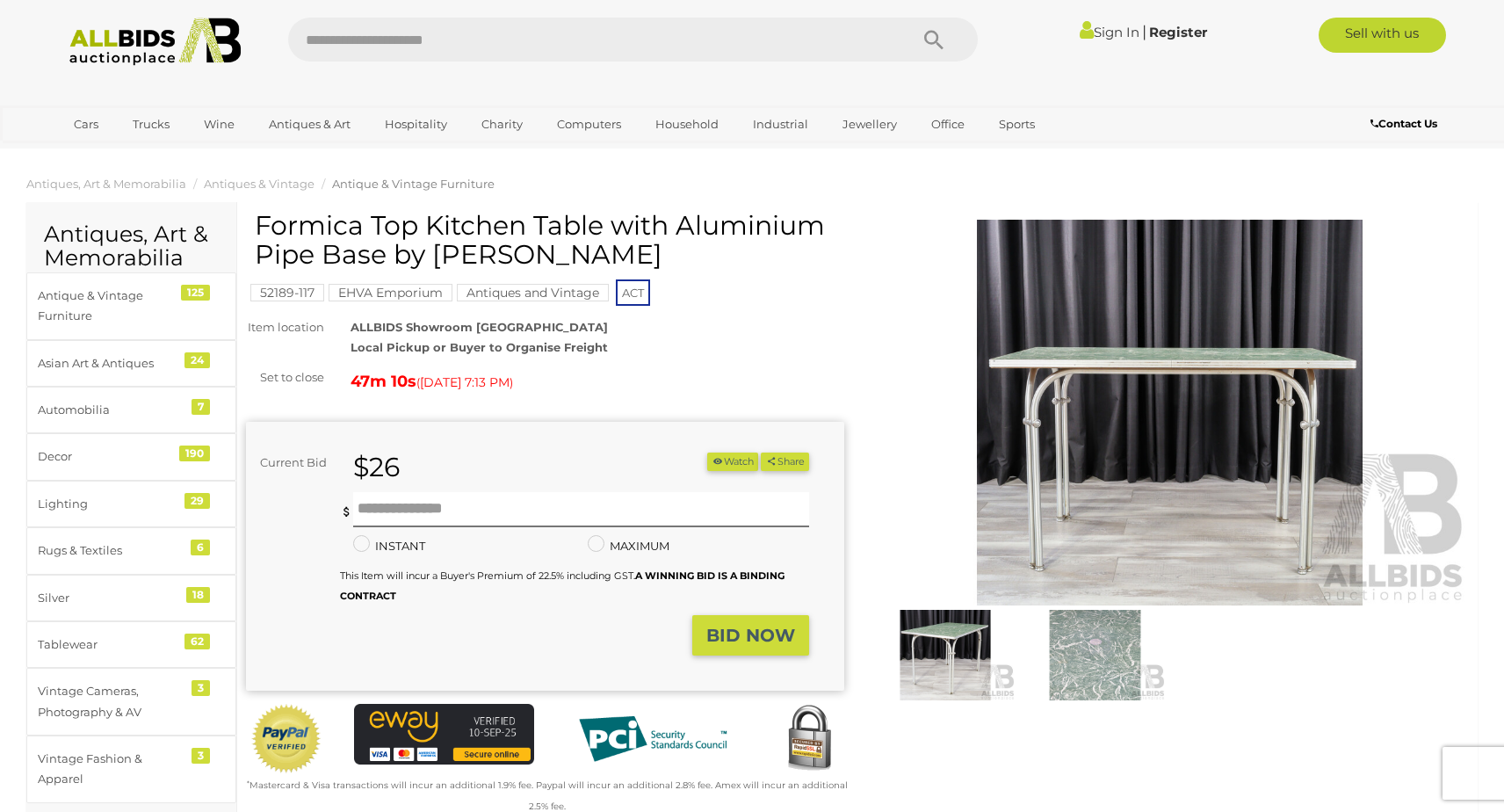
click at [1091, 439] on img at bounding box center [1170, 412] width 599 height 385
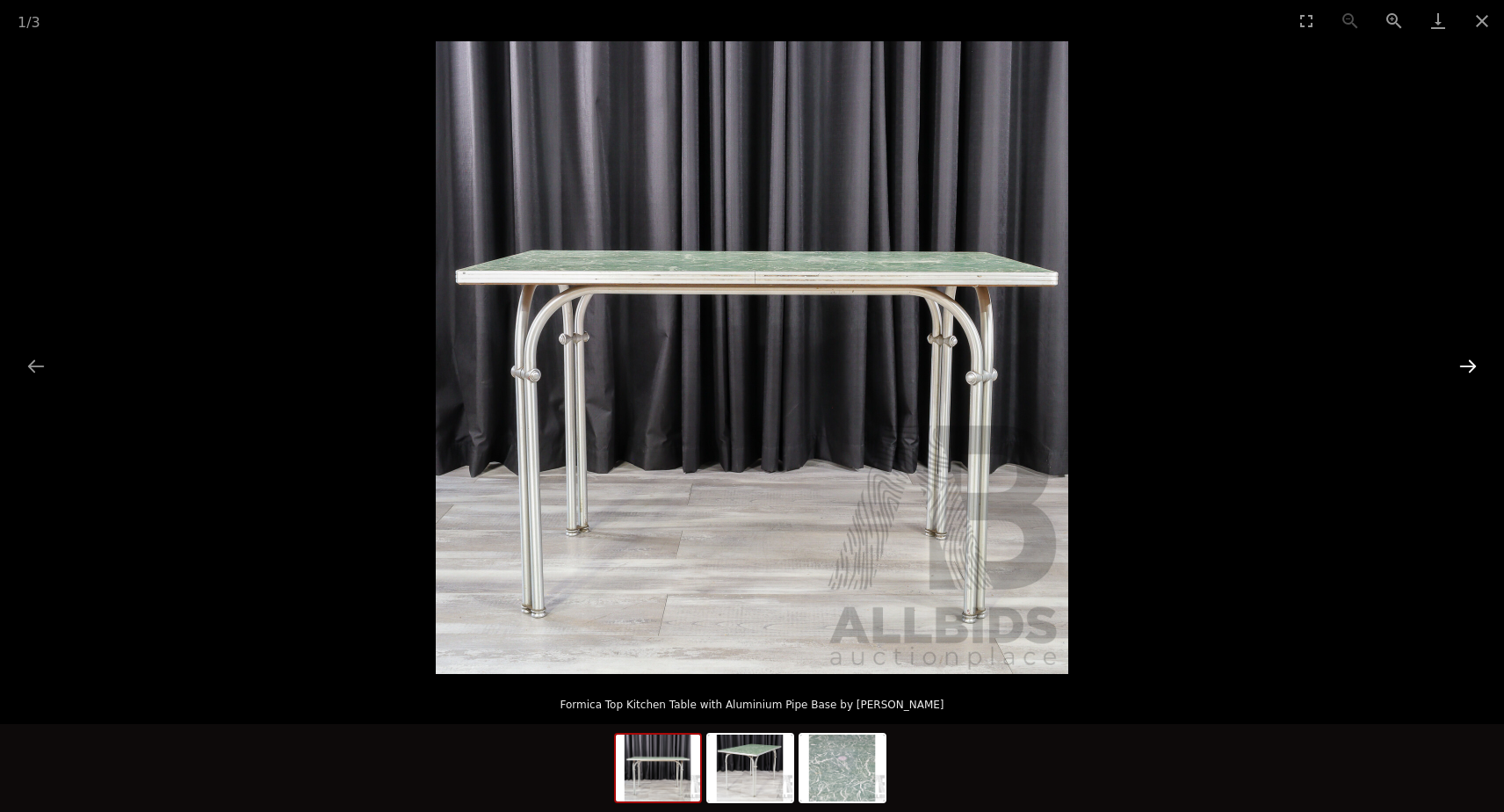
click at [1468, 370] on button "Next slide" at bounding box center [1469, 366] width 37 height 34
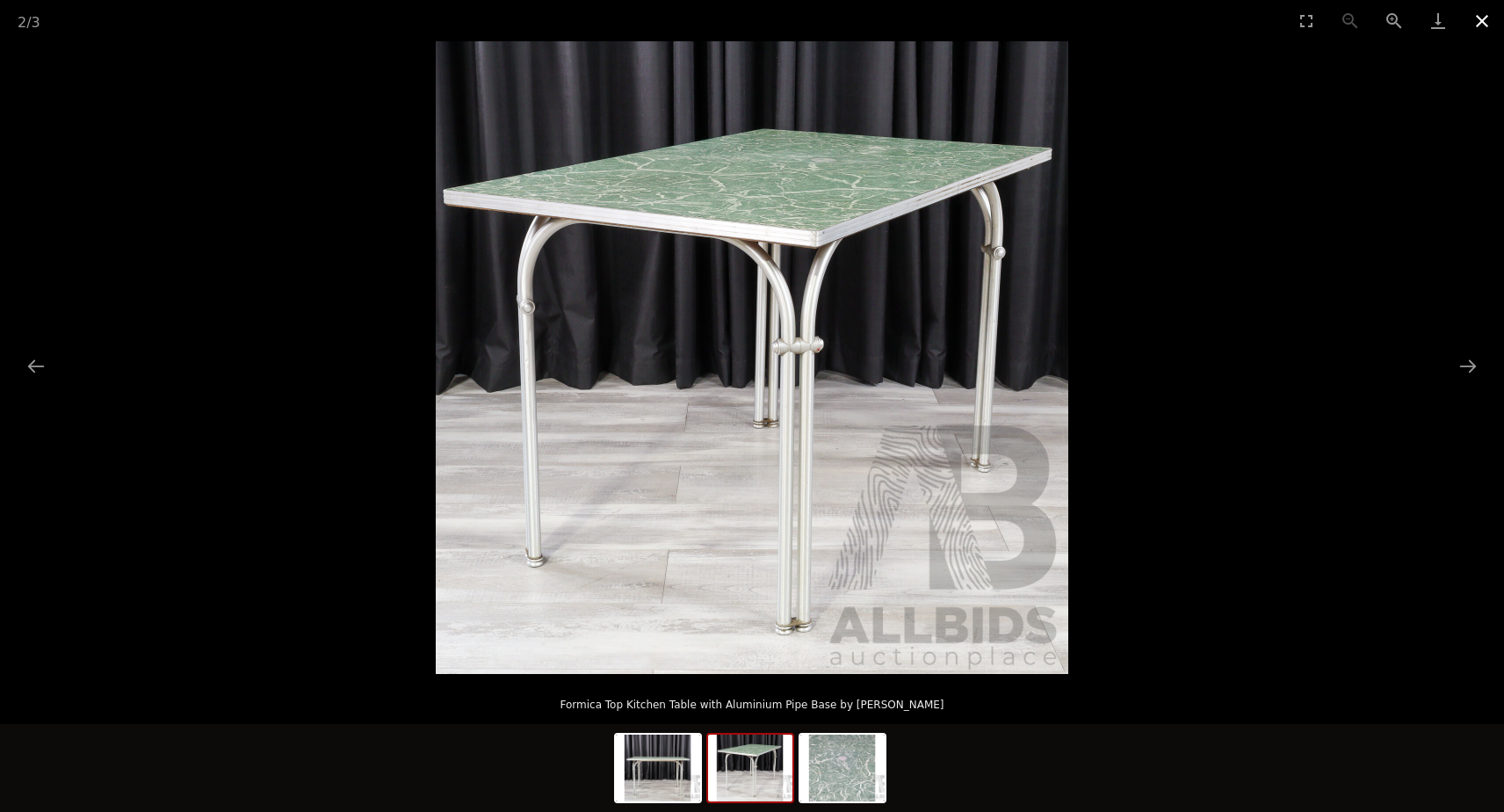
click at [1479, 29] on button "Close gallery" at bounding box center [1481, 21] width 44 height 41
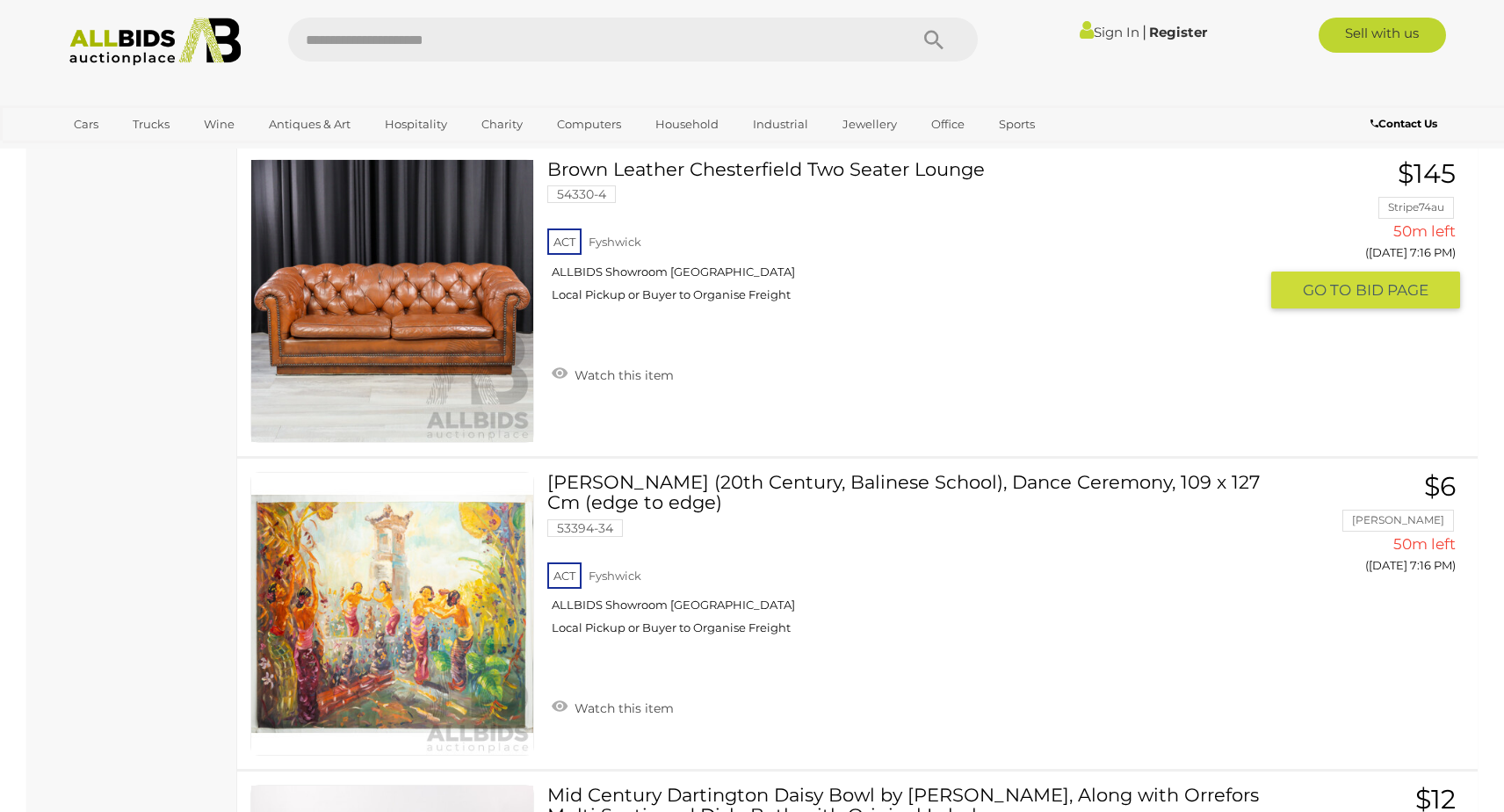
scroll to position [9323, 0]
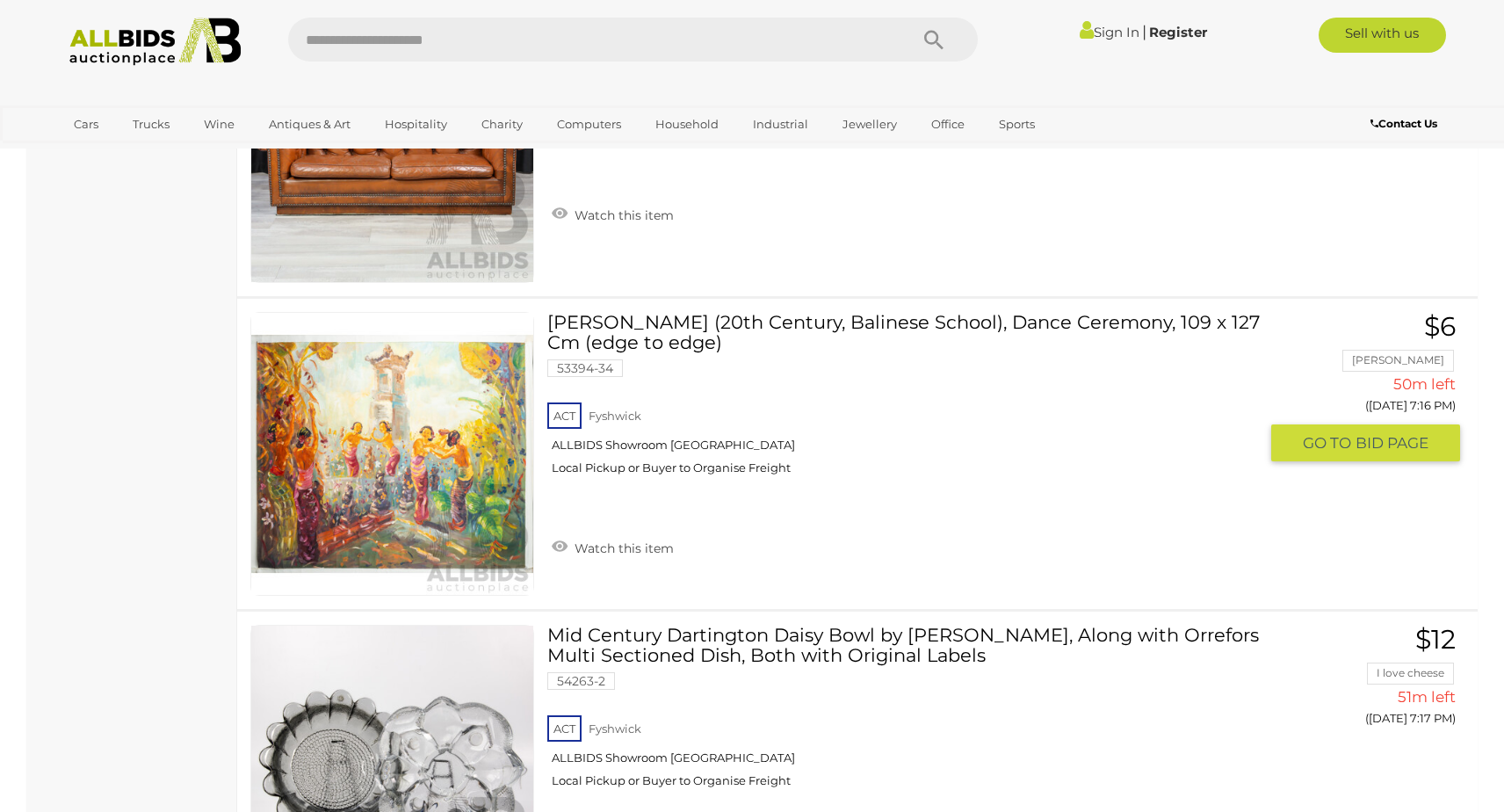
click at [443, 377] on link at bounding box center [392, 453] width 284 height 284
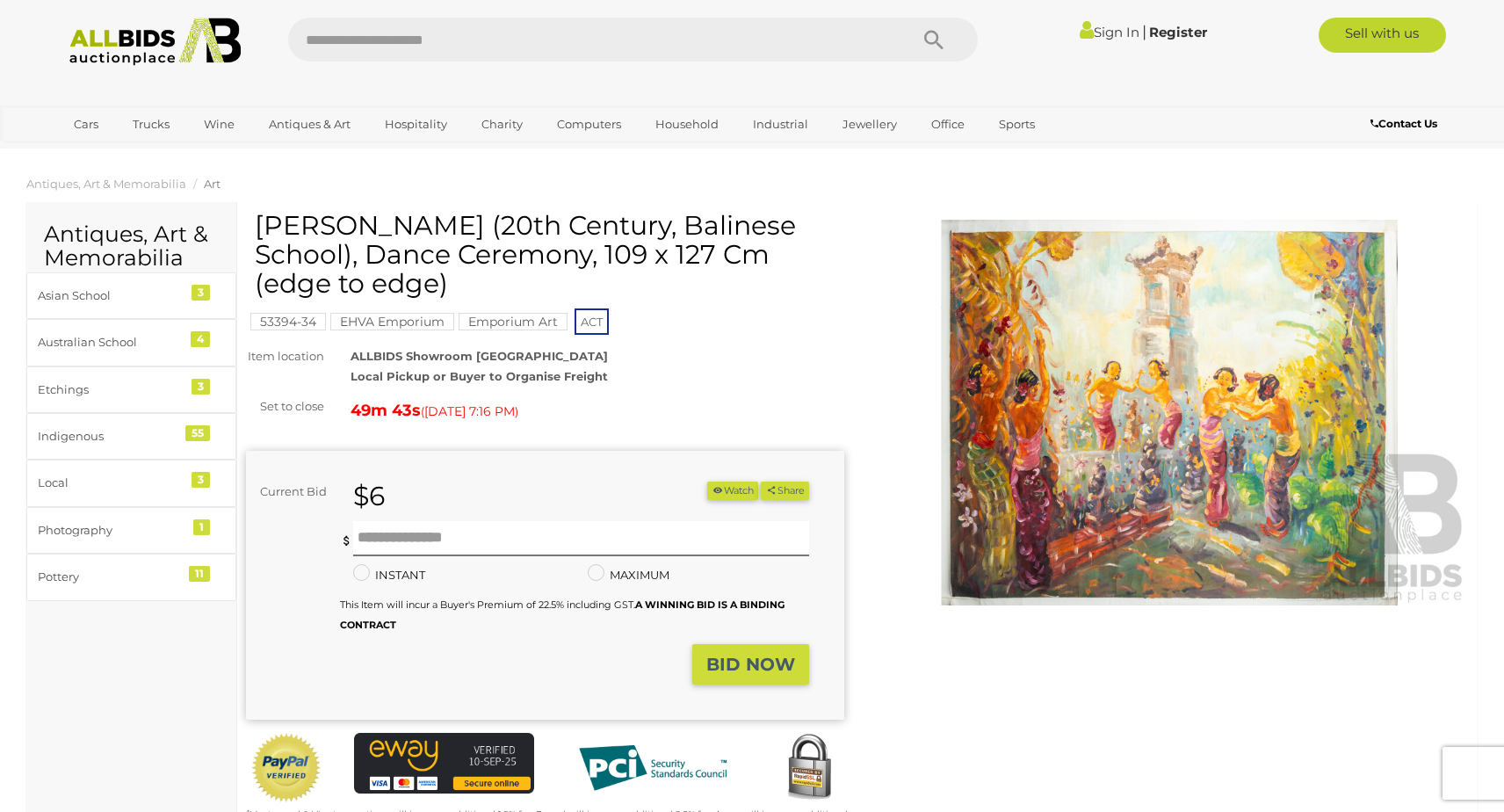
click at [998, 442] on img at bounding box center [1170, 412] width 599 height 385
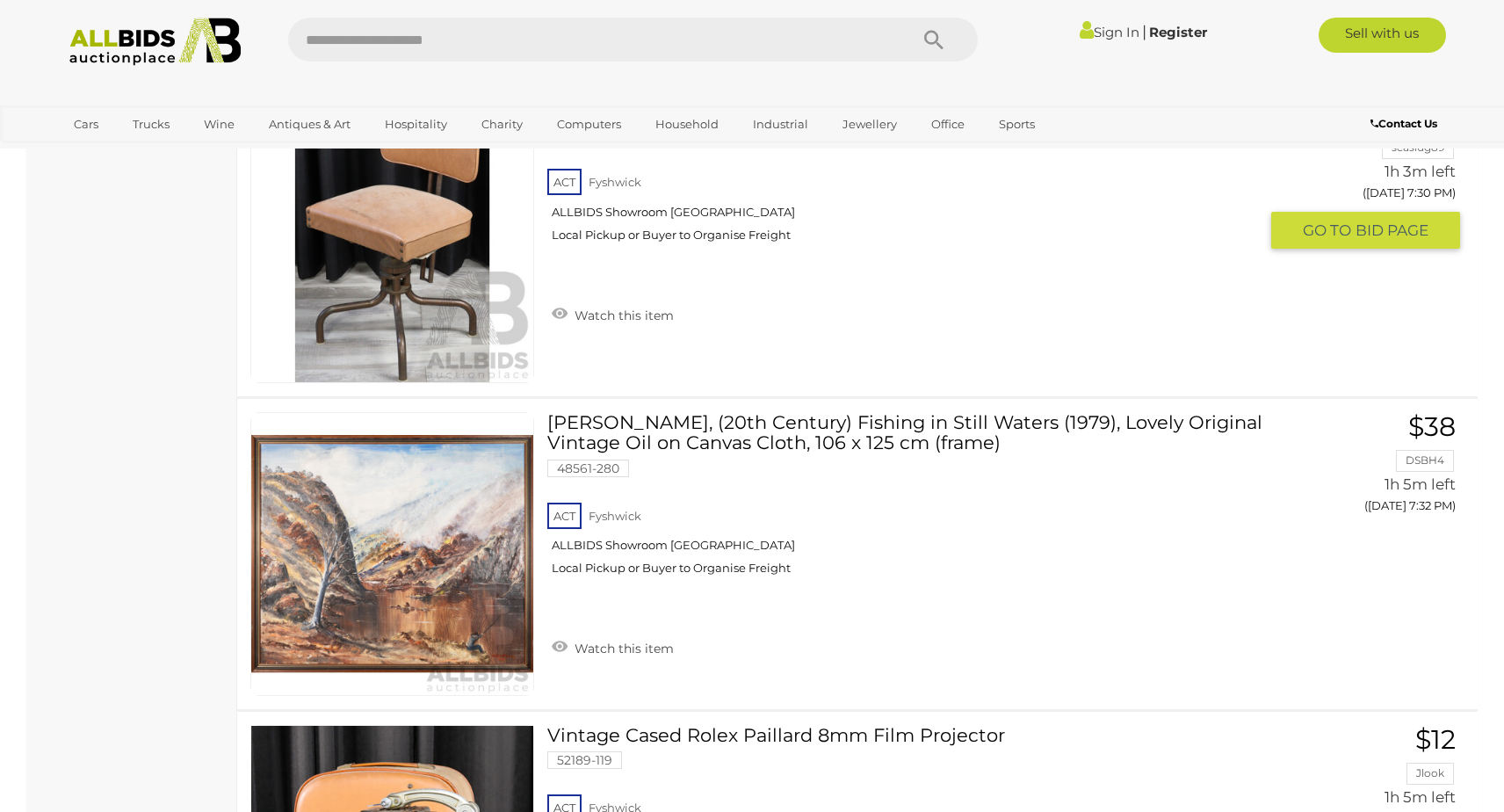
scroll to position [24353, 0]
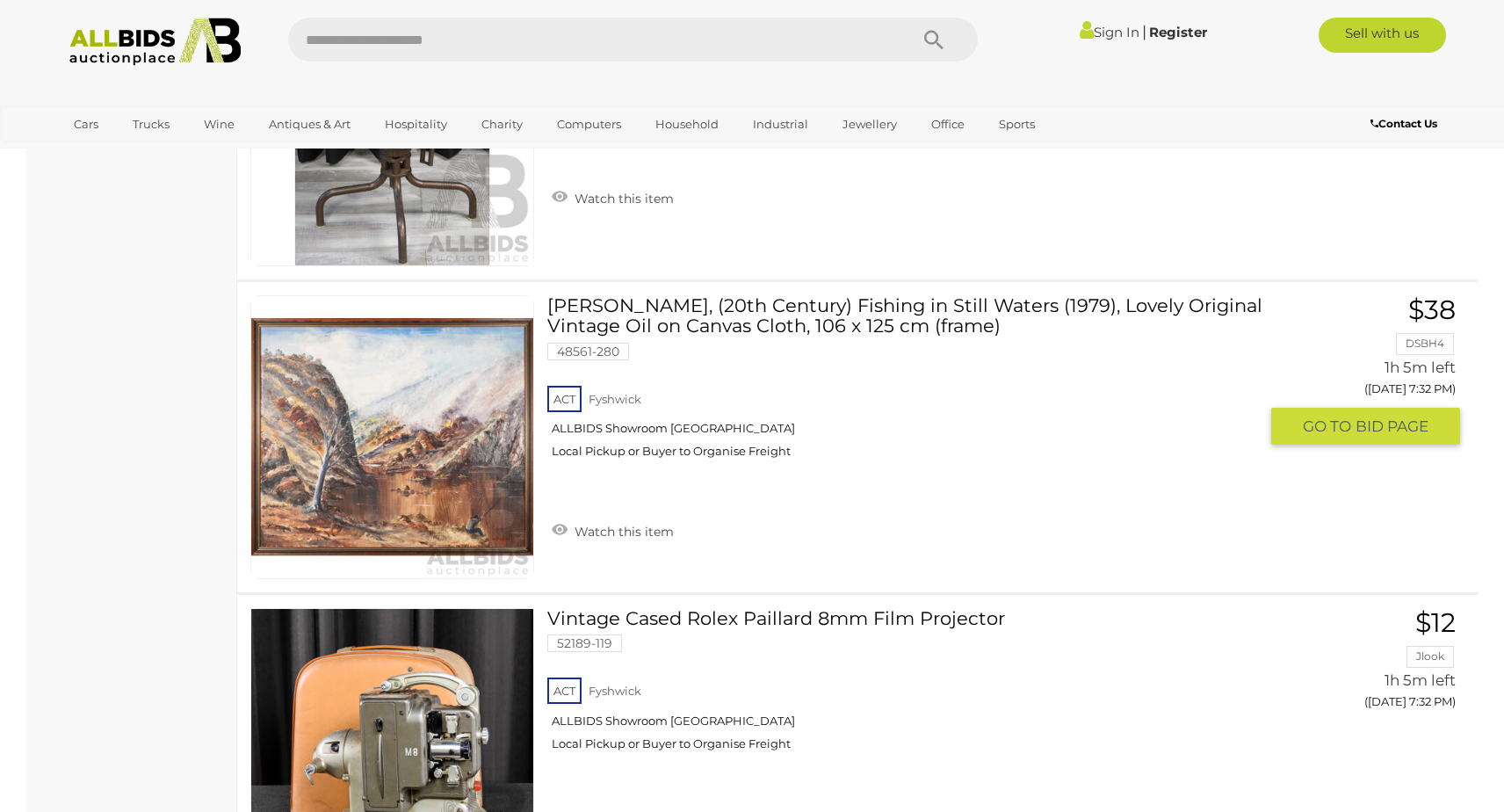
click at [409, 402] on link at bounding box center [392, 436] width 284 height 284
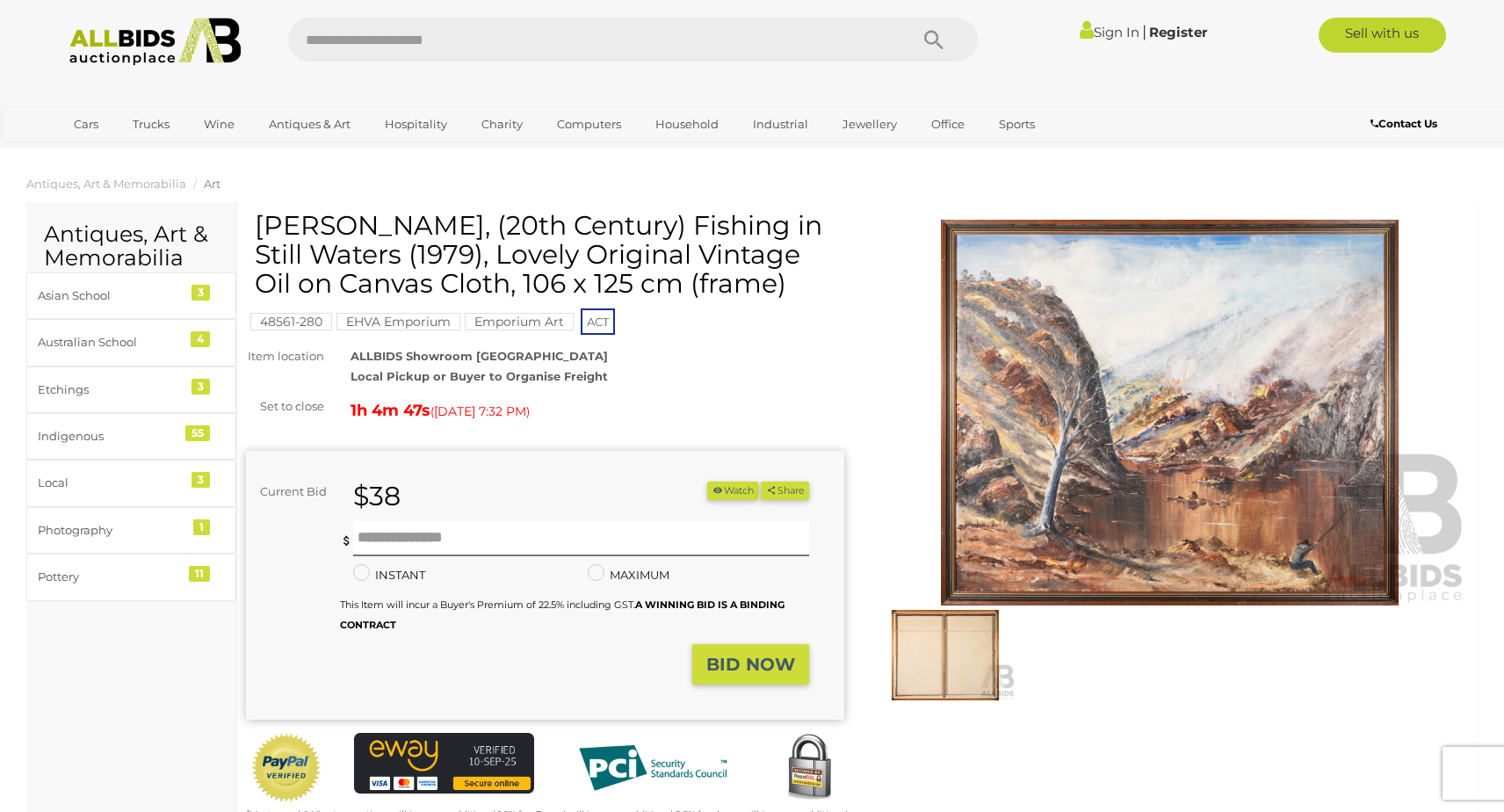
click at [1006, 418] on img at bounding box center [1170, 412] width 599 height 385
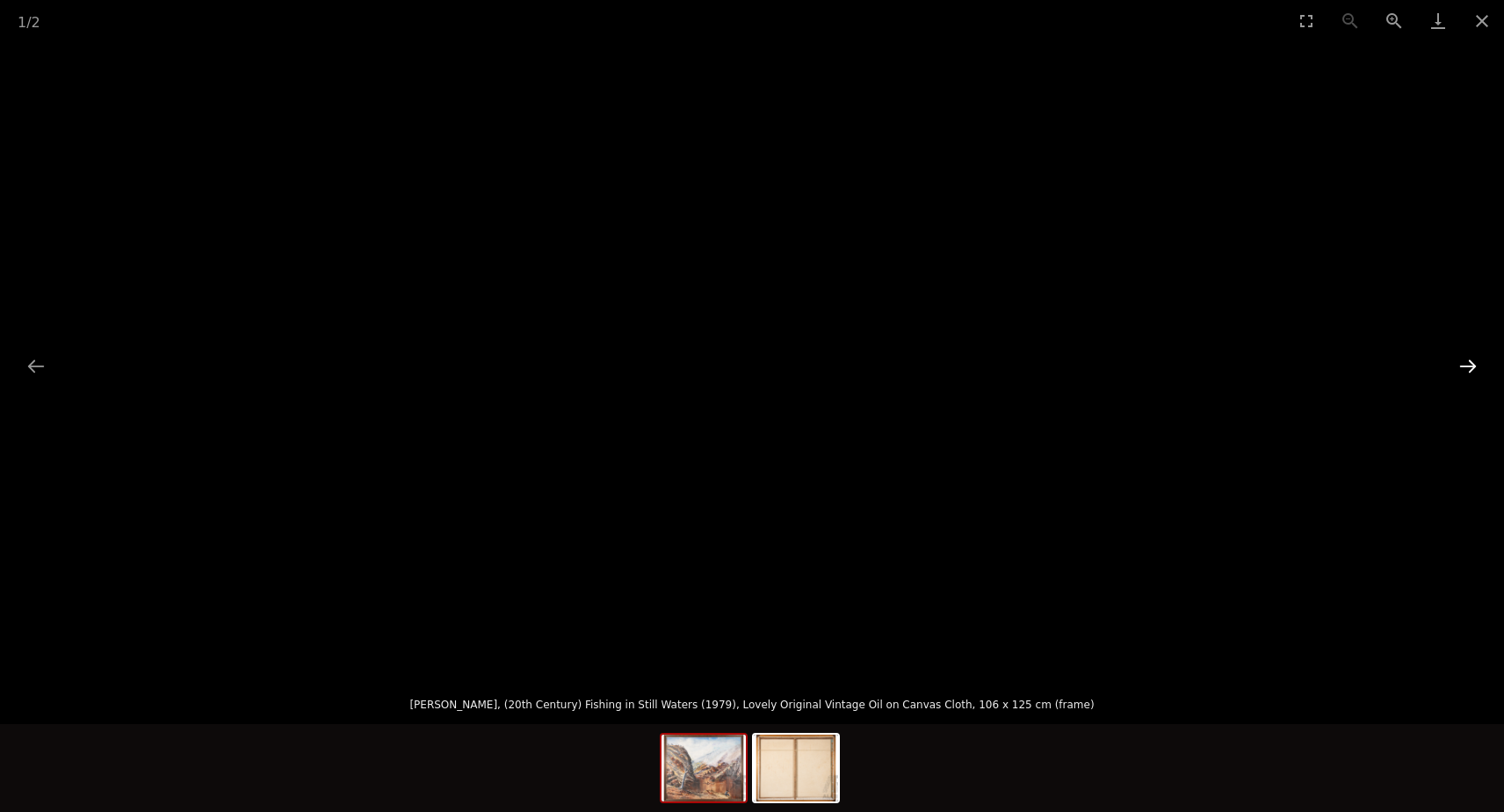
click at [1472, 367] on button "Next slide" at bounding box center [1469, 366] width 37 height 34
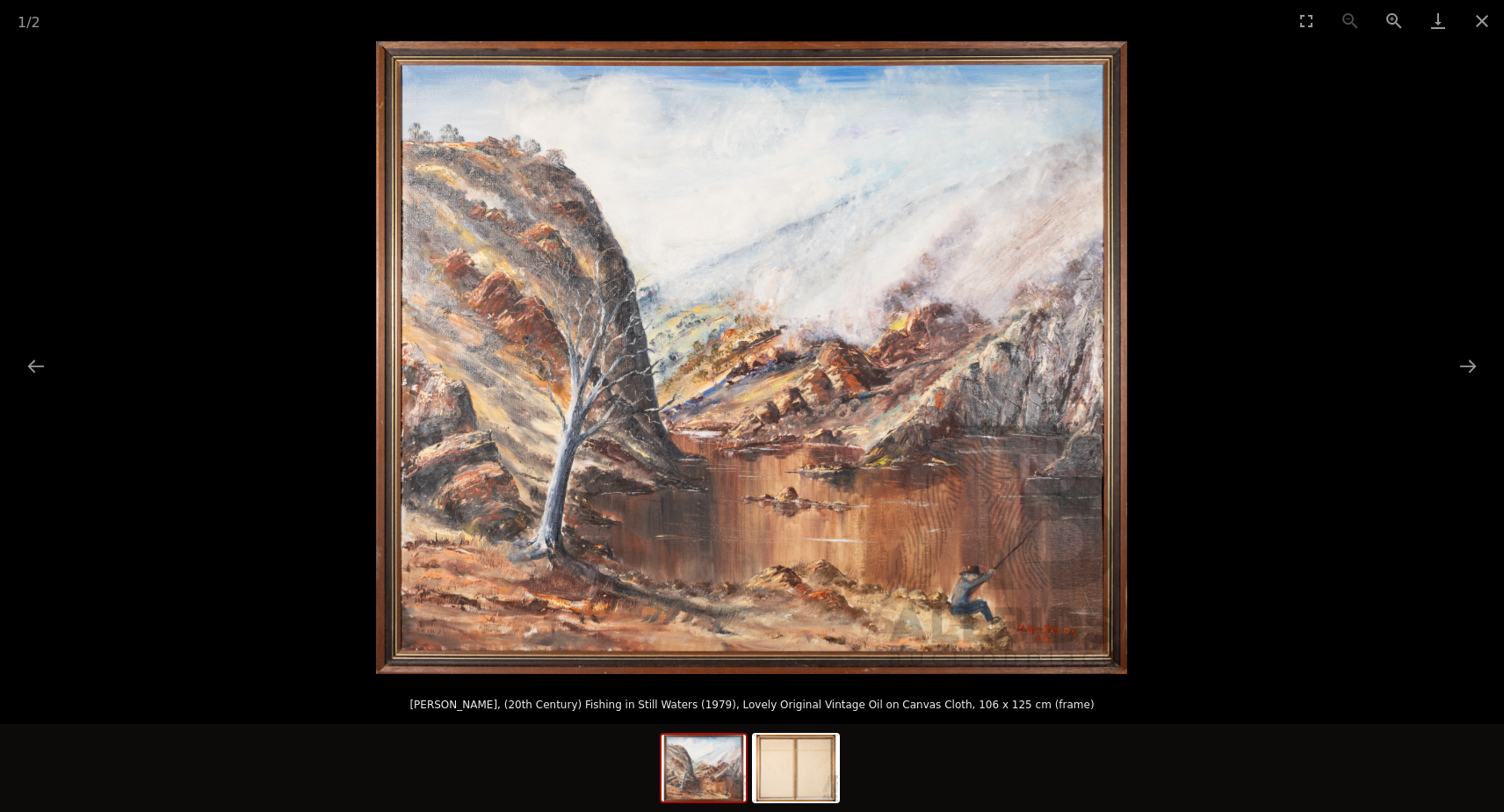
click at [889, 399] on img at bounding box center [752, 357] width 751 height 632
click at [1393, 16] on button "Zoom in" at bounding box center [1394, 21] width 44 height 41
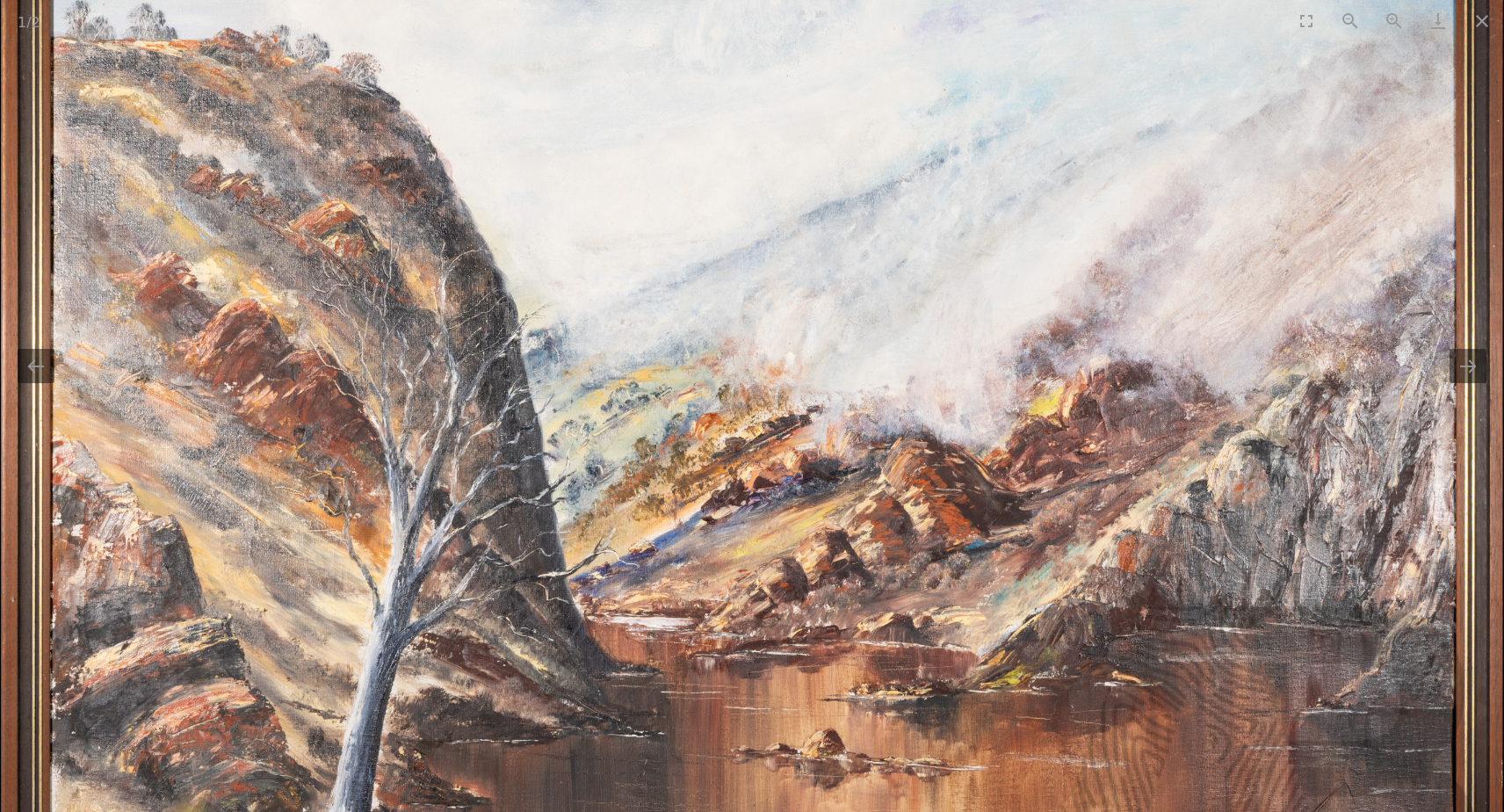
drag, startPoint x: 971, startPoint y: 525, endPoint x: 972, endPoint y: 663, distance: 138.0
click at [972, 663] on img at bounding box center [752, 471] width 1502 height 1265
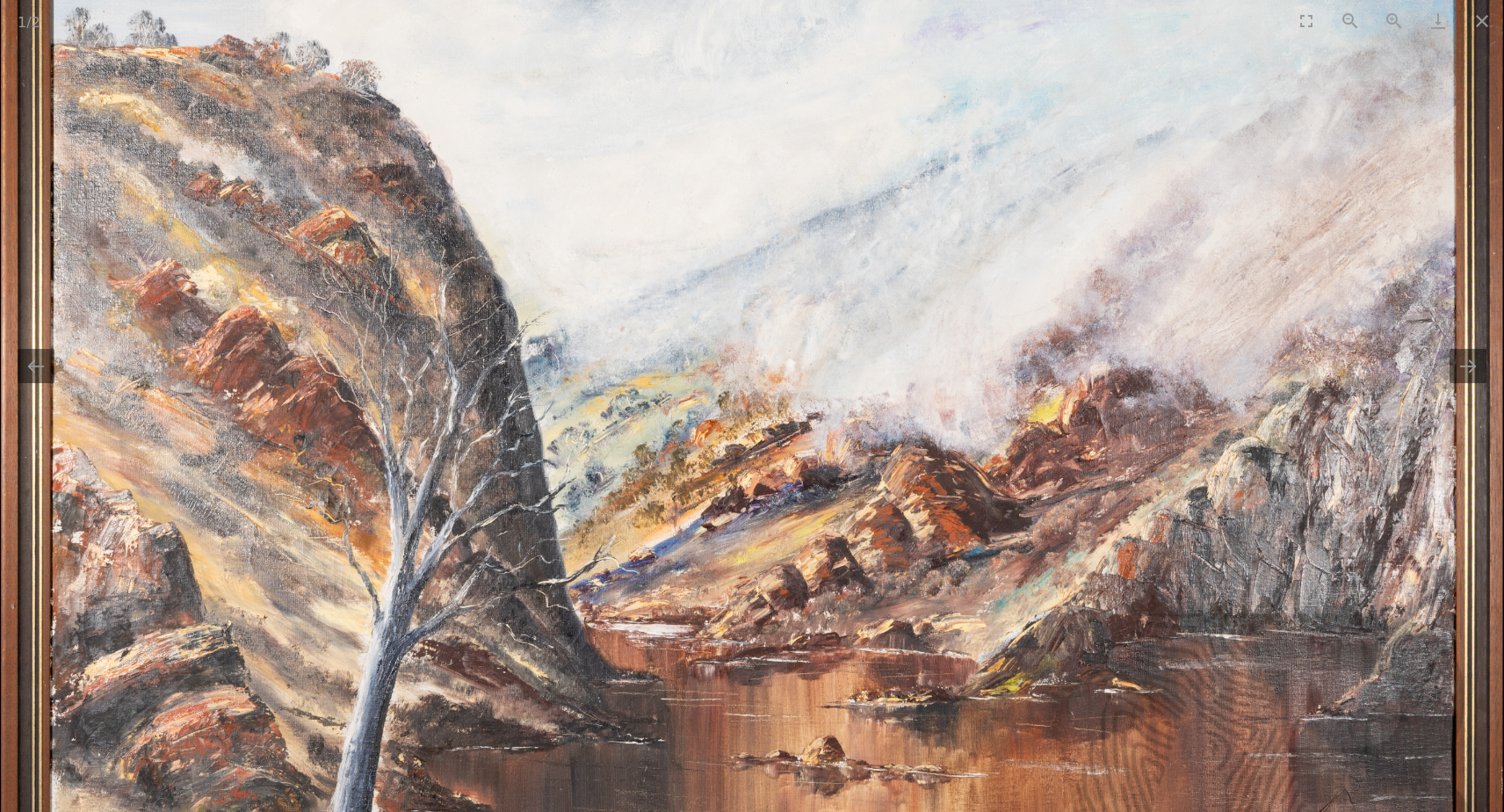
scroll to position [952, 0]
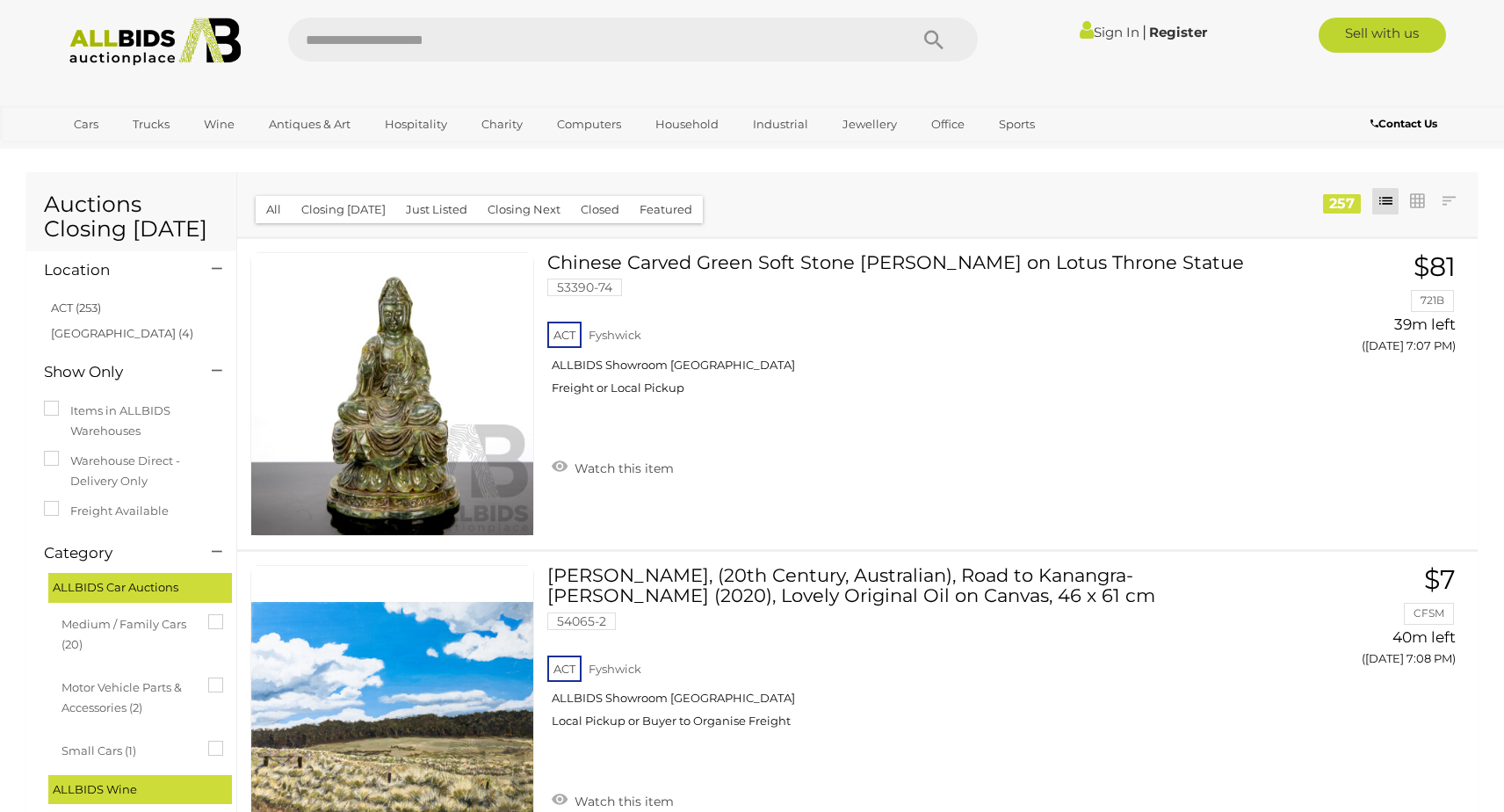
scroll to position [24353, 0]
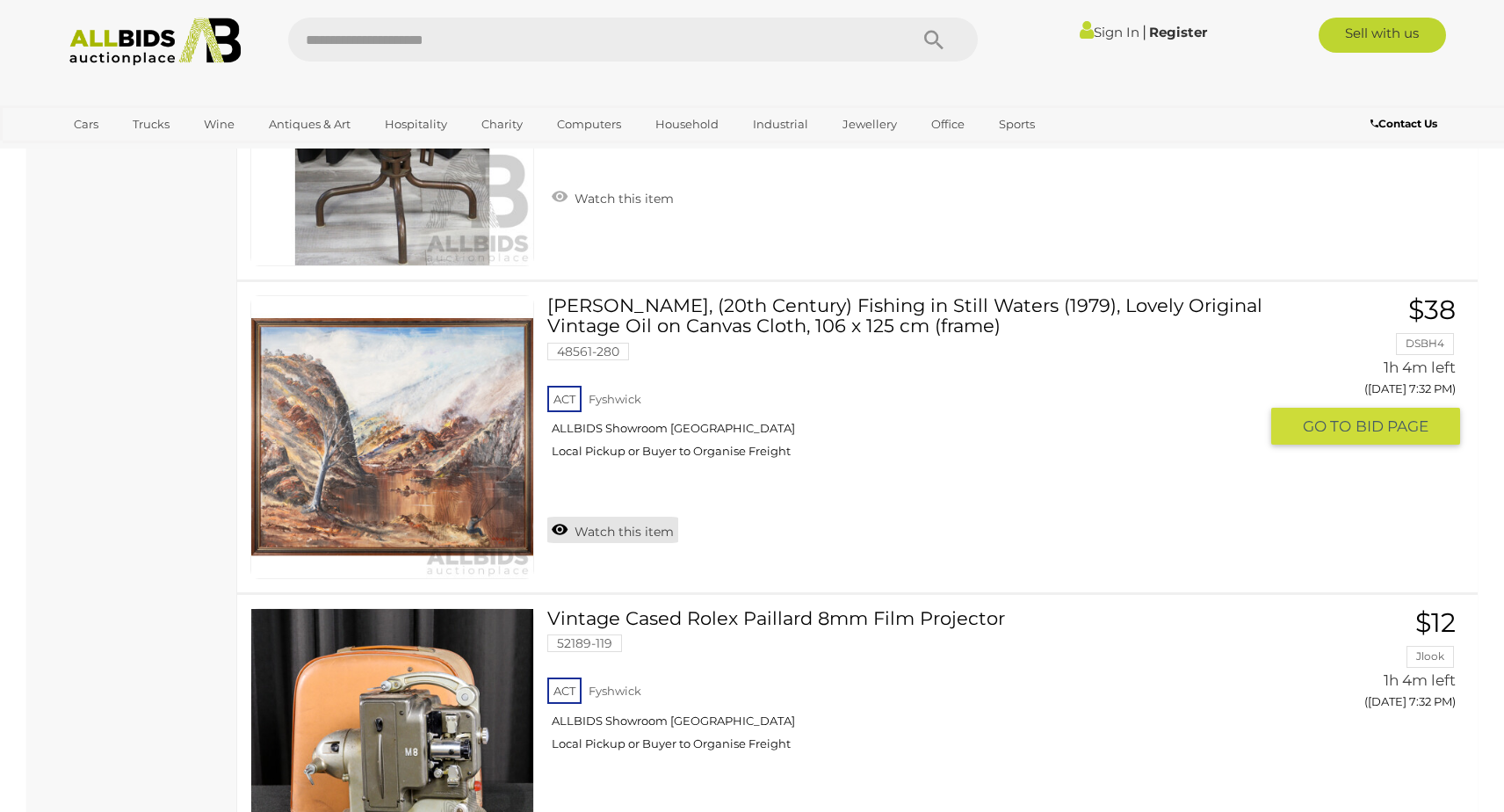
click at [622, 536] on link "Watch this item" at bounding box center [612, 530] width 131 height 27
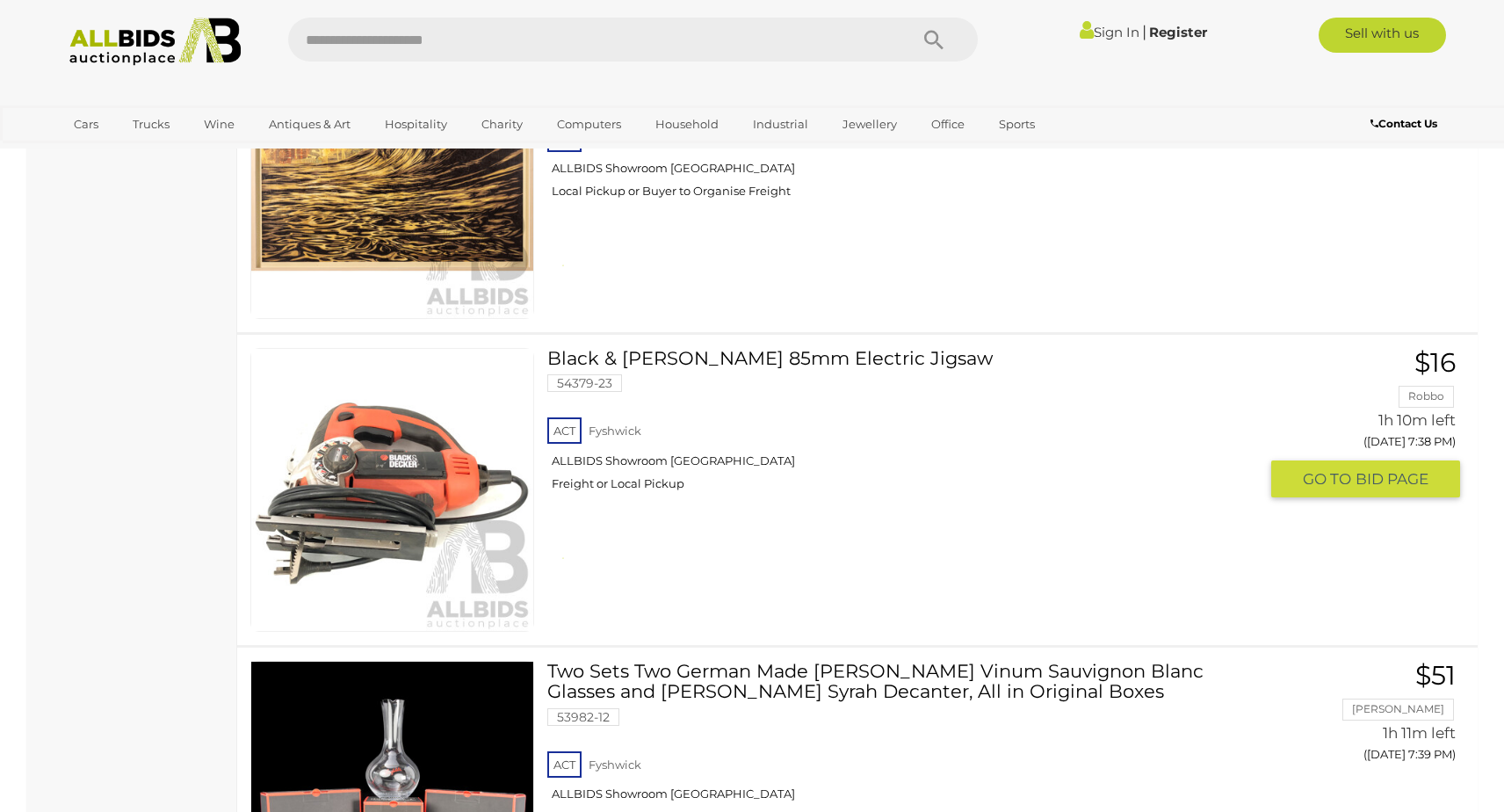
scroll to position [28984, 0]
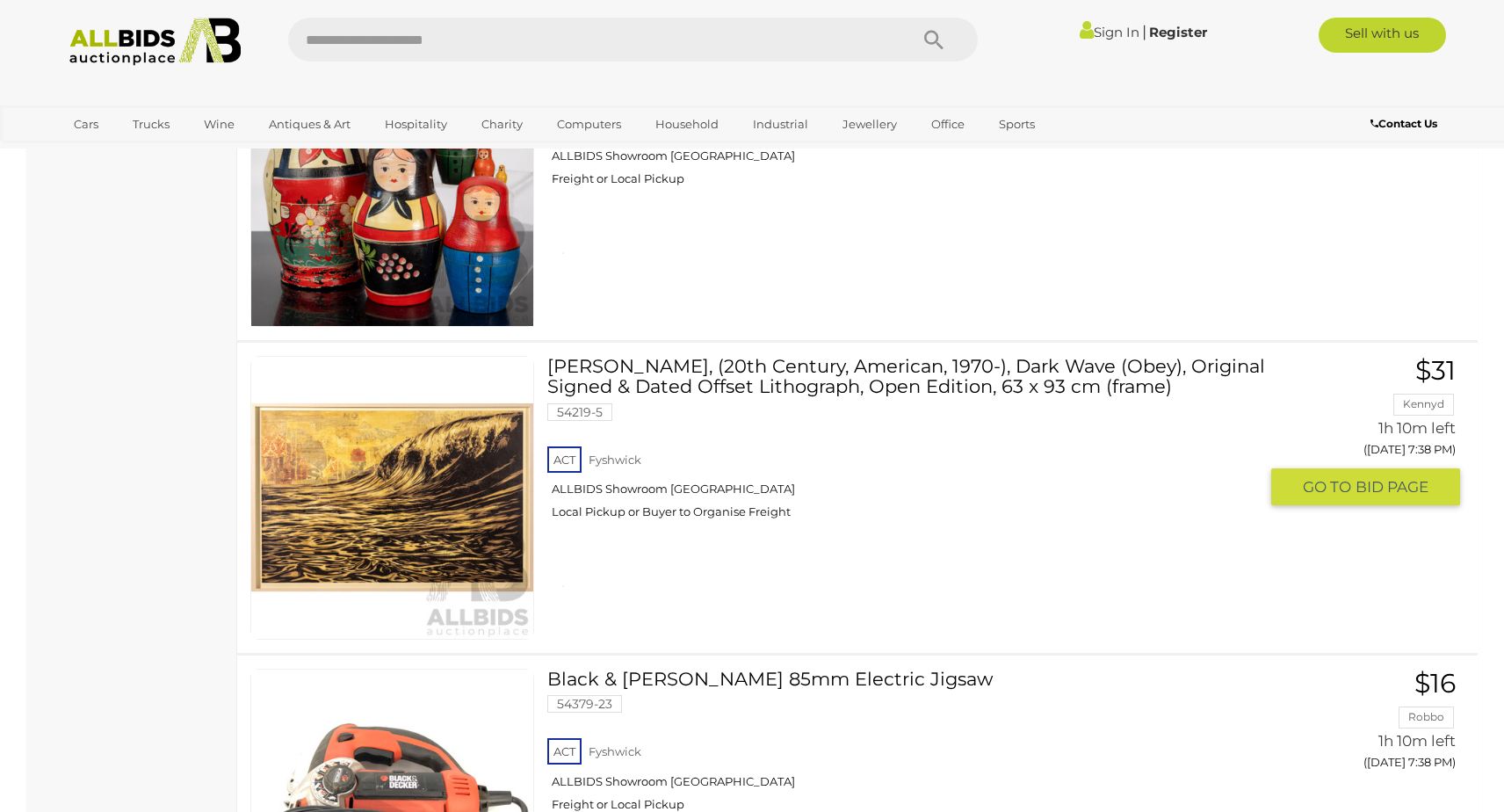
click at [453, 518] on img at bounding box center [392, 497] width 282 height 282
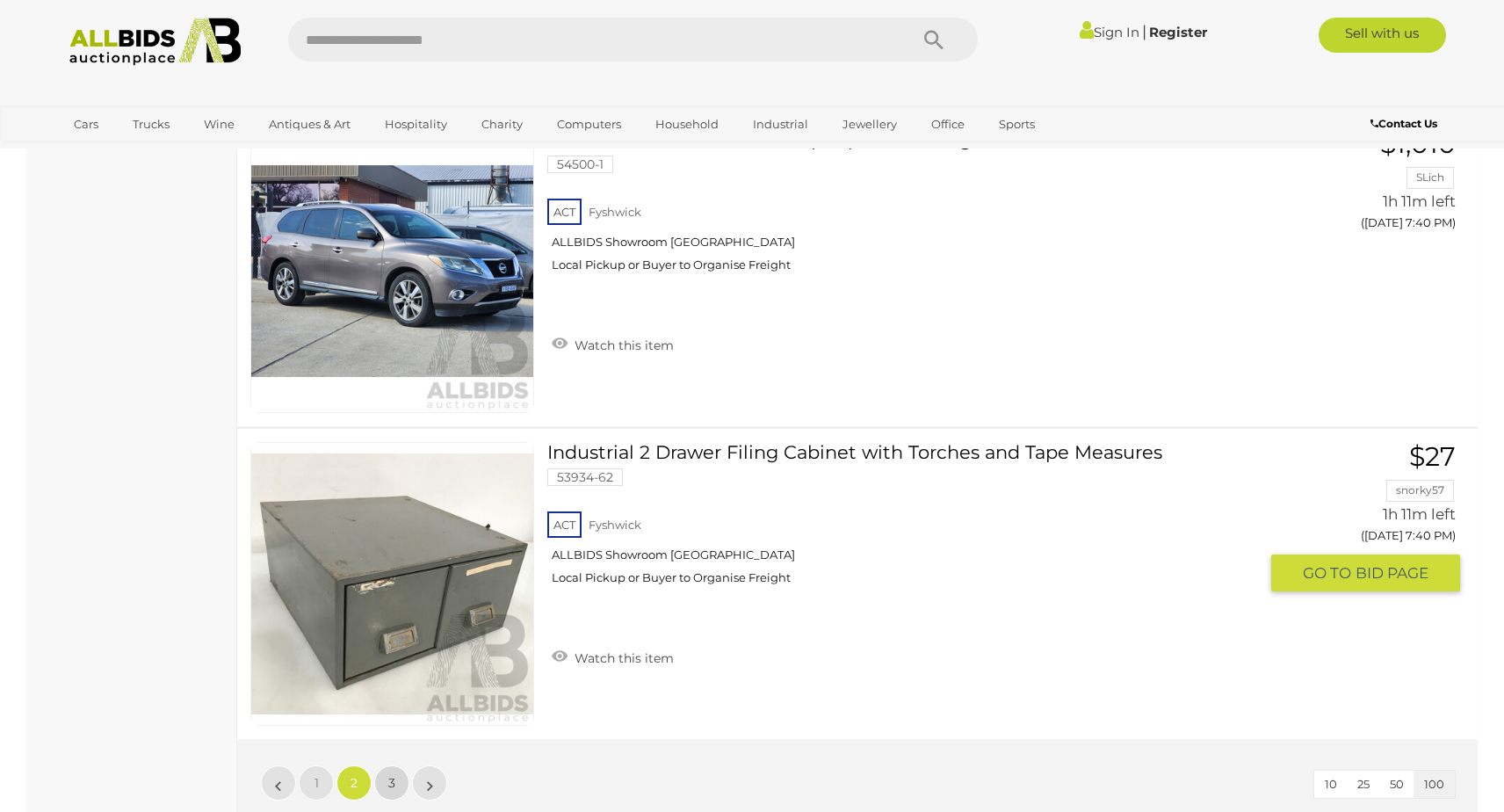
scroll to position [30905, 0]
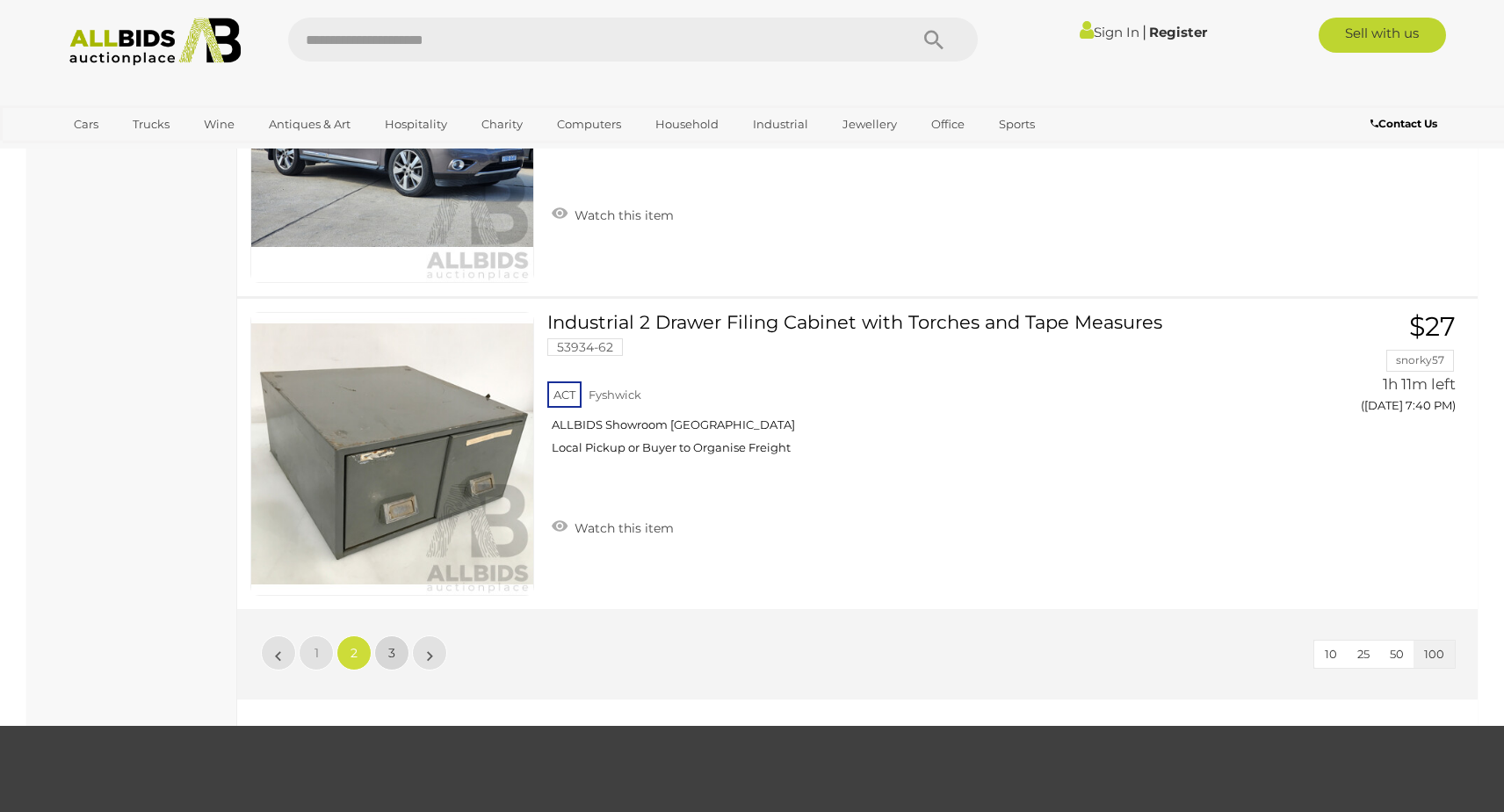
click at [391, 649] on span "3" at bounding box center [391, 653] width 7 height 16
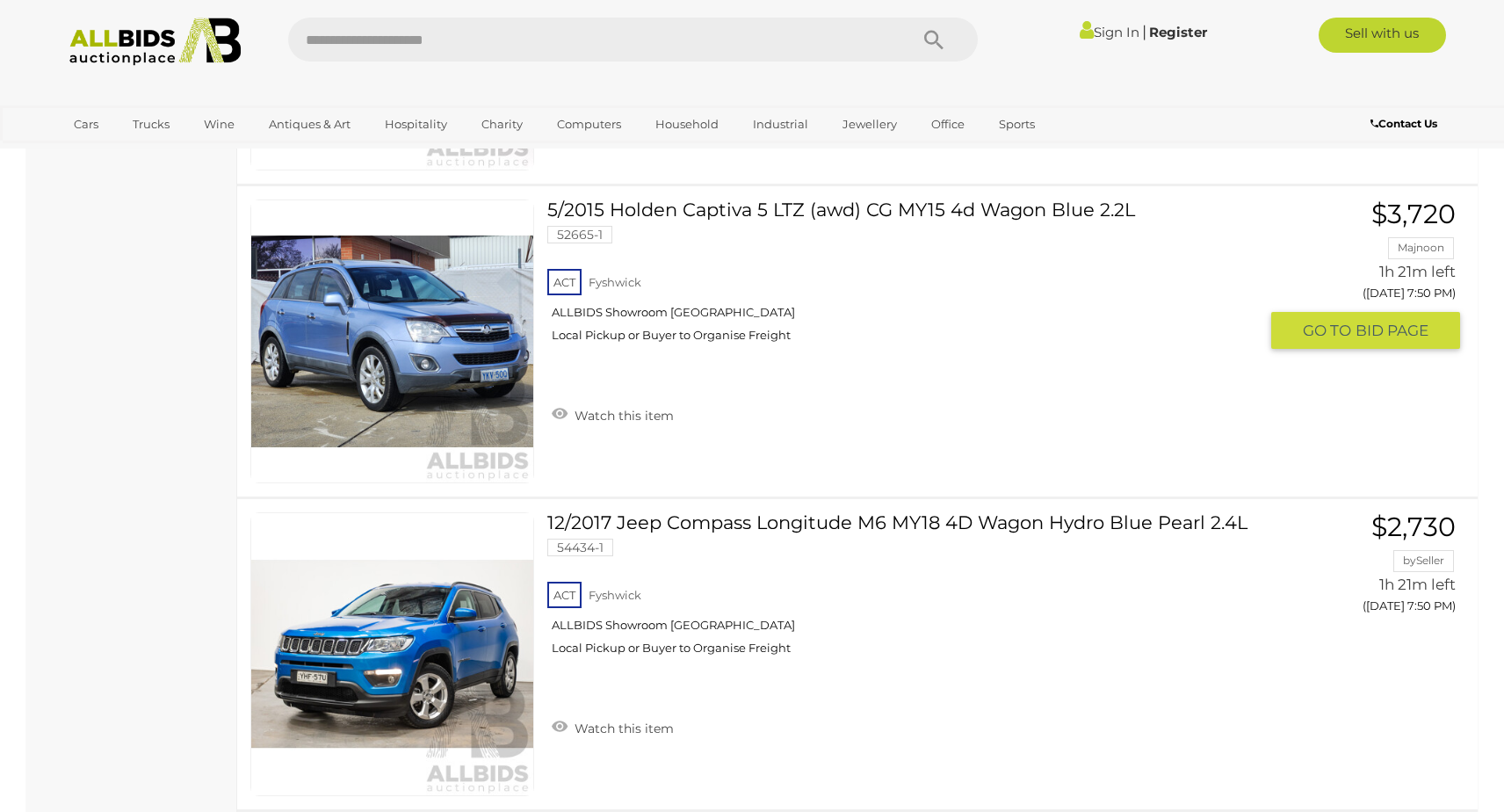
scroll to position [2536, 0]
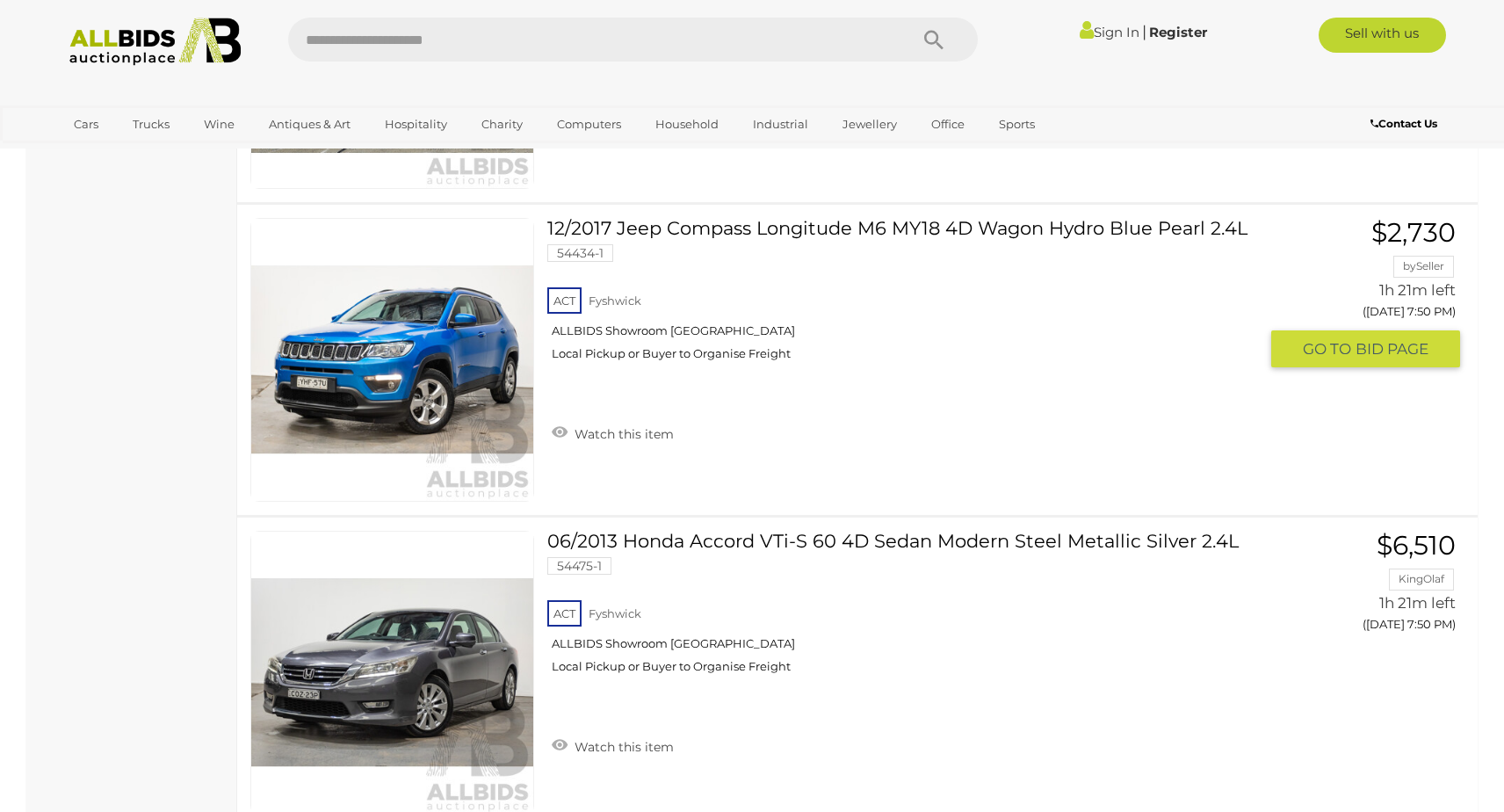
click at [399, 396] on img at bounding box center [392, 360] width 282 height 282
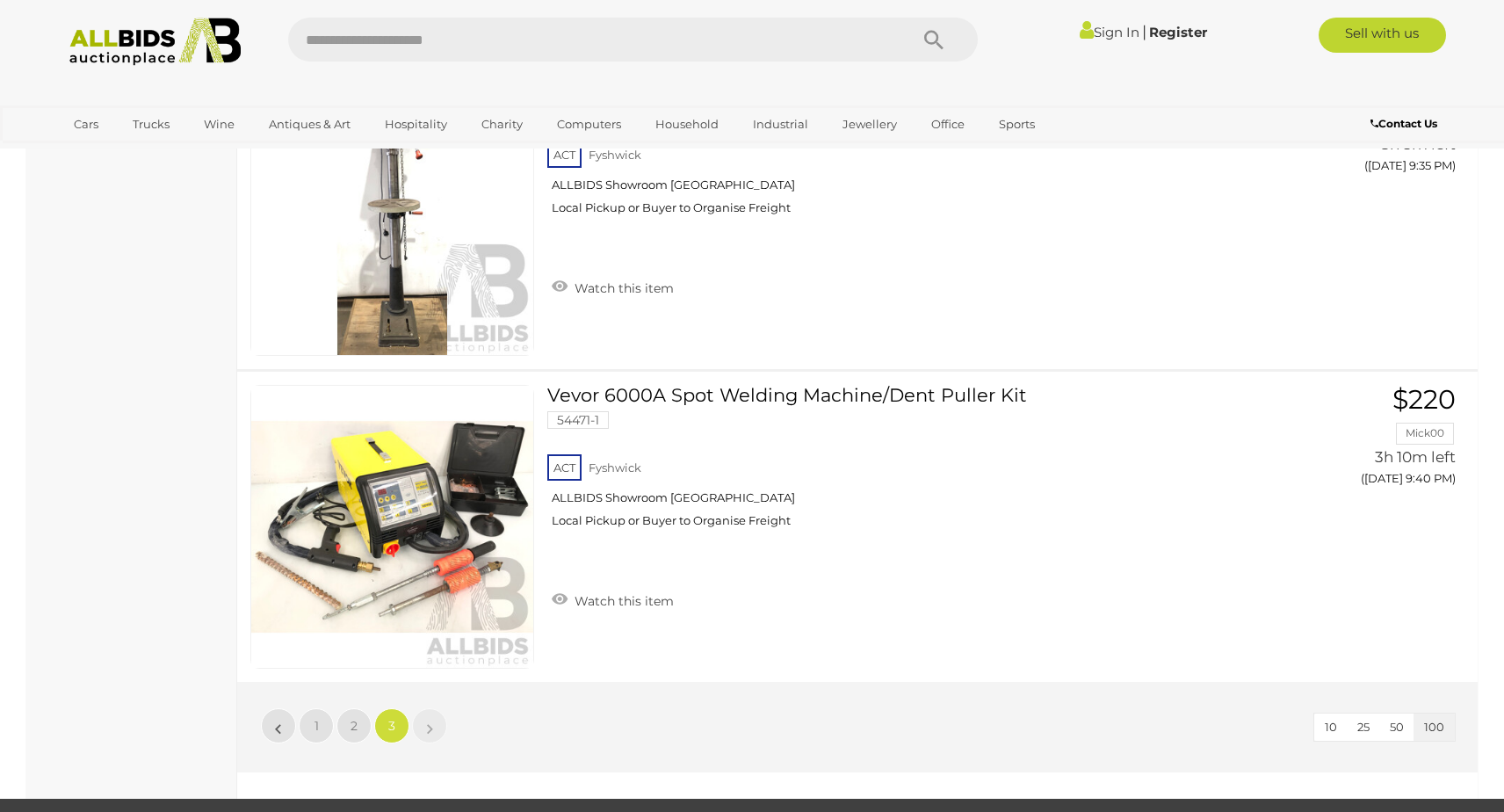
scroll to position [17470, 0]
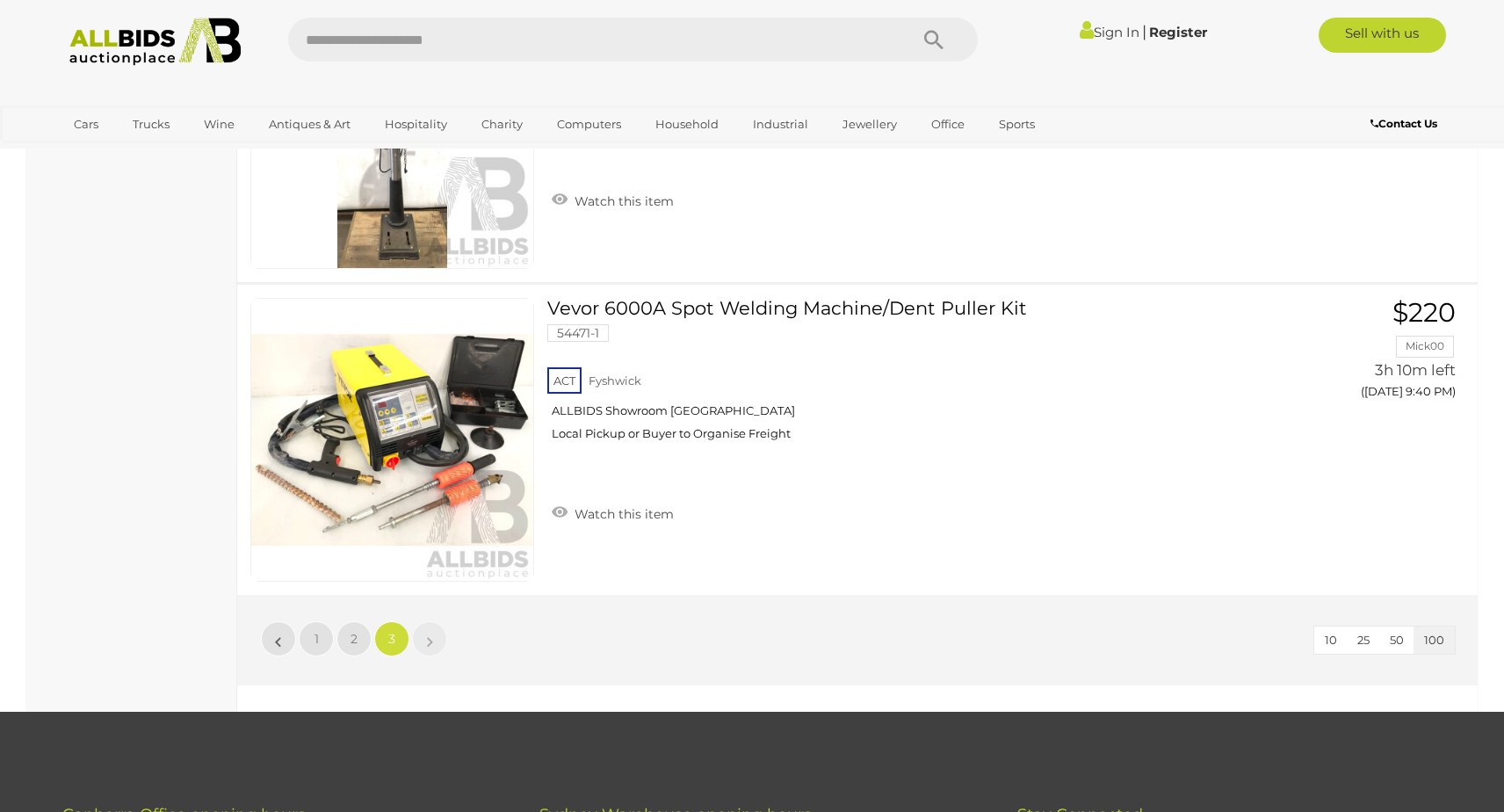
click at [146, 60] on img at bounding box center [155, 41] width 191 height 48
